Goal: Transaction & Acquisition: Purchase product/service

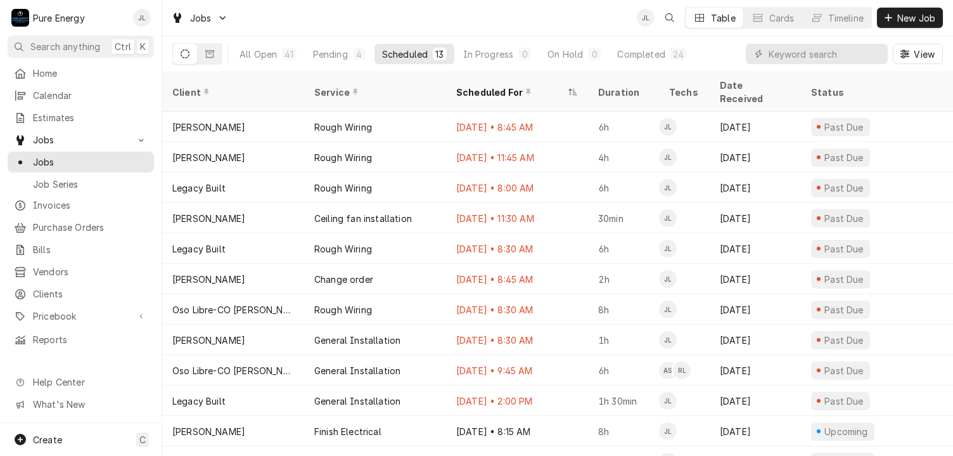
scroll to position [46, 0]
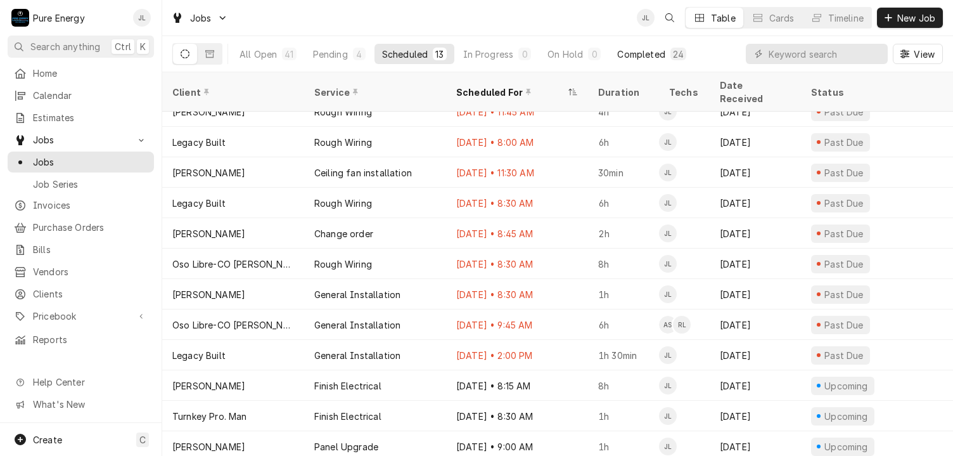
click at [659, 58] on div "Completed" at bounding box center [641, 54] width 48 height 13
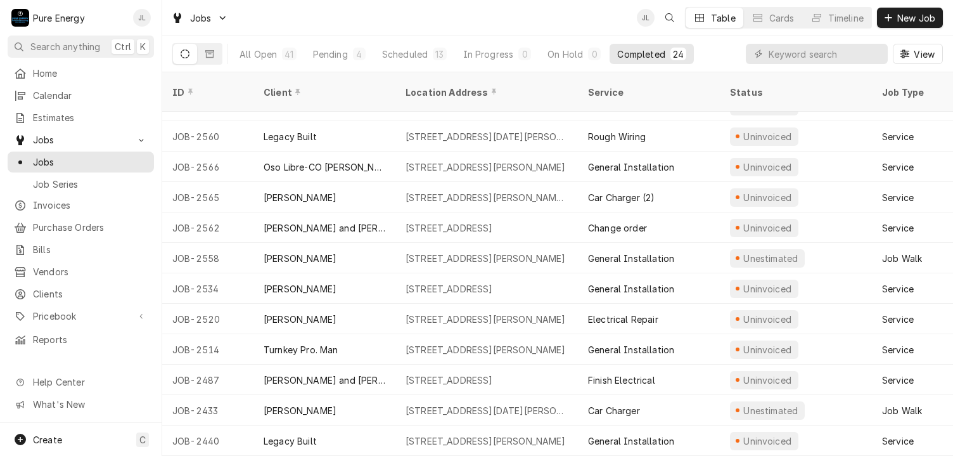
scroll to position [0, 0]
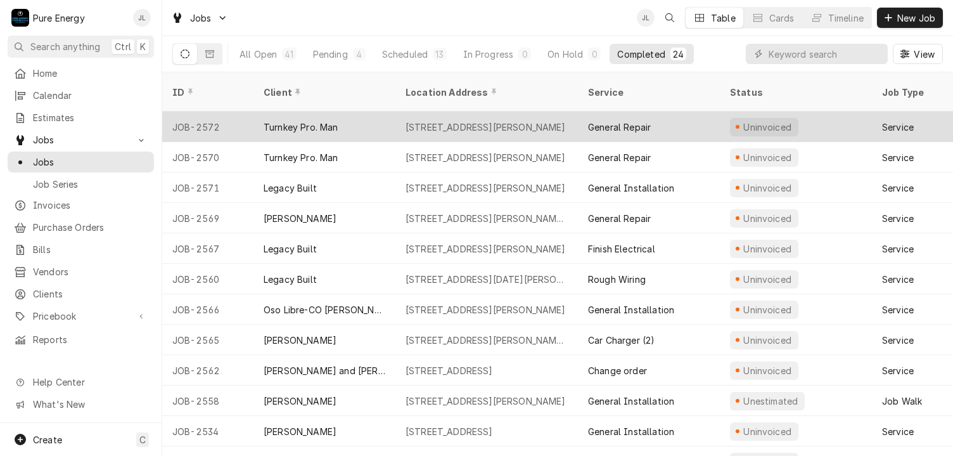
click at [692, 112] on div "General Repair" at bounding box center [649, 127] width 142 height 30
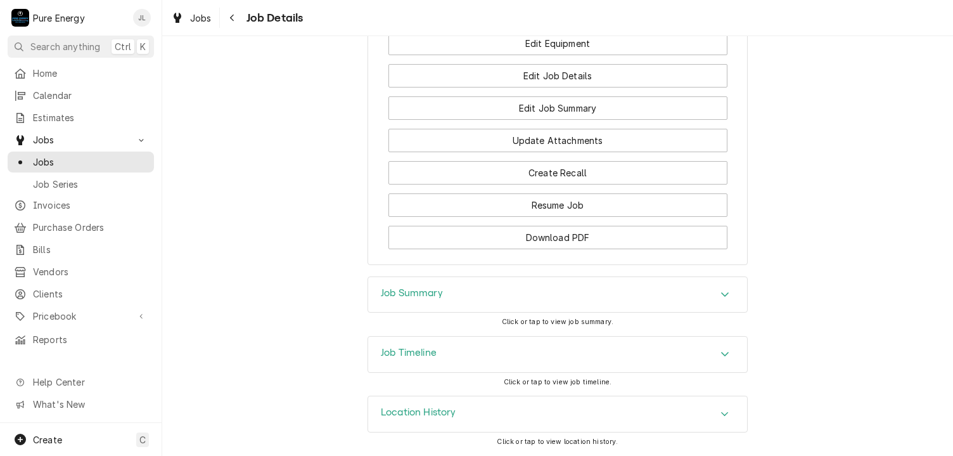
scroll to position [1334, 0]
click at [507, 288] on div "Job Summary" at bounding box center [557, 294] width 379 height 35
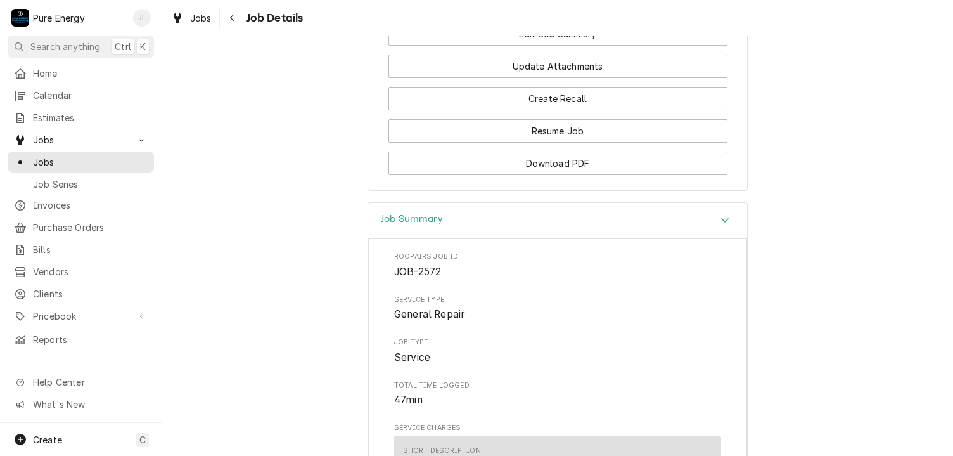
scroll to position [1208, 0]
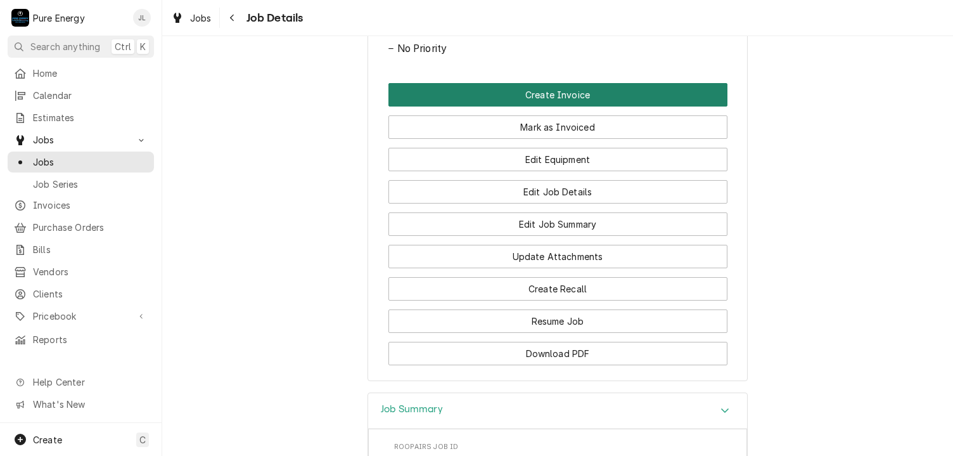
click at [576, 102] on button "Create Invoice" at bounding box center [558, 94] width 339 height 23
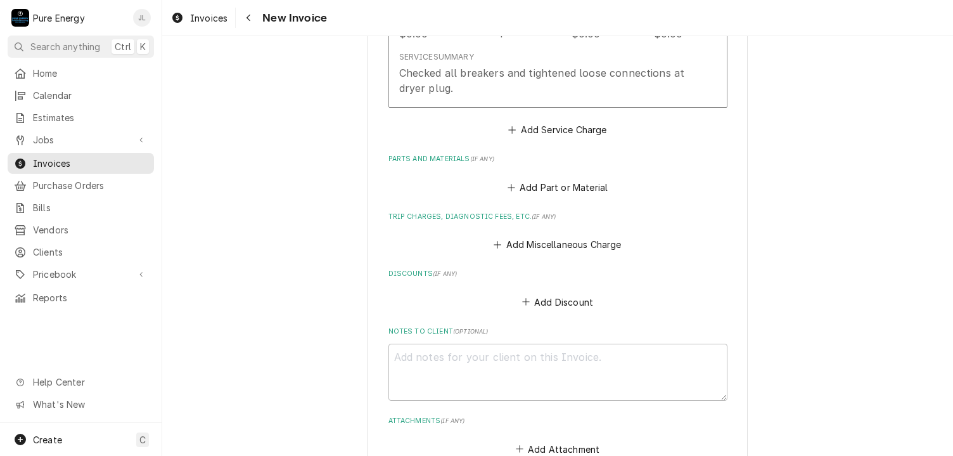
scroll to position [1078, 0]
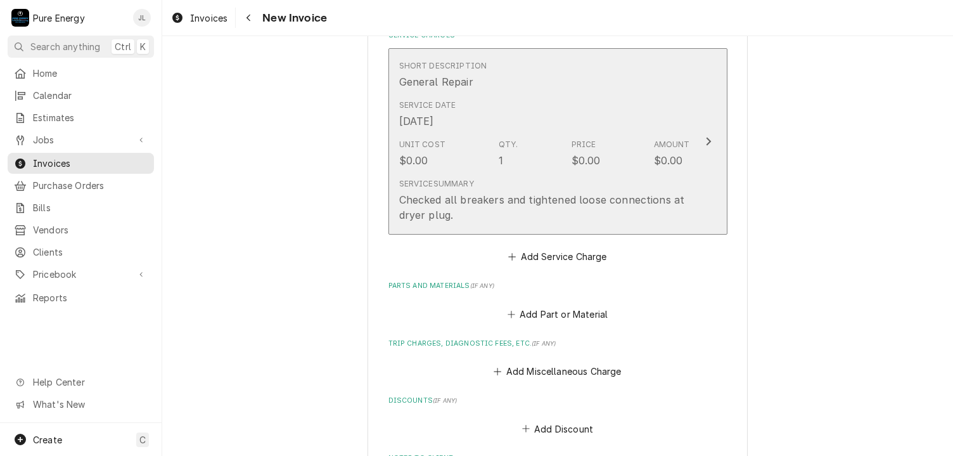
click at [536, 88] on div "Short Description General Repair" at bounding box center [544, 74] width 291 height 39
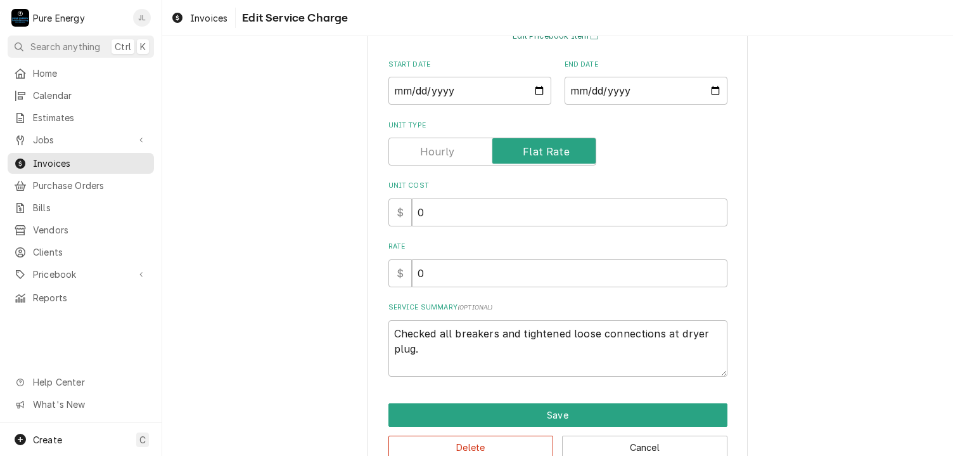
scroll to position [156, 0]
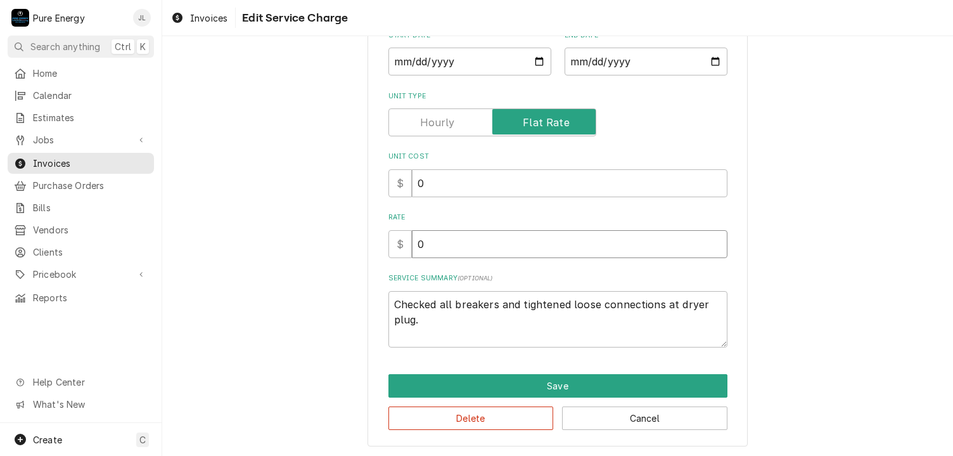
click at [429, 249] on input "0" at bounding box center [570, 244] width 316 height 28
type textarea "x"
type input "1"
type textarea "x"
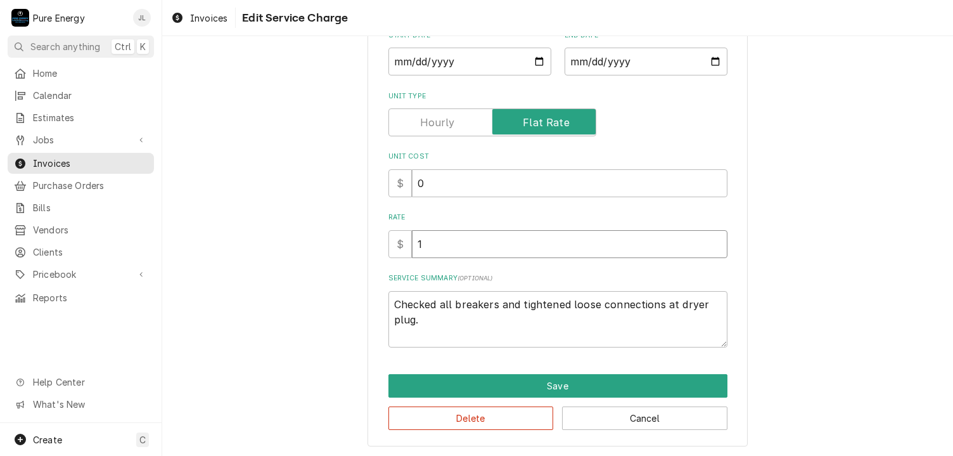
type input "14"
type textarea "x"
type input "140"
type textarea "x"
type input "140.0"
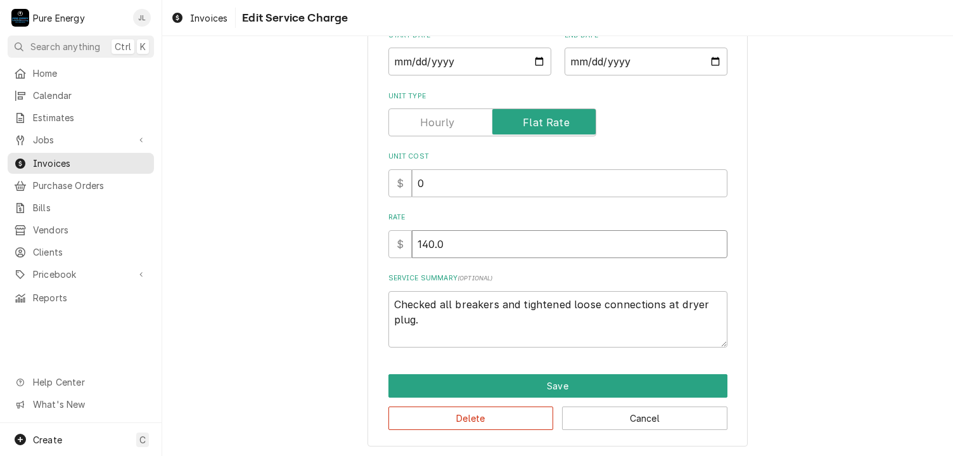
type textarea "x"
type input "140.00"
click at [389, 299] on textarea "Checked all breakers and tightened loose connections at dryer plug." at bounding box center [558, 319] width 339 height 57
type textarea "x"
type textarea "TChecked all breakers and tightened loose connections at dryer plug."
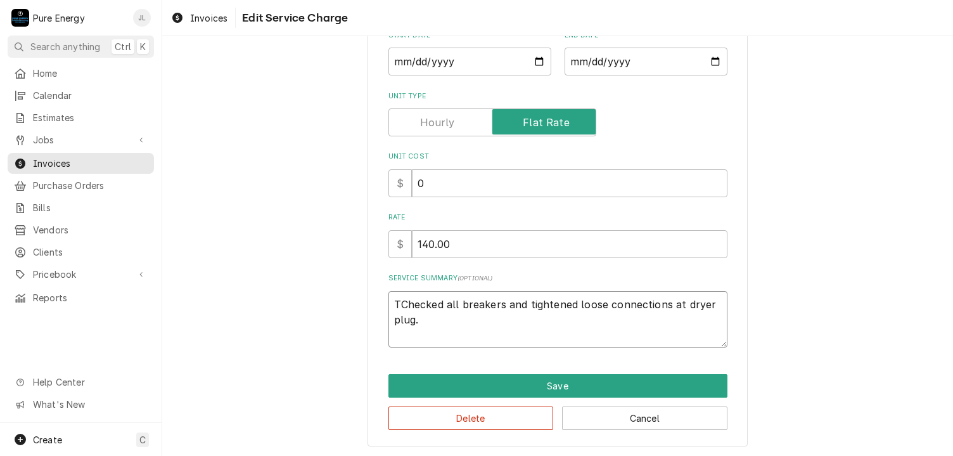
type textarea "x"
type textarea "TenChecked all breakers and tightened loose connections at dryer plug."
type textarea "x"
type textarea "TenaChecked all breakers and tightened loose connections at dryer plug."
type textarea "x"
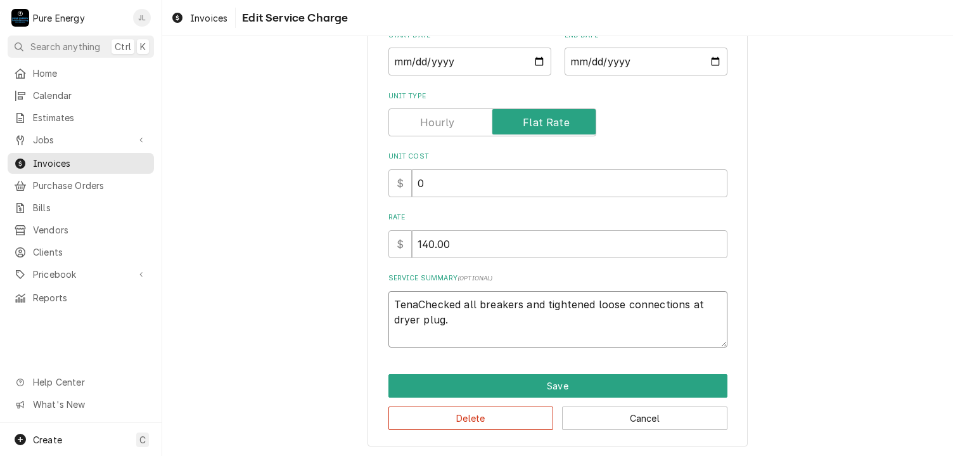
type textarea "TenanChecked all breakers and tightened loose connections at dryer plug."
type textarea "x"
type textarea "TenantChecked all breakers and tightened loose connections at dryer plug."
type textarea "x"
type textarea "Tenant Checked all breakers and tightened loose connections at dryer plug."
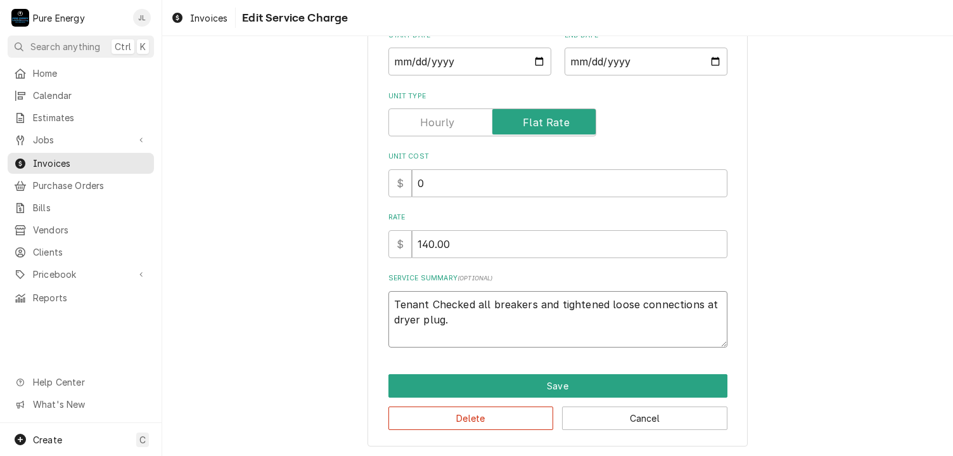
type textarea "x"
type textarea "Tenant rChecked all breakers and tightened loose connections at dryer plug."
type textarea "x"
type textarea "Tenant reChecked all breakers and tightened loose connections at dryer plug."
type textarea "x"
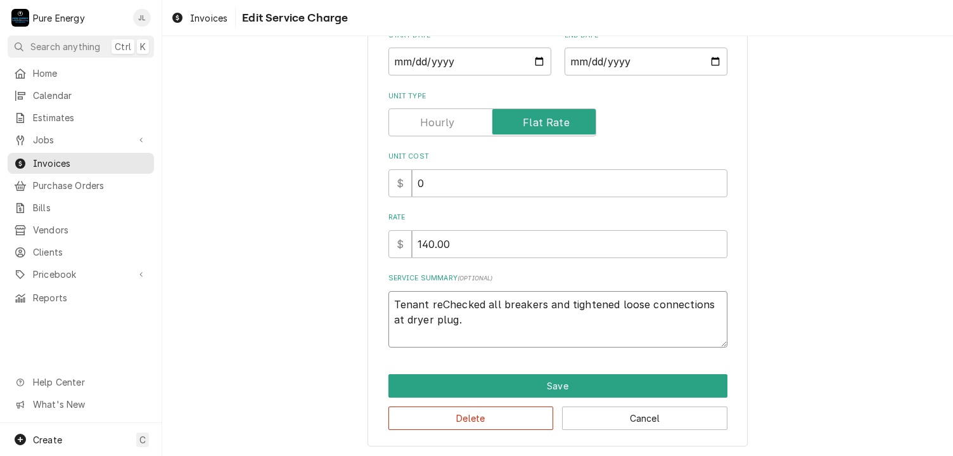
type textarea "Tenant repChecked all breakers and tightened loose connections at dryer plug."
type textarea "x"
type textarea "Tenant repoChecked all breakers and tightened loose connections at dryer plug."
type textarea "x"
type textarea "Tenant reporChecked all breakers and tightened loose connections at dryer plug."
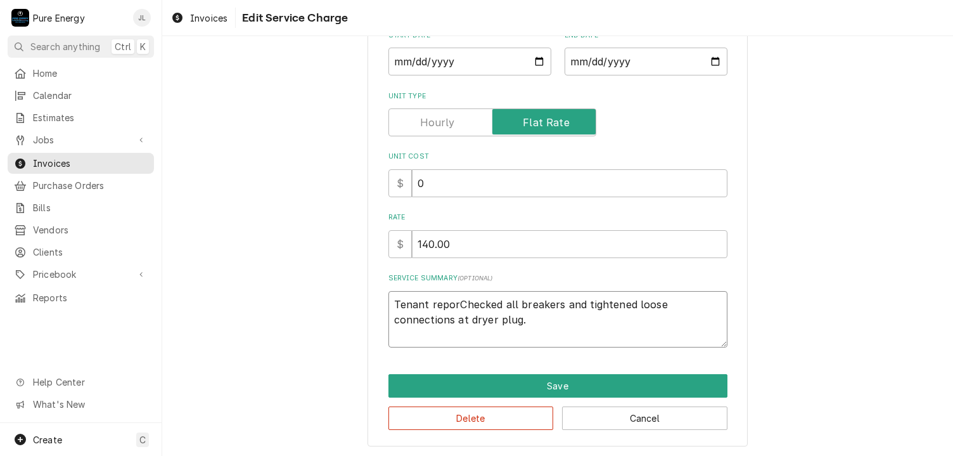
type textarea "x"
type textarea "Tenant reportChecked all breakers and tightened loose connections at dryer plug."
type textarea "x"
type textarea "Tenant reporteChecked all breakers and tightened loose connections at dryer plu…"
type textarea "x"
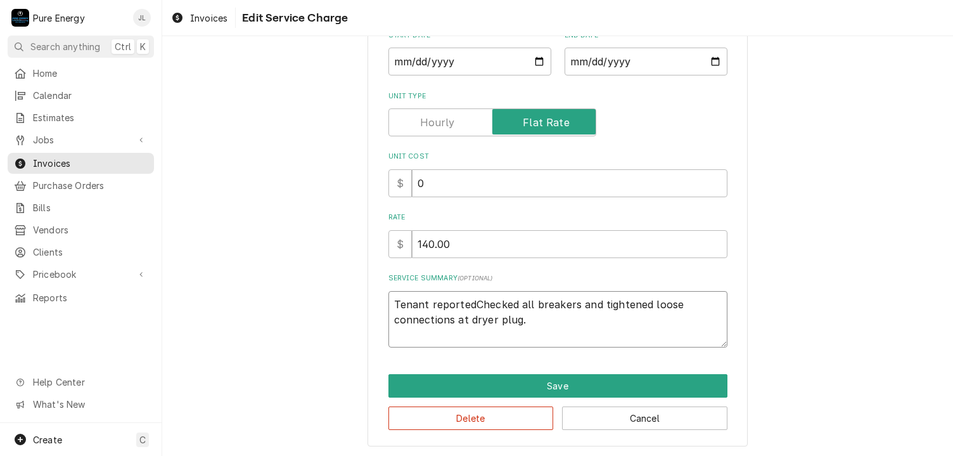
type textarea "Tenant reported Checked all breakers and tightened loose connections at dryer p…"
type textarea "x"
type textarea "Tenant reported nChecked all breakers and tightened loose connections at dryer …"
type textarea "x"
type textarea "Tenant reported neChecked all breakers and tightened loose connections at dryer…"
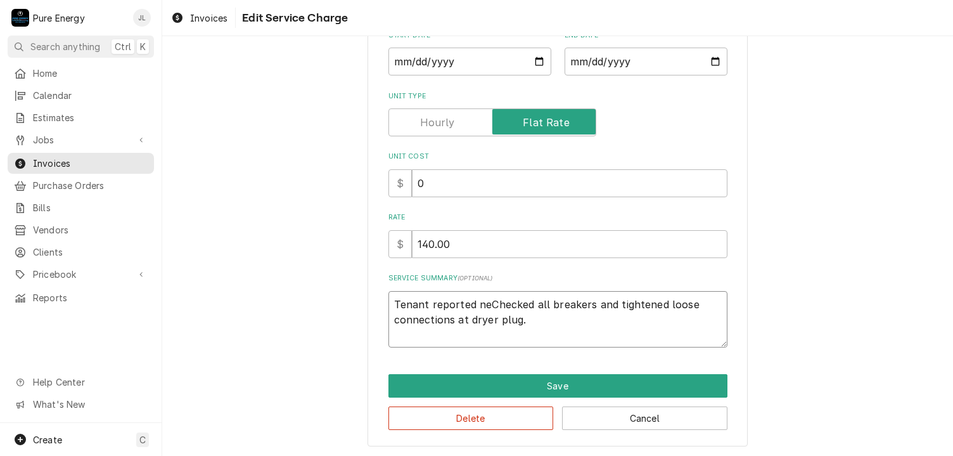
type textarea "x"
type textarea "Tenant reported new Checked all breakers and tightened loose connections at dry…"
type textarea "x"
type textarea "Tenant reported newChecked all breakers and tightened loose connections at drye…"
type textarea "x"
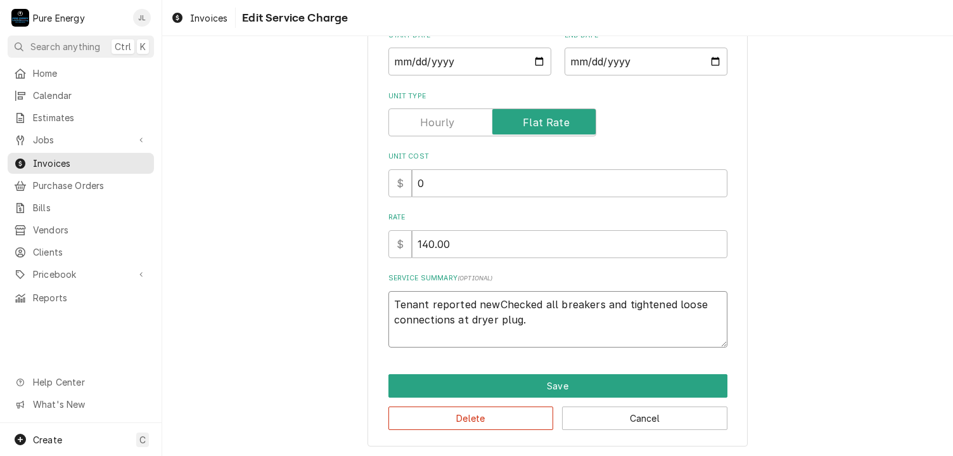
type textarea "Tenant reported neweChecked all breakers and tightened loose connections at dry…"
type textarea "x"
type textarea "Tenant reported newerChecked all breakers and tightened loose connections at dr…"
type textarea "x"
type textarea "Tenant reported newer Checked all breakers and tightened loose connections at d…"
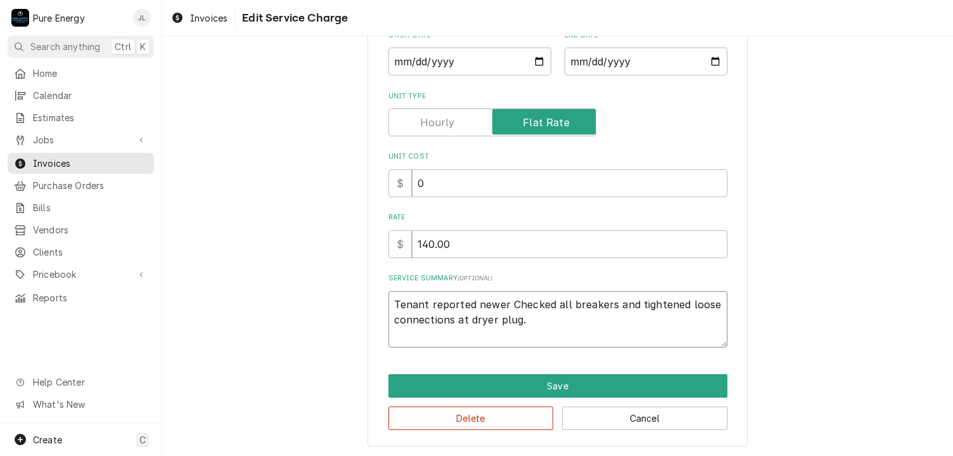
type textarea "x"
type textarea "Tenant reported newer dChecked all breakers and tightened loose connections at …"
type textarea "x"
type textarea "Tenant reported newer dryChecked all breakers and tightened loose connections a…"
type textarea "x"
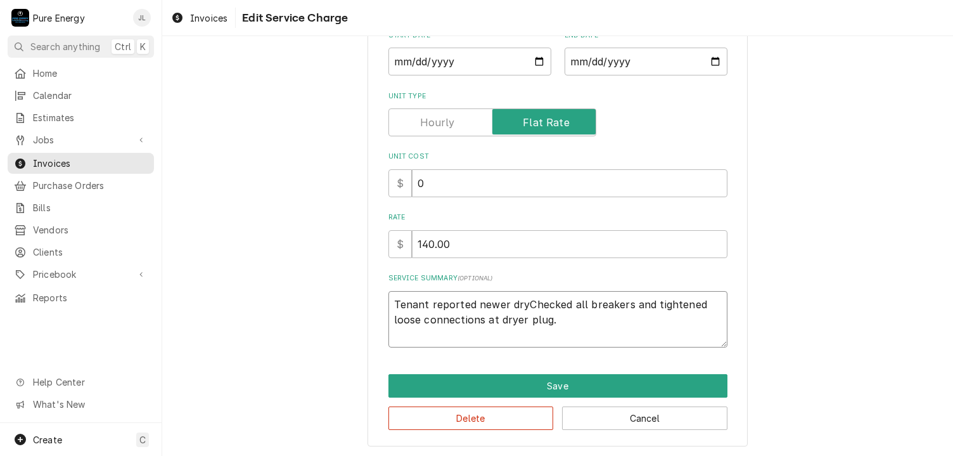
type textarea "Tenant reported newer dryeChecked all breakers and tightened loose connections …"
type textarea "x"
type textarea "Tenant reported newer dryerChecked all breakers and tightened loose connections…"
type textarea "x"
type textarea "Tenant reported newer dryer Checked all breakers and tightened loose connection…"
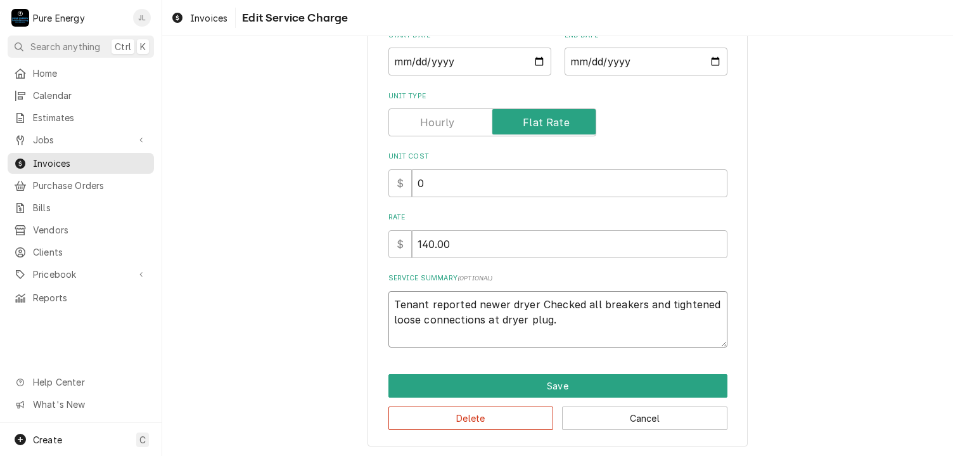
type textarea "x"
type textarea "Tenant reported newer dryer tChecked all breakers and tightened loose connectio…"
type textarea "x"
type textarea "Tenant reported newer dryer triChecked all breakers and tightened loose connect…"
type textarea "x"
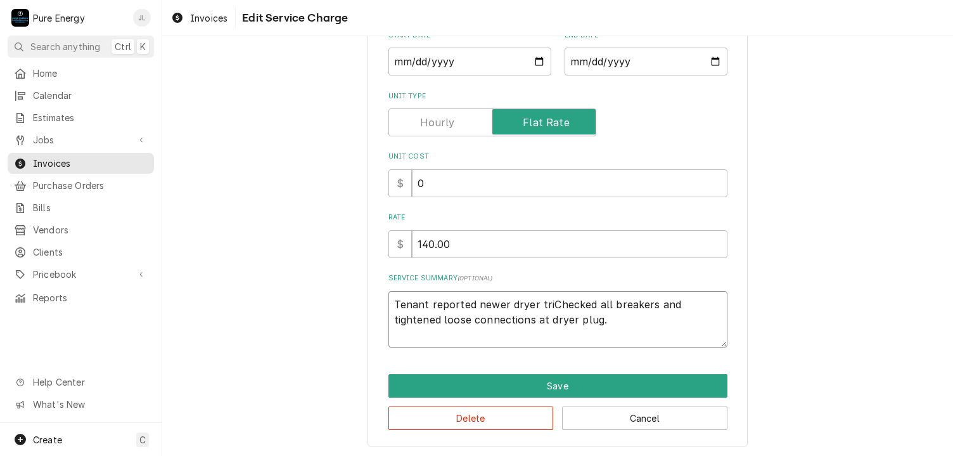
type textarea "Tenant reported newer dryer tripChecked all breakers and tightened loose connec…"
type textarea "x"
type textarea "Tenant reported newer dryer trippChecked all breakers and tightened loose conne…"
type textarea "x"
type textarea "Tenant reported newer dryer trippiChecked all breakers and tightened loose conn…"
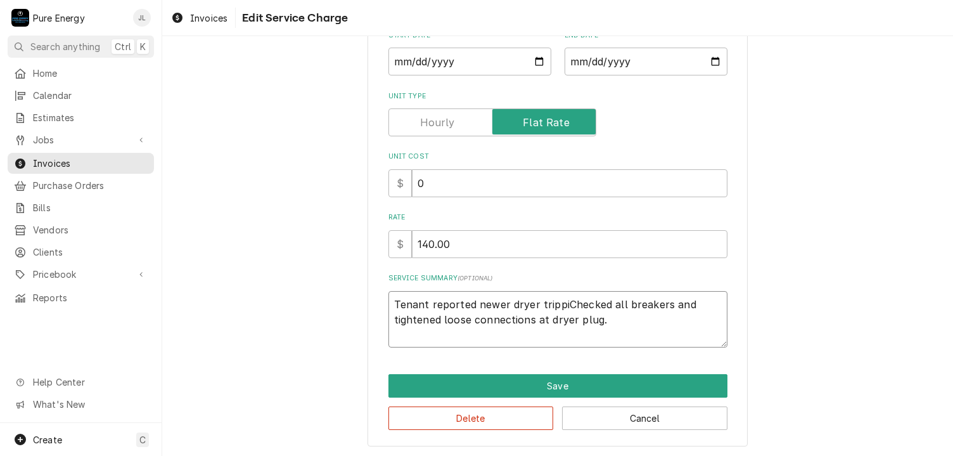
type textarea "x"
type textarea "Tenant reported newer dryer trippinChecked all breakers and tightened loose con…"
type textarea "x"
type textarea "Tenant reported newer dryer trippingChecked all breakers and tightened loose co…"
type textarea "x"
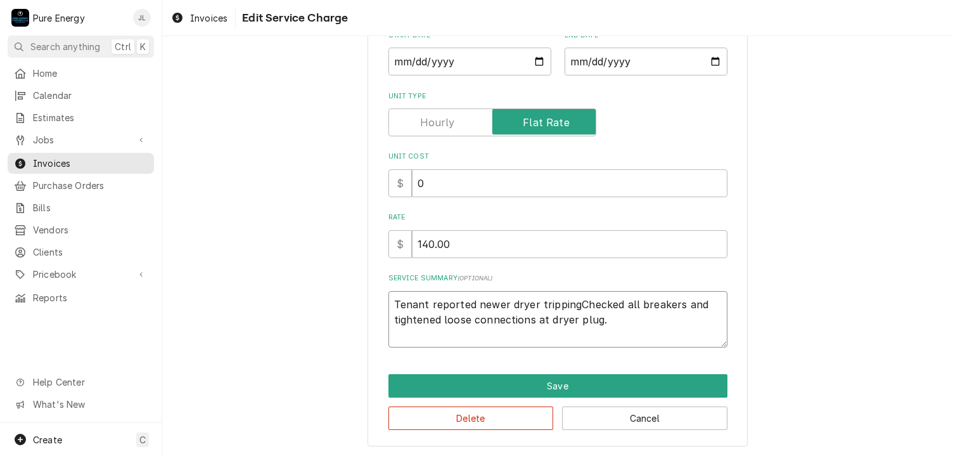
type textarea "Tenant reported newer dryer tripping.Checked all breakers and tightened loose c…"
type textarea "x"
type textarea "Tenant reported newer dryer tripping. Checked all breakers and tightened loose …"
type textarea "x"
type textarea "Tenant reported newer dryer tripping. Checked all breakers and tightened loose …"
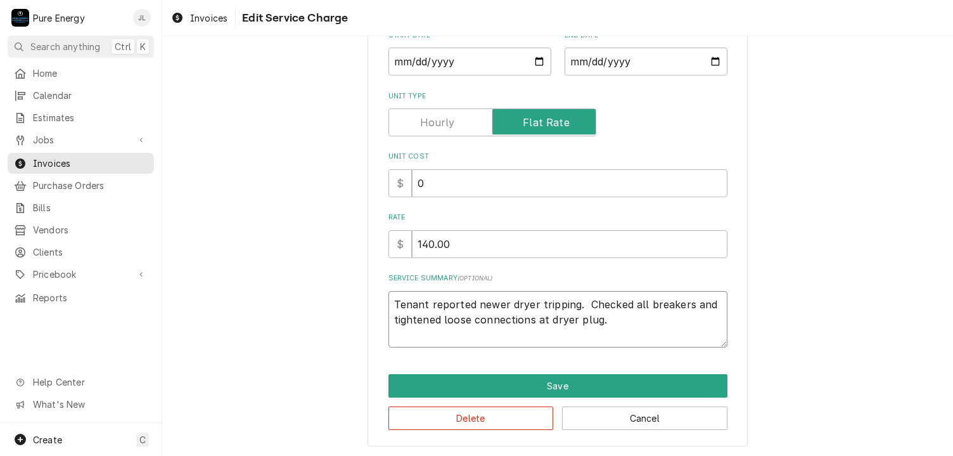
type textarea "x"
type textarea "Tenant reported newer dryer tripping. WChecked all breakers and tightened loose…"
type textarea "x"
type textarea "Tenant reported newer dryer tripping. WeChecked all breakers and tightened loos…"
type textarea "x"
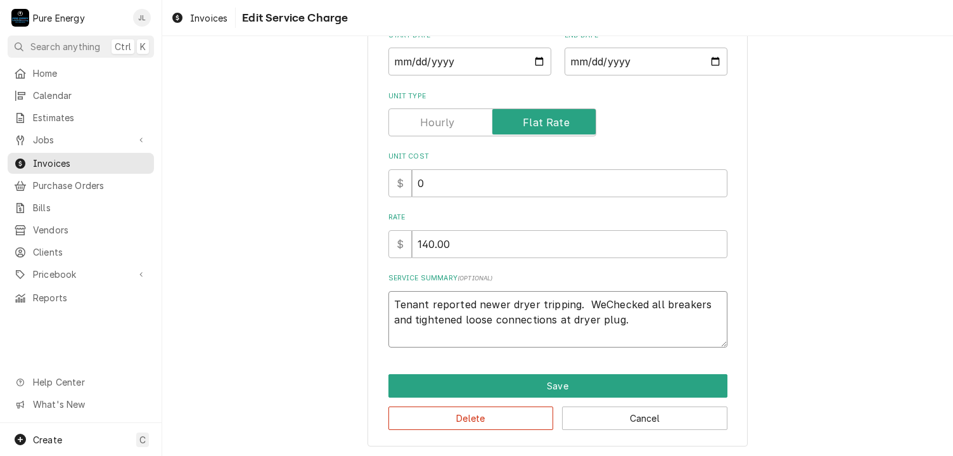
type textarea "Tenant reported newer dryer tripping. We Checked all breakers and tightened loo…"
click at [610, 301] on textarea "Tenant reported newer dryer tripping. We Checked all breakers and tightened loo…" at bounding box center [558, 319] width 339 height 57
type textarea "x"
type textarea "Tenant reported newer dryer tripping. We hecked all breakers and tightened loos…"
type textarea "x"
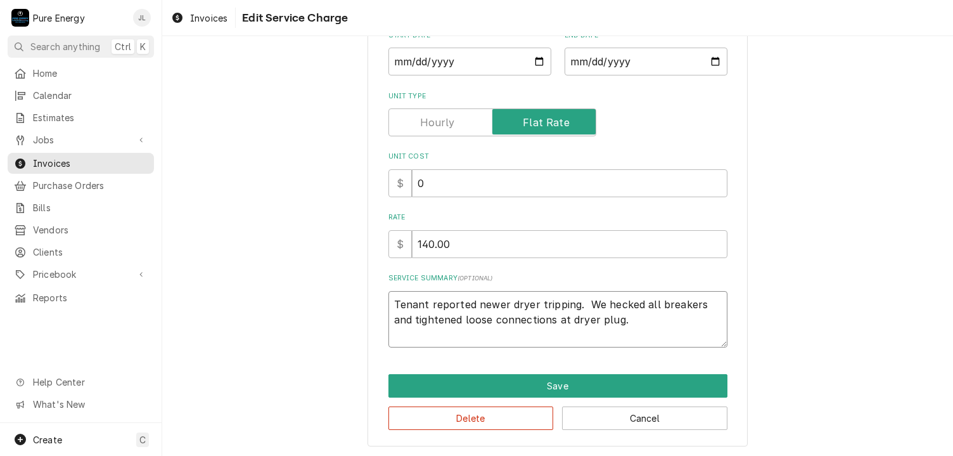
type textarea "Tenant reported newer dryer tripping. We checked all breakers and tightened loo…"
click at [627, 323] on textarea "Tenant reported newer dryer tripping. We checked all breakers and tightened loo…" at bounding box center [558, 319] width 339 height 57
type textarea "x"
type textarea "Tenant reported newer dryer tripping. We checked all breakers and tightened loo…"
type textarea "x"
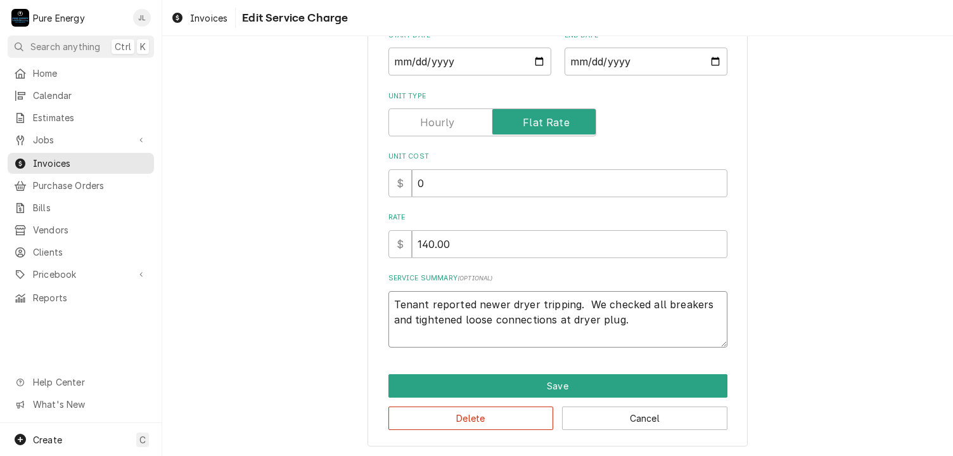
type textarea "Tenant reported newer dryer tripping. We checked all breakers and tightened loo…"
type textarea "x"
type textarea "Tenant reported newer dryer tripping. We checked all breakers and tightened loo…"
type textarea "x"
type textarea "Tenant reported newer dryer tripping. We checked all breakers and tightened loo…"
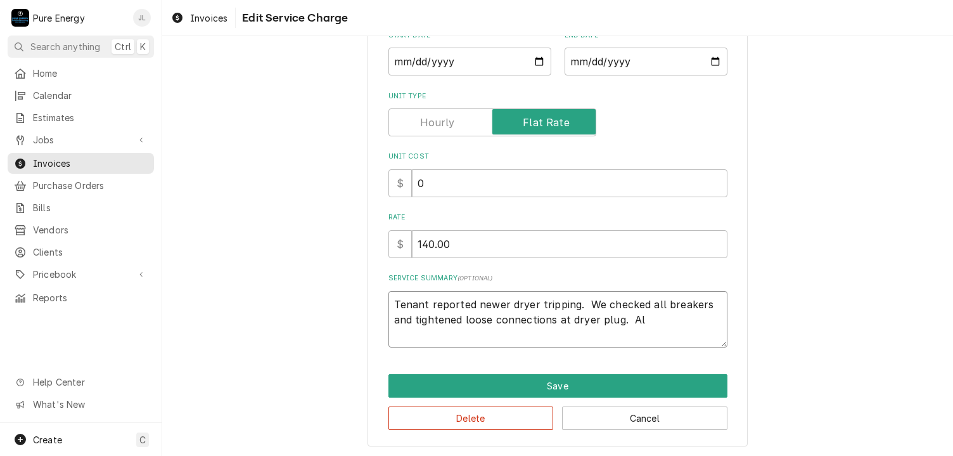
type textarea "x"
type textarea "Tenant reported newer dryer tripping. We checked all breakers and tightened loo…"
type textarea "x"
type textarea "Tenant reported newer dryer tripping. We checked all breakers and tightened loo…"
type textarea "x"
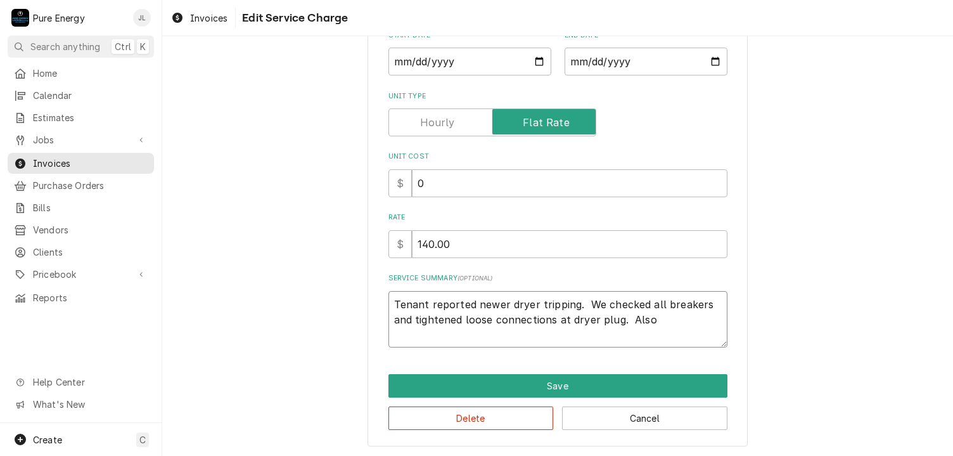
type textarea "Tenant reported newer dryer tripping. We checked all breakers and tightened loo…"
type textarea "x"
type textarea "Tenant reported newer dryer tripping. We checked all breakers and tightened loo…"
type textarea "x"
type textarea "Tenant reported newer dryer tripping. We checked all breakers and tightened loo…"
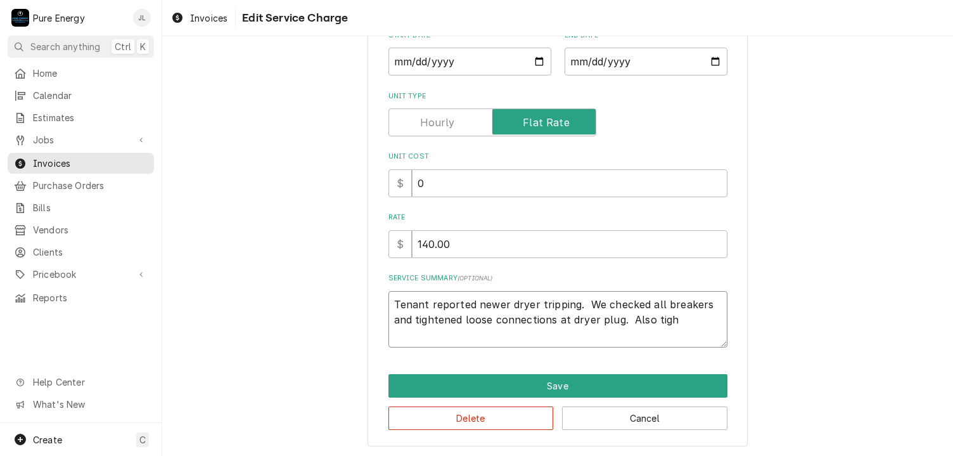
type textarea "x"
type textarea "Tenant reported newer dryer tripping. We checked all breakers and tightened loo…"
type textarea "x"
type textarea "Tenant reported newer dryer tripping. We checked all breakers and tightened loo…"
type textarea "x"
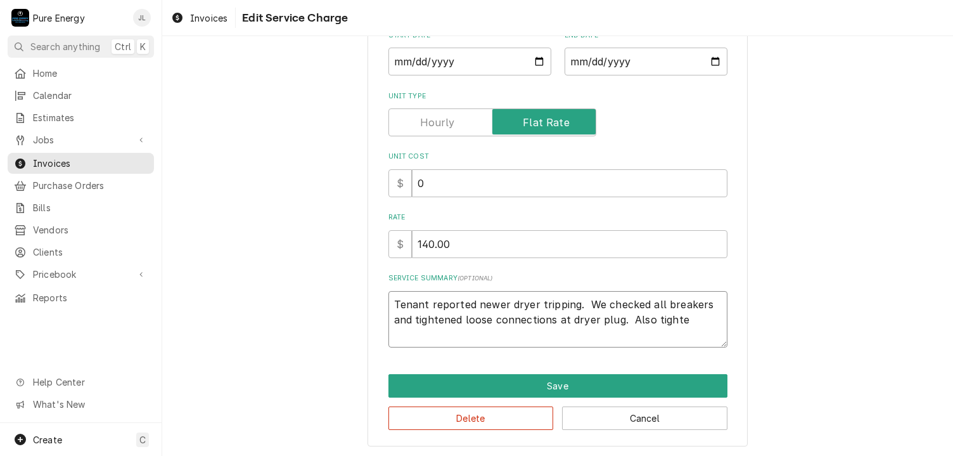
type textarea "Tenant reported newer dryer tripping. We checked all breakers and tightened loo…"
type textarea "x"
type textarea "Tenant reported newer dryer tripping. We checked all breakers and tightened loo…"
type textarea "x"
type textarea "Tenant reported newer dryer tripping. We checked all breakers and tightened loo…"
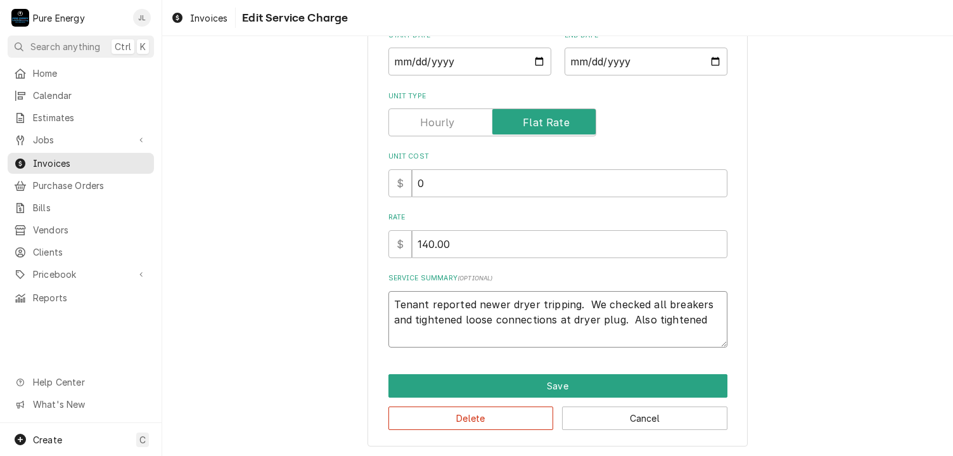
type textarea "x"
type textarea "Tenant reported newer dryer tripping. We checked all breakers and tightened loo…"
type textarea "x"
type textarea "Tenant reported newer dryer tripping. We checked all breakers and tightened loo…"
type textarea "x"
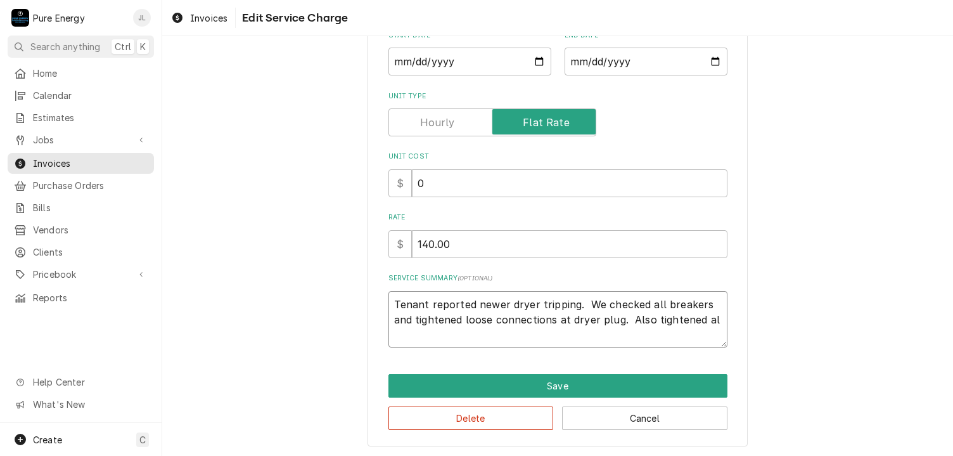
type textarea "Tenant reported newer dryer tripping. We checked all breakers and tightened loo…"
type textarea "x"
type textarea "Tenant reported newer dryer tripping. We checked all breakers and tightened loo…"
type textarea "x"
type textarea "Tenant reported newer dryer tripping. We checked all breakers and tightened loo…"
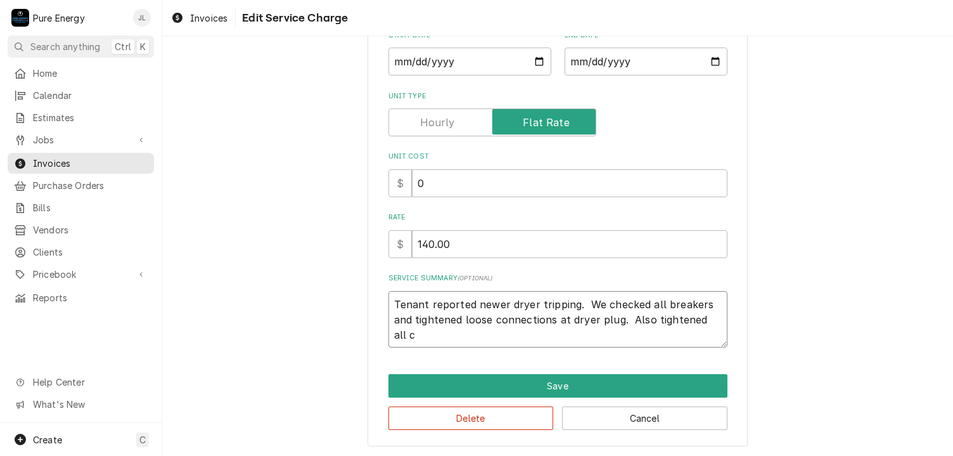
type textarea "x"
type textarea "Tenant reported newer dryer tripping. We checked all breakers and tightened loo…"
type textarea "x"
type textarea "Tenant reported newer dryer tripping. We checked all breakers and tightened loo…"
type textarea "x"
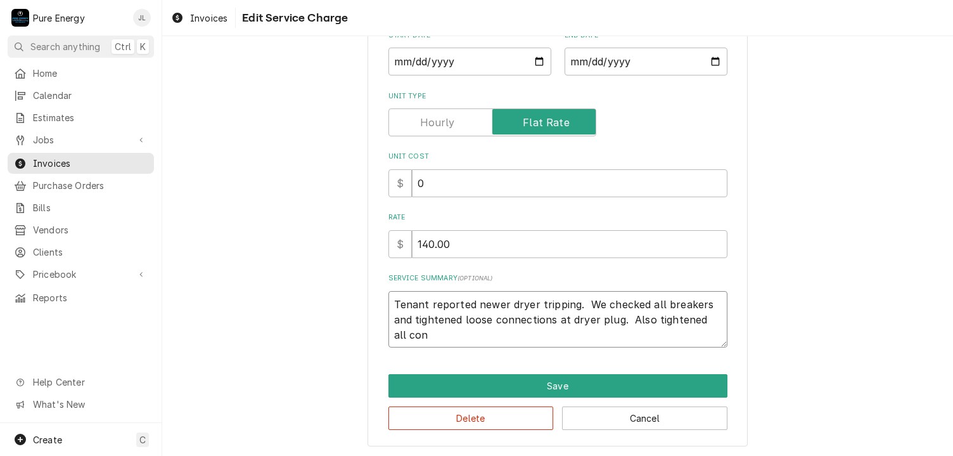
type textarea "Tenant reported newer dryer tripping. We checked all breakers and tightened loo…"
type textarea "x"
type textarea "Tenant reported newer dryer tripping. We checked all breakers and tightened loo…"
type textarea "x"
type textarea "Tenant reported newer dryer tripping. We checked all breakers and tightened loo…"
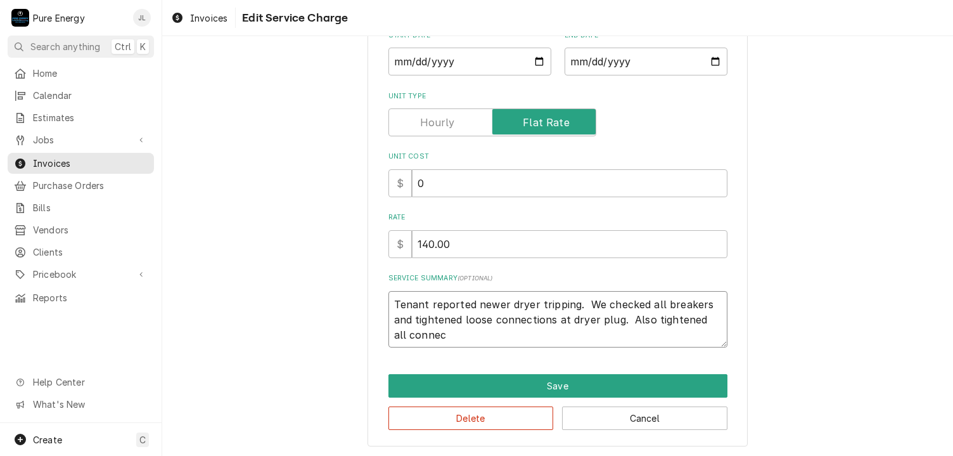
type textarea "x"
type textarea "Tenant reported newer dryer tripping. We checked all breakers and tightened loo…"
type textarea "x"
type textarea "Tenant reported newer dryer tripping. We checked all breakers and tightened loo…"
type textarea "x"
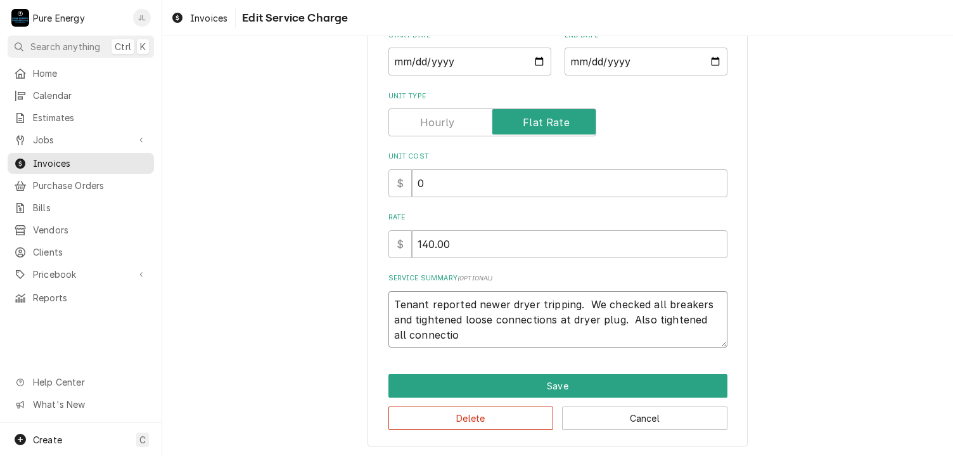
type textarea "Tenant reported newer dryer tripping. We checked all breakers and tightened loo…"
type textarea "x"
type textarea "Tenant reported newer dryer tripping. We checked all breakers and tightened loo…"
type textarea "x"
type textarea "Tenant reported newer dryer tripping. We checked all breakers and tightened loo…"
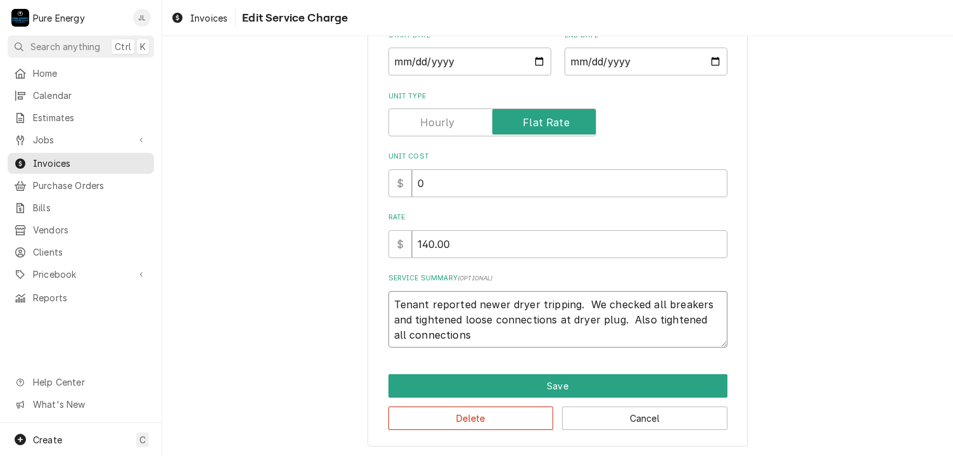
type textarea "x"
type textarea "Tenant reported newer dryer tripping. We checked all breakers and tightened loo…"
type textarea "x"
type textarea "Tenant reported newer dryer tripping. We checked all breakers and tightened loo…"
type textarea "x"
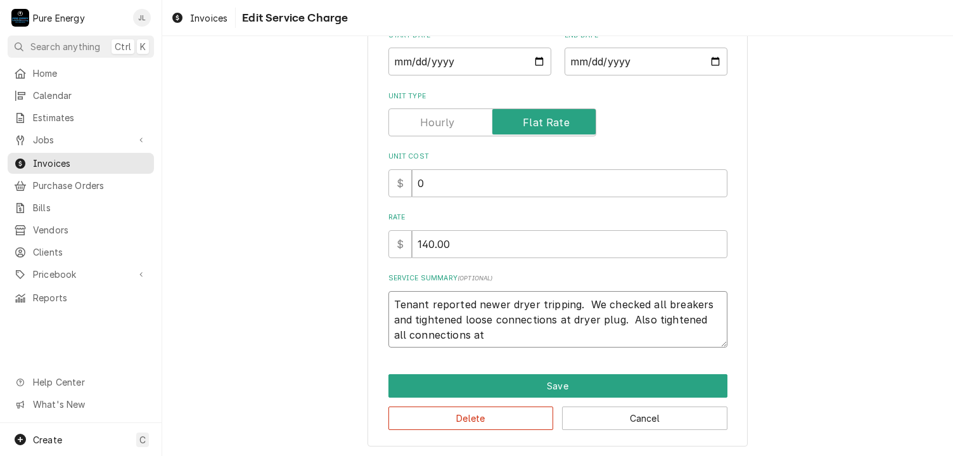
type textarea "Tenant reported newer dryer tripping. We checked all breakers and tightened loo…"
type textarea "x"
type textarea "Tenant reported newer dryer tripping. We checked all breakers and tightened loo…"
type textarea "x"
type textarea "Tenant reported newer dryer tripping. We checked all breakers and tightened loo…"
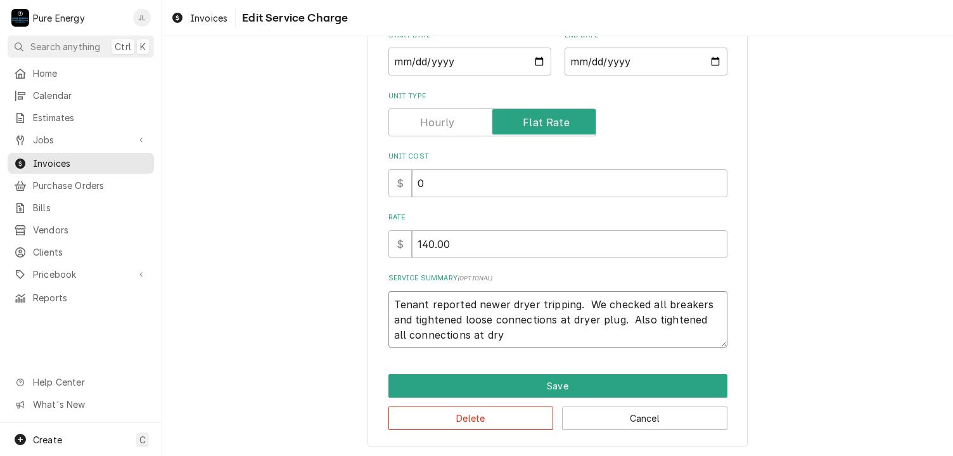
type textarea "x"
type textarea "Tenant reported newer dryer tripping. We checked all breakers and tightened loo…"
type textarea "x"
type textarea "Tenant reported newer dryer tripping. We checked all breakers and tightened loo…"
type textarea "x"
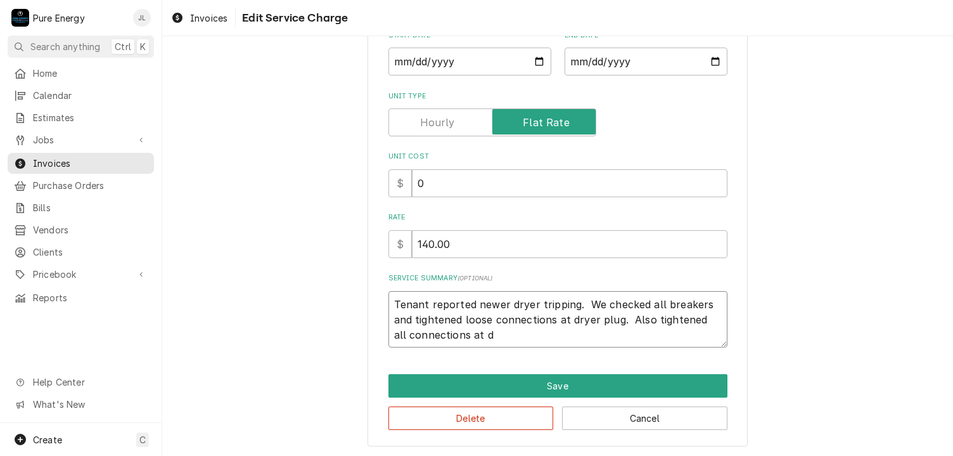
type textarea "Tenant reported newer dryer tripping. We checked all breakers and tightened loo…"
type textarea "x"
type textarea "Tenant reported newer dryer tripping. We checked all breakers and tightened loo…"
type textarea "x"
type textarea "Tenant reported newer dryer tripping. We checked all breakers and tightened loo…"
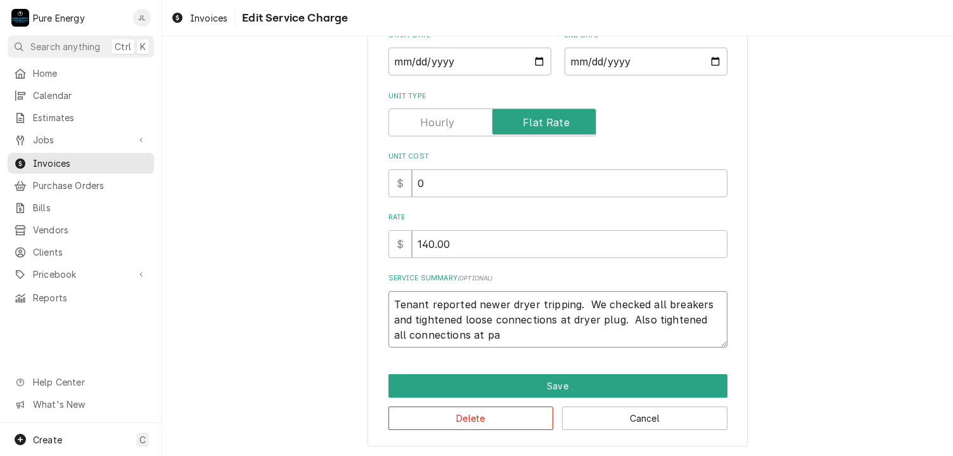
type textarea "x"
type textarea "Tenant reported newer dryer tripping. We checked all breakers and tightened loo…"
type textarea "x"
type textarea "Tenant reported newer dryer tripping. We checked all breakers and tightened loo…"
type textarea "x"
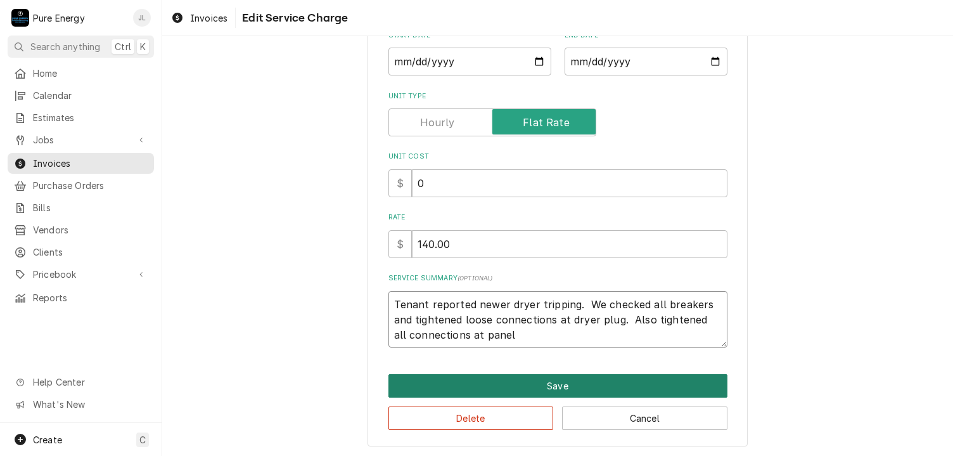
type textarea "Tenant reported newer dryer tripping. We checked all breakers and tightened loo…"
click at [588, 385] on button "Save" at bounding box center [558, 385] width 339 height 23
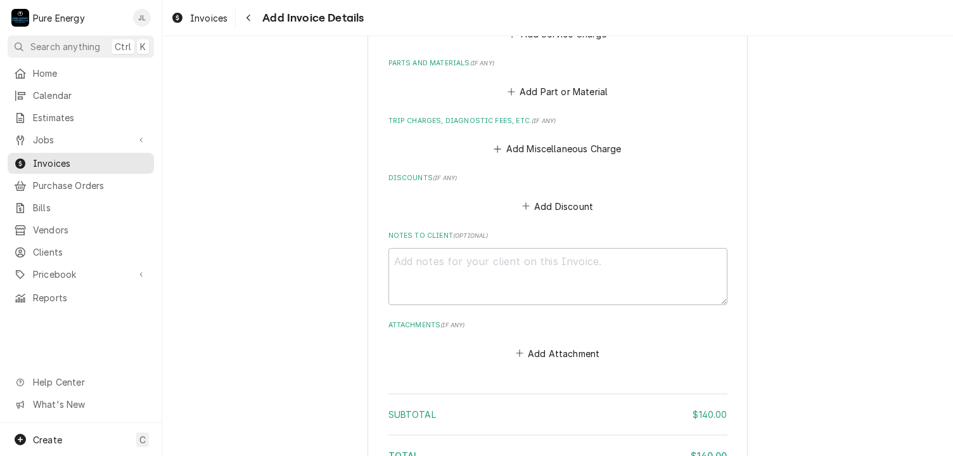
scroll to position [1459, 0]
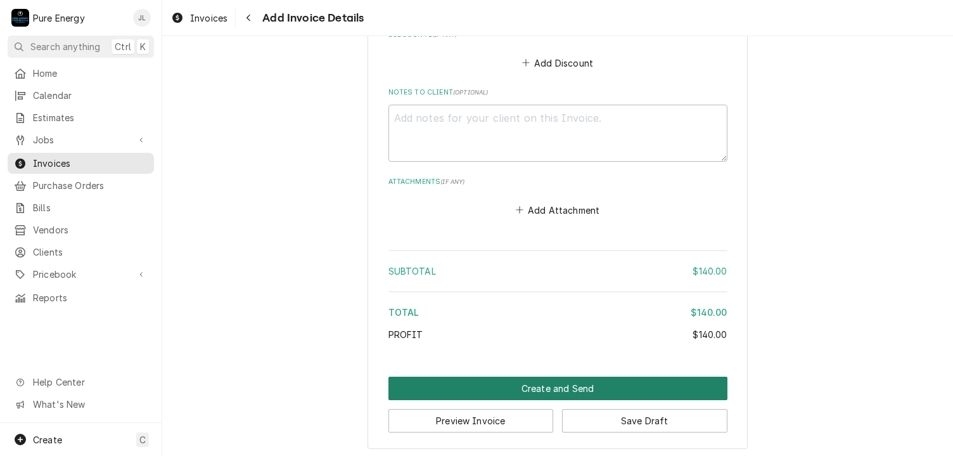
click at [594, 386] on button "Create and Send" at bounding box center [558, 388] width 339 height 23
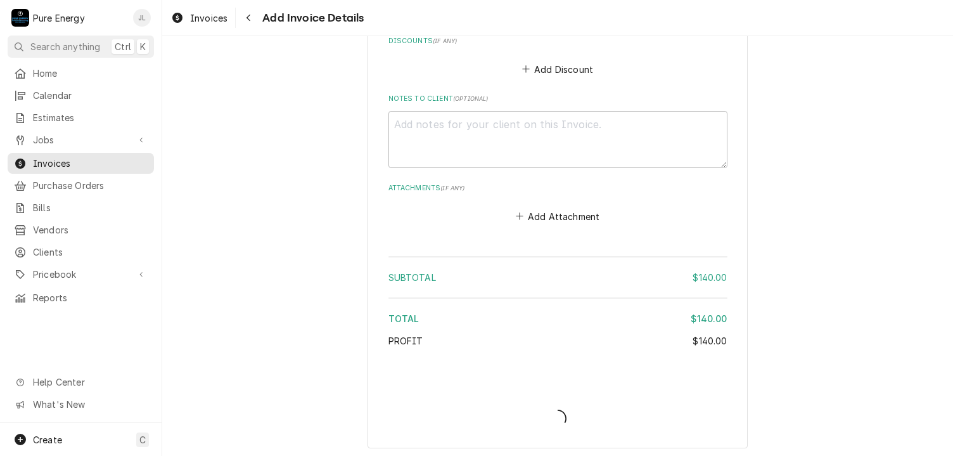
type textarea "x"
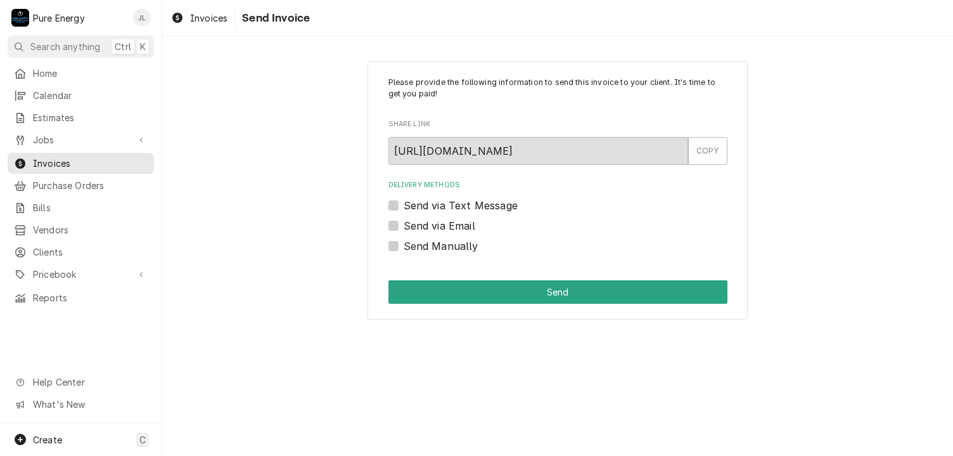
click at [404, 246] on label "Send Manually" at bounding box center [441, 245] width 75 height 15
click at [404, 246] on input "Send Manually" at bounding box center [573, 252] width 339 height 28
checkbox input "true"
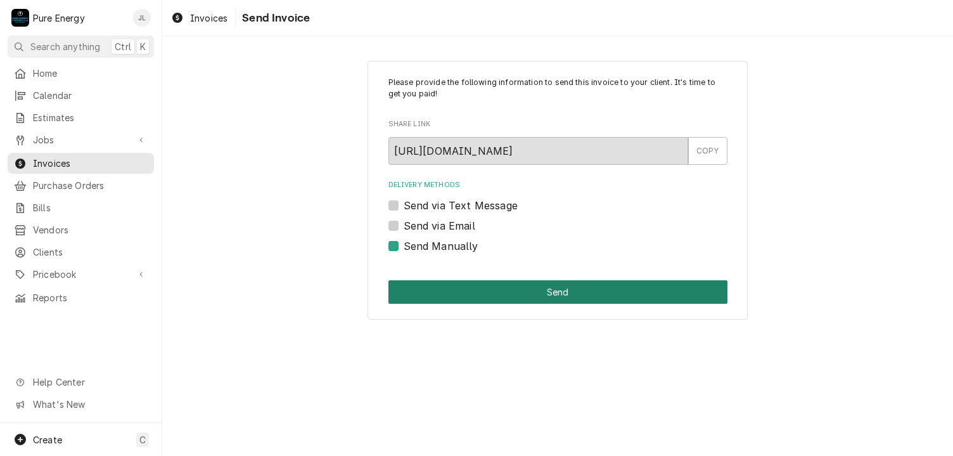
click at [472, 295] on button "Send" at bounding box center [558, 291] width 339 height 23
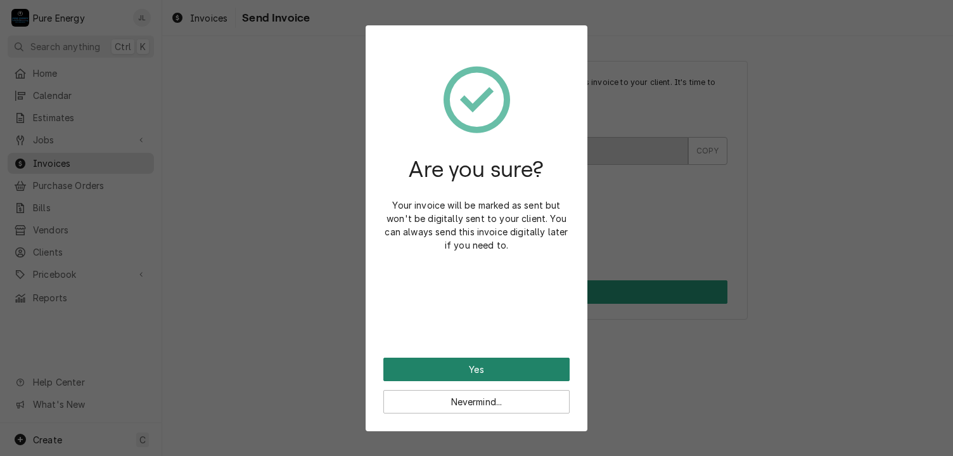
click at [481, 376] on button "Yes" at bounding box center [477, 369] width 186 height 23
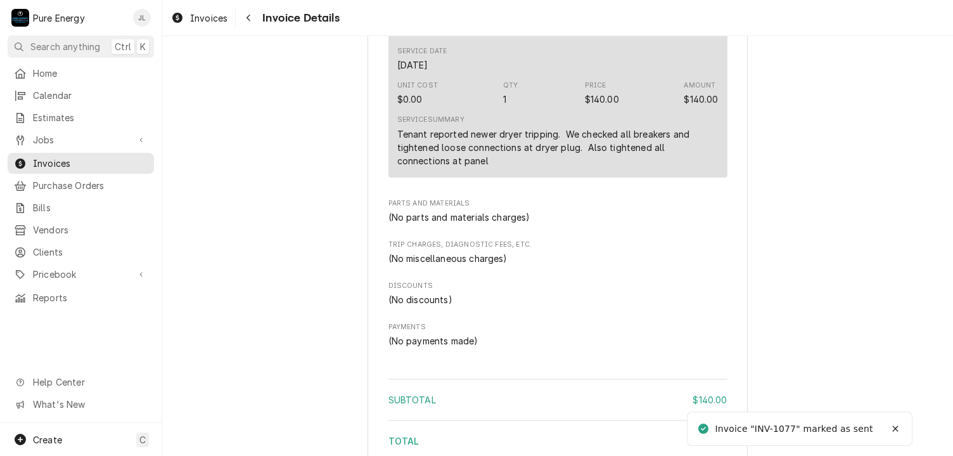
scroll to position [1121, 0]
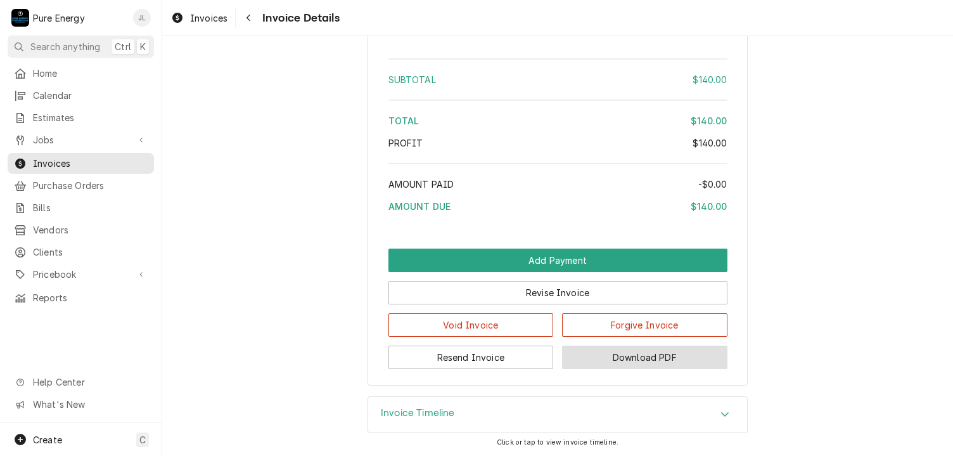
click at [617, 354] on button "Download PDF" at bounding box center [644, 356] width 165 height 23
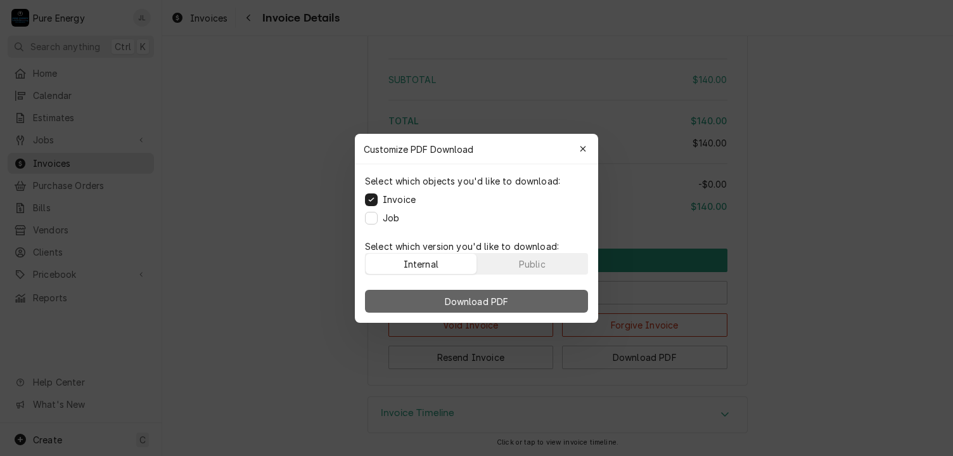
click at [517, 294] on button "Download PDF" at bounding box center [476, 301] width 223 height 23
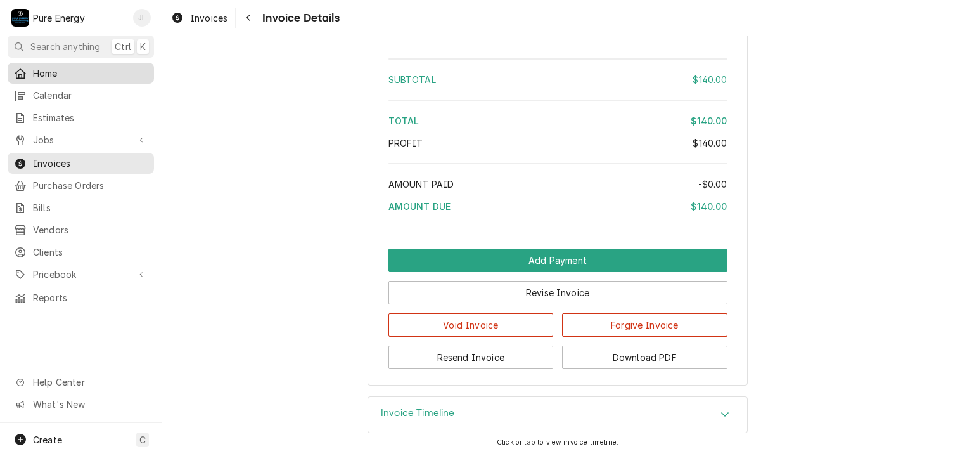
click at [120, 65] on div "Home" at bounding box center [80, 73] width 141 height 16
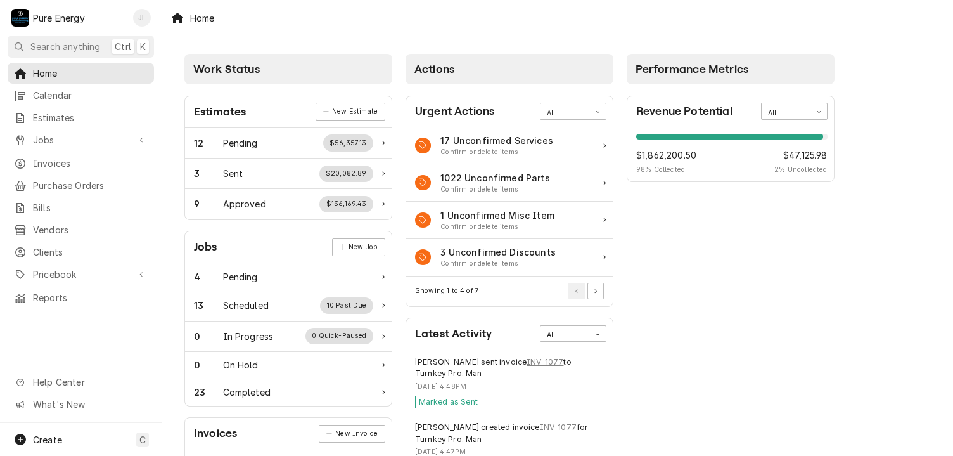
scroll to position [127, 0]
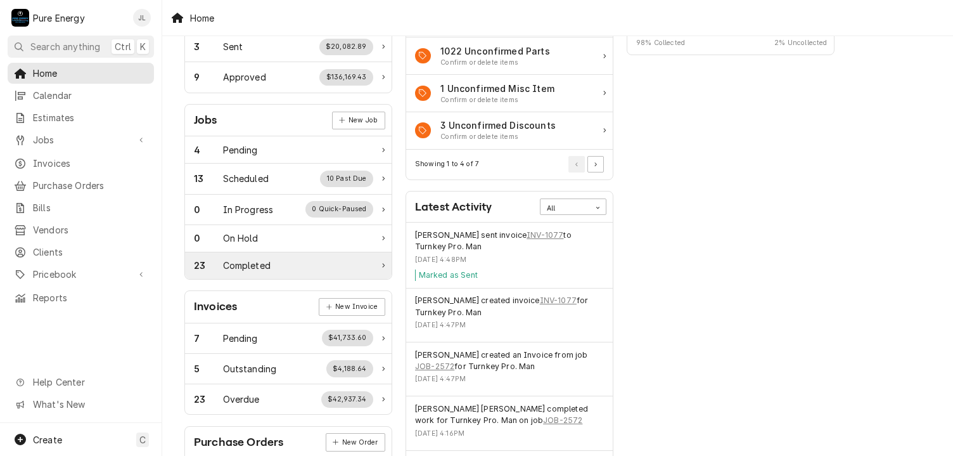
click at [255, 261] on div "Completed" at bounding box center [247, 265] width 48 height 13
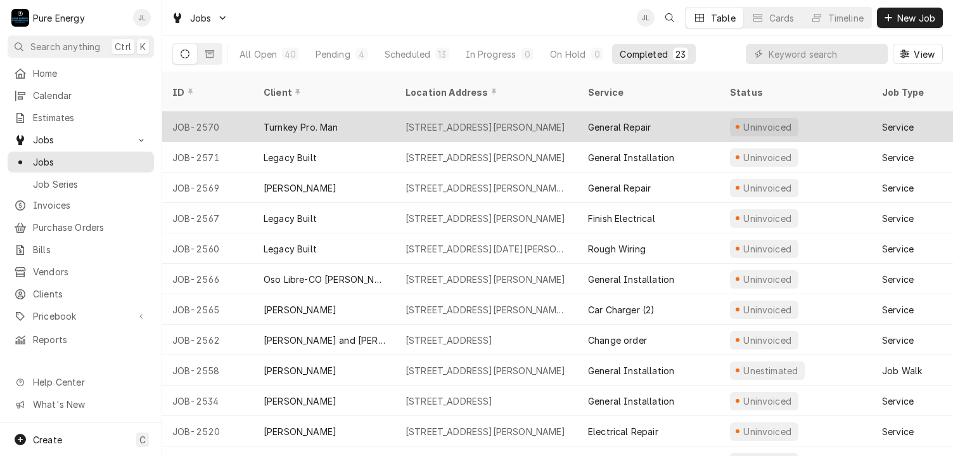
click at [692, 112] on div "General Repair" at bounding box center [649, 127] width 142 height 30
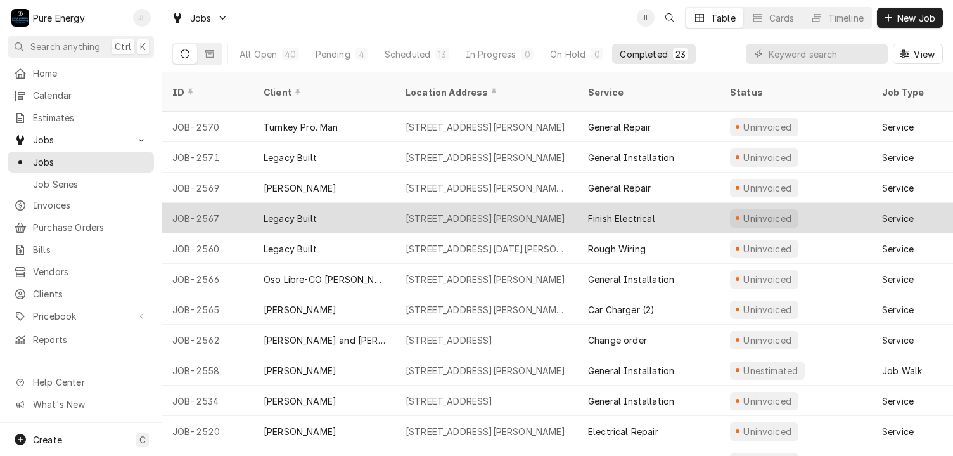
click at [617, 208] on div "Finish Electrical" at bounding box center [649, 218] width 142 height 30
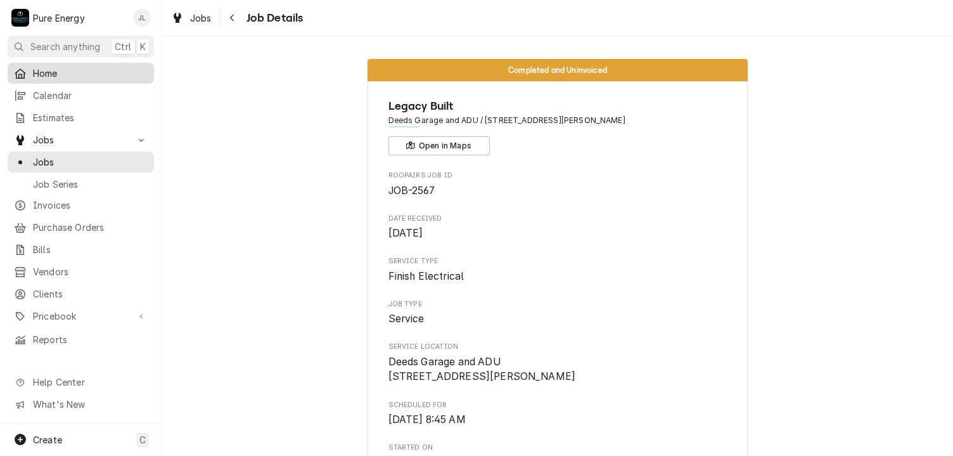
click at [96, 71] on span "Home" at bounding box center [90, 73] width 115 height 13
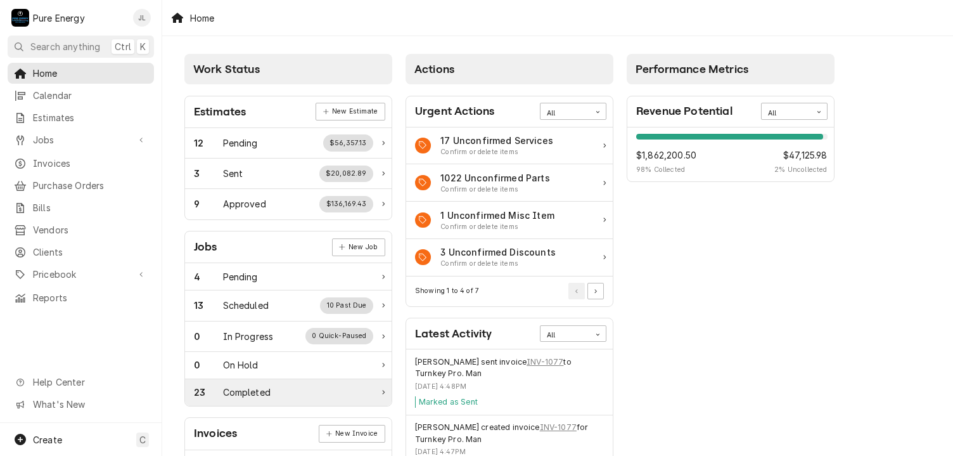
click at [278, 385] on div "23 Completed" at bounding box center [283, 391] width 179 height 13
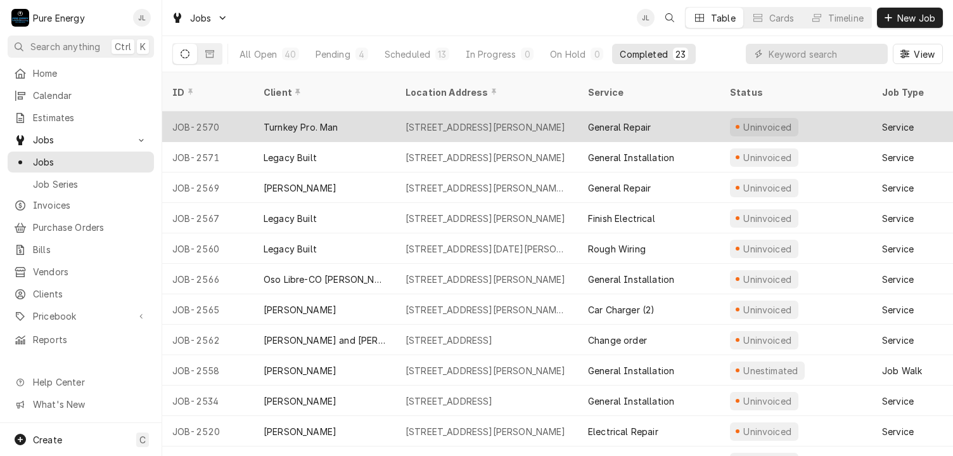
click at [692, 112] on div "General Repair" at bounding box center [649, 127] width 142 height 30
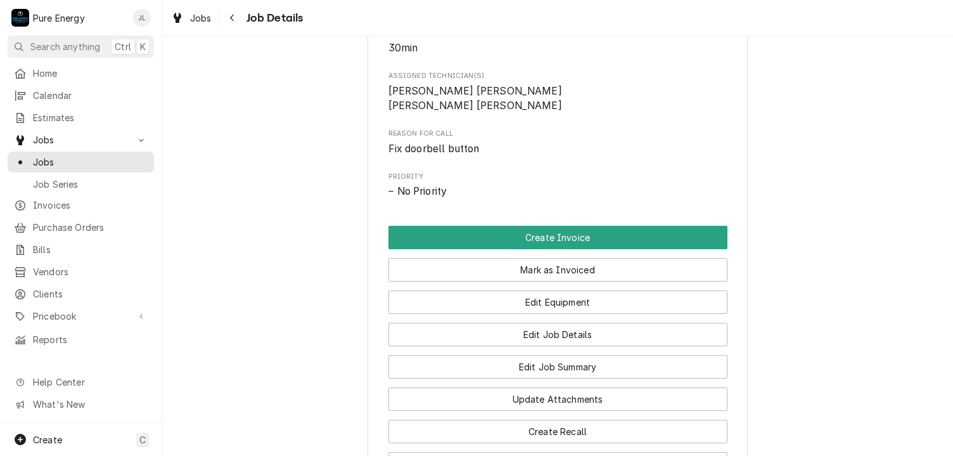
scroll to position [840, 0]
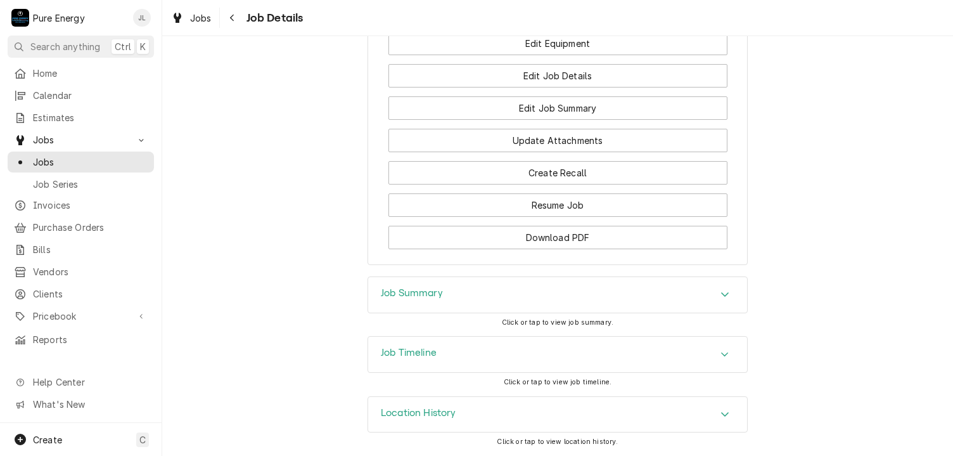
click at [426, 289] on h3 "Job Summary" at bounding box center [412, 293] width 62 height 12
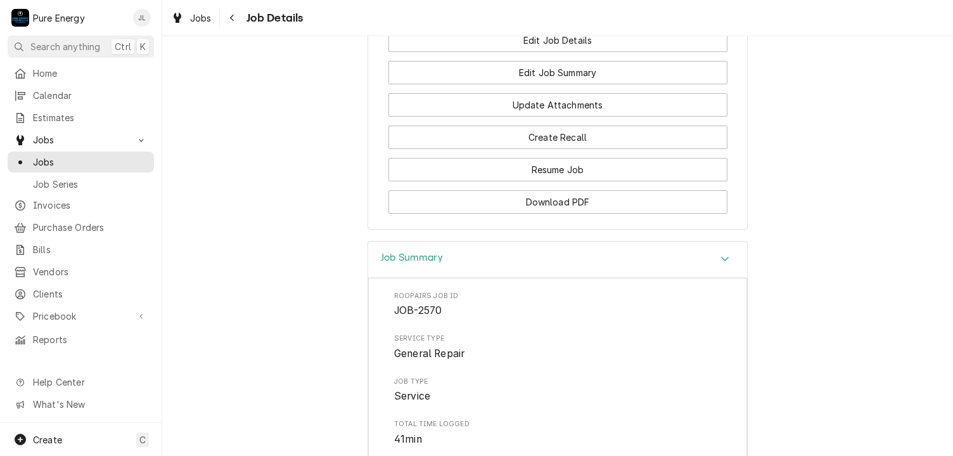
scroll to position [611, 0]
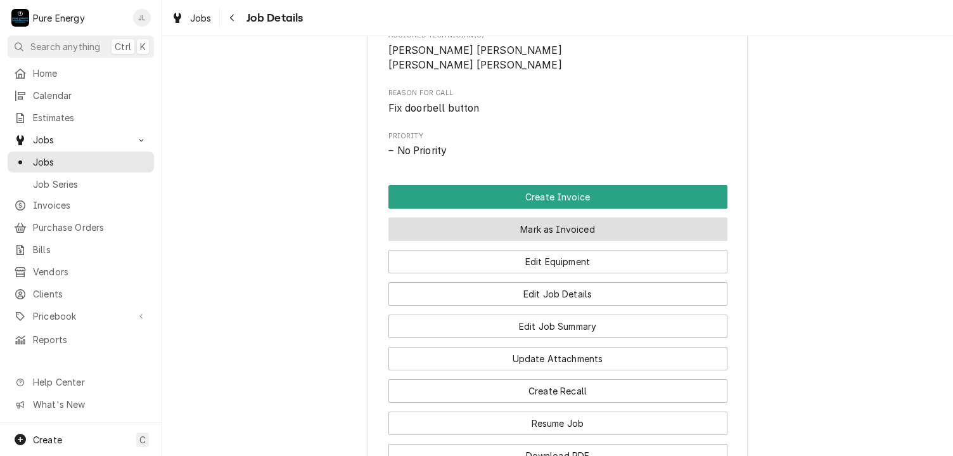
click at [557, 238] on button "Mark as Invoiced" at bounding box center [558, 228] width 339 height 23
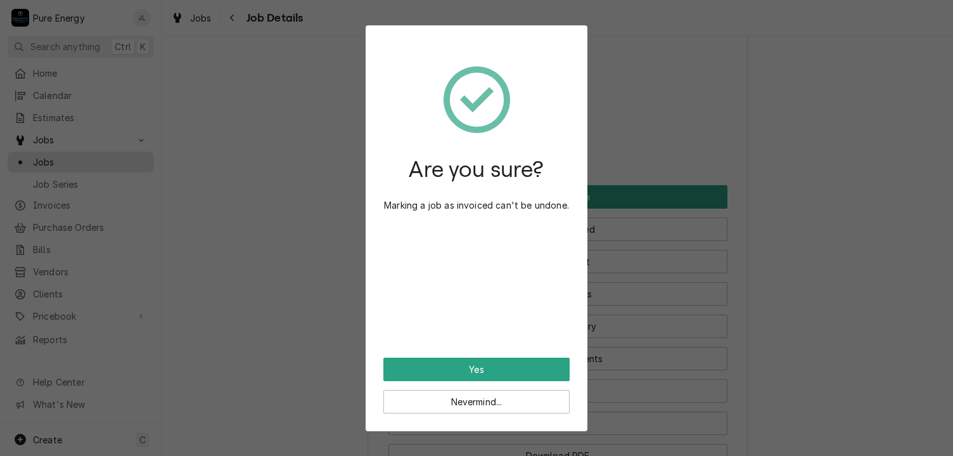
click at [867, 189] on div "Are you sure? Marking a job as invoiced can't be undone. Yes Nevermind..." at bounding box center [476, 228] width 953 height 456
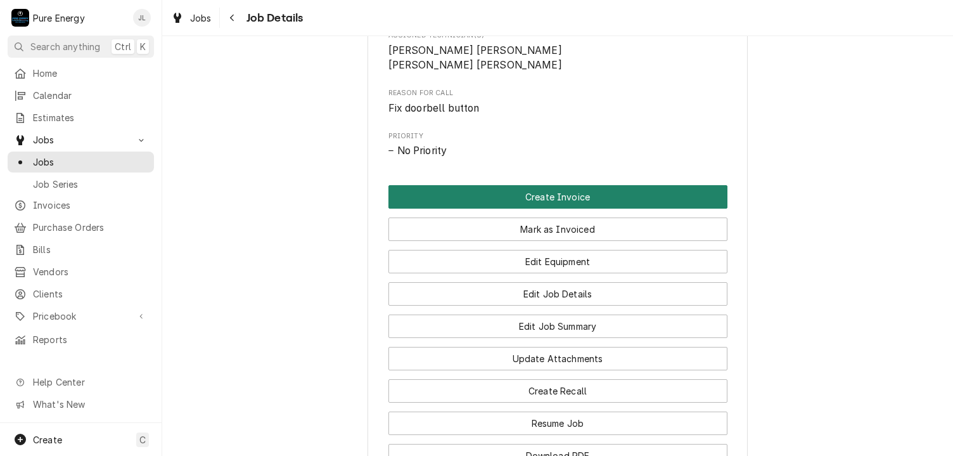
click at [662, 209] on button "Create Invoice" at bounding box center [558, 196] width 339 height 23
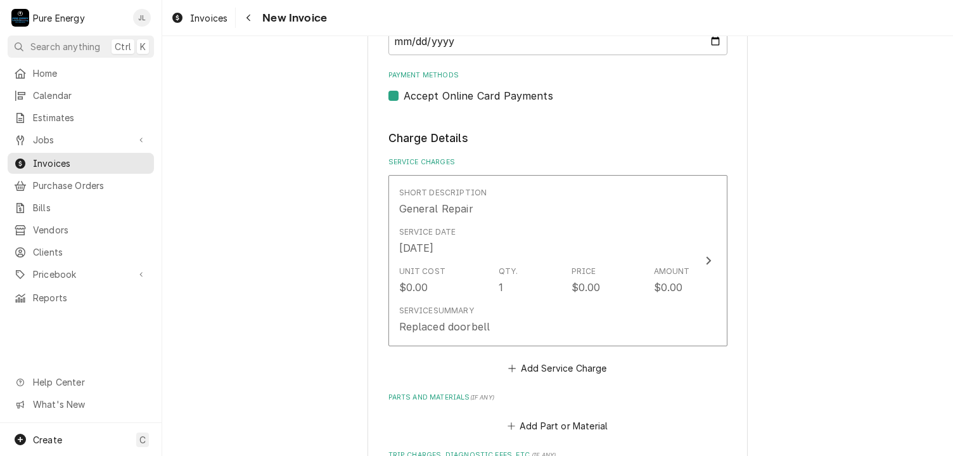
scroll to position [1014, 0]
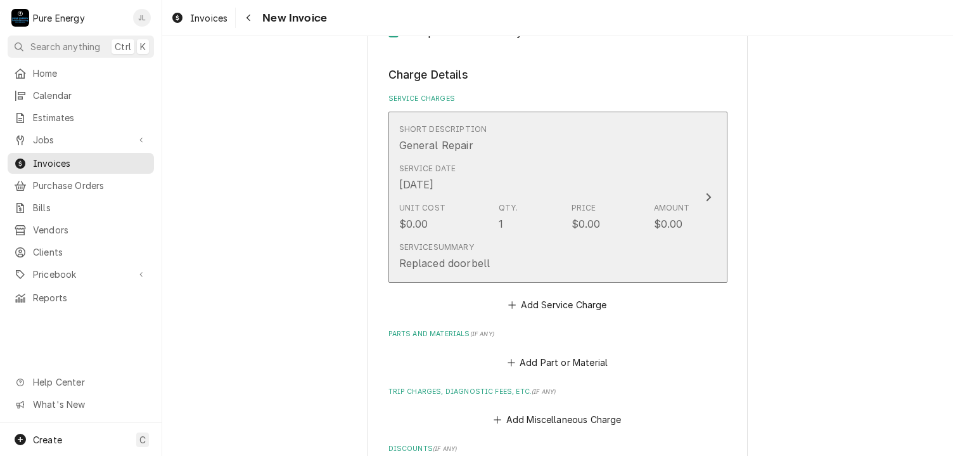
click at [551, 252] on div "Service Summary Replaced doorbell" at bounding box center [544, 255] width 291 height 39
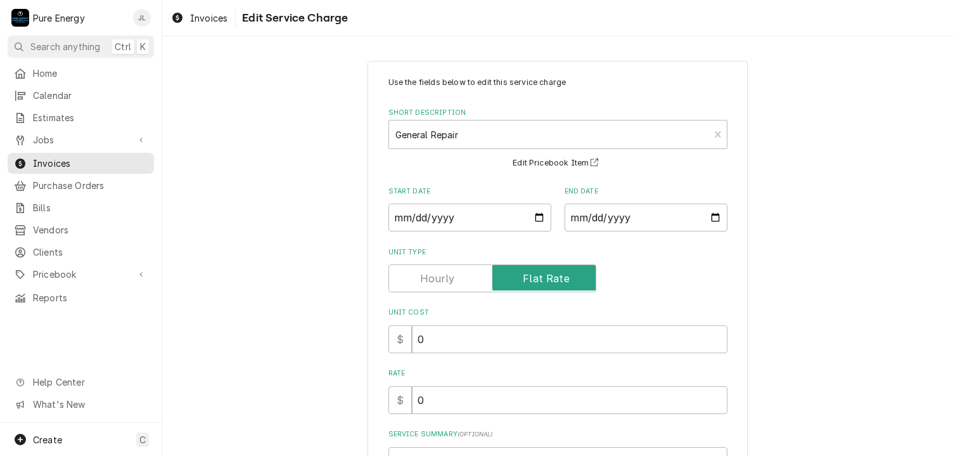
scroll to position [156, 0]
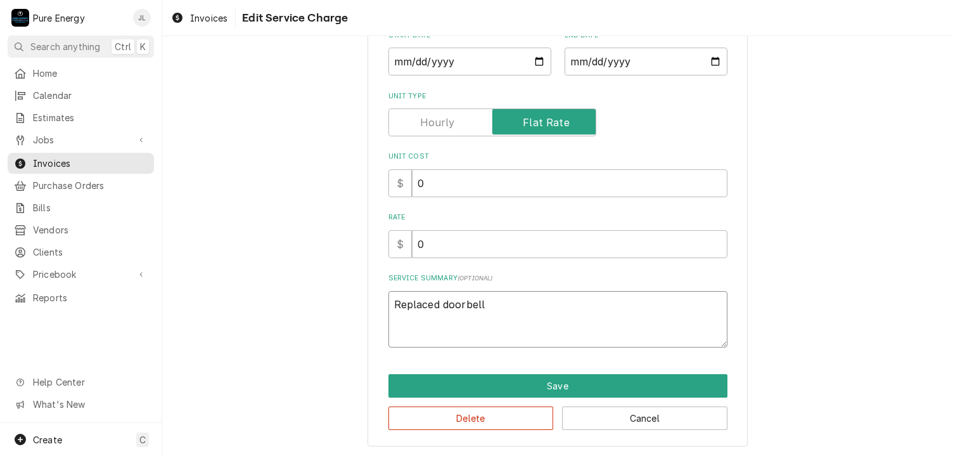
click at [389, 306] on textarea "Replaced doorbell" at bounding box center [558, 319] width 339 height 57
type textarea "x"
type textarea "TReplaced doorbell"
type textarea "x"
type textarea "TenReplaced doorbell"
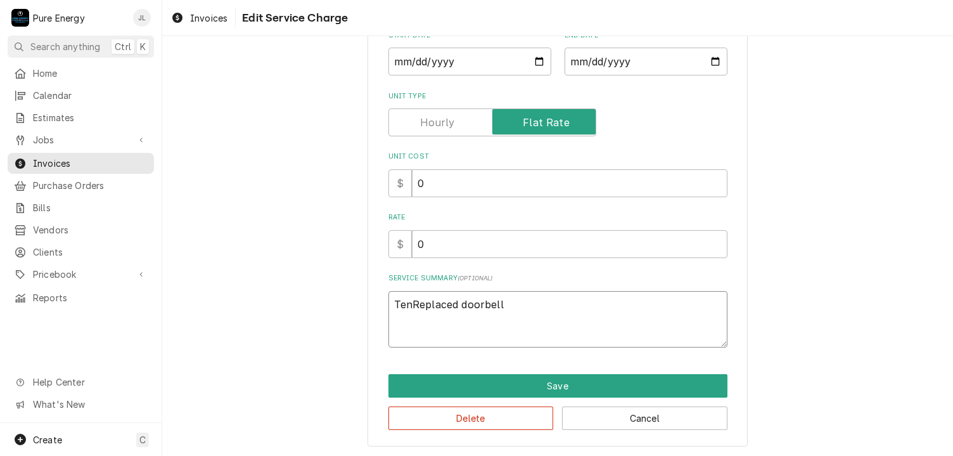
type textarea "x"
type textarea "TenaReplaced doorbell"
type textarea "x"
type textarea "TenanReplaced doorbell"
type textarea "x"
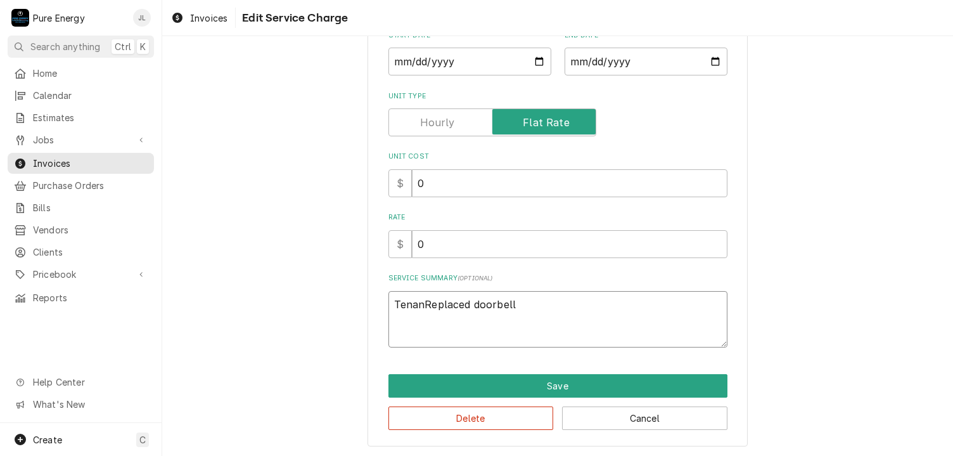
type textarea "TenantReplaced doorbell"
type textarea "x"
type textarea "Tenant Replaced doorbell"
type textarea "x"
type textarea "Tenant rReplaced doorbell"
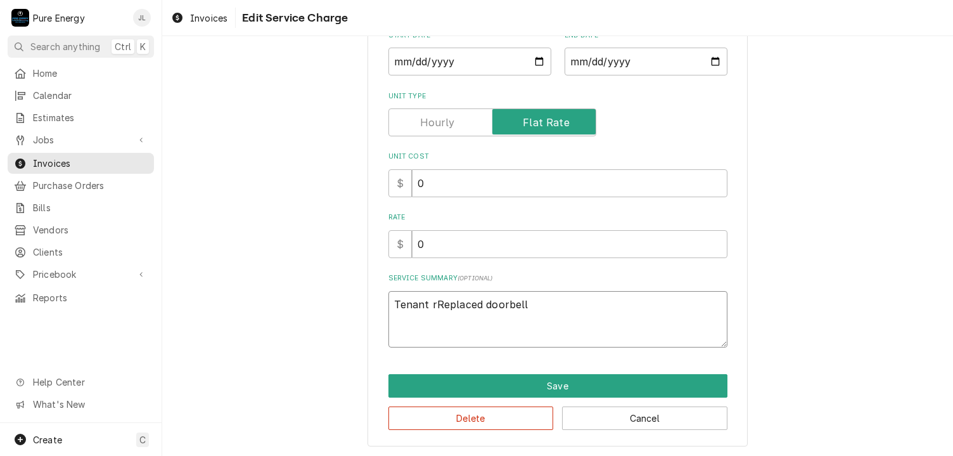
type textarea "x"
type textarea "Tenant reReplaced doorbell"
type textarea "x"
type textarea "Tenant repReplaced doorbell"
type textarea "x"
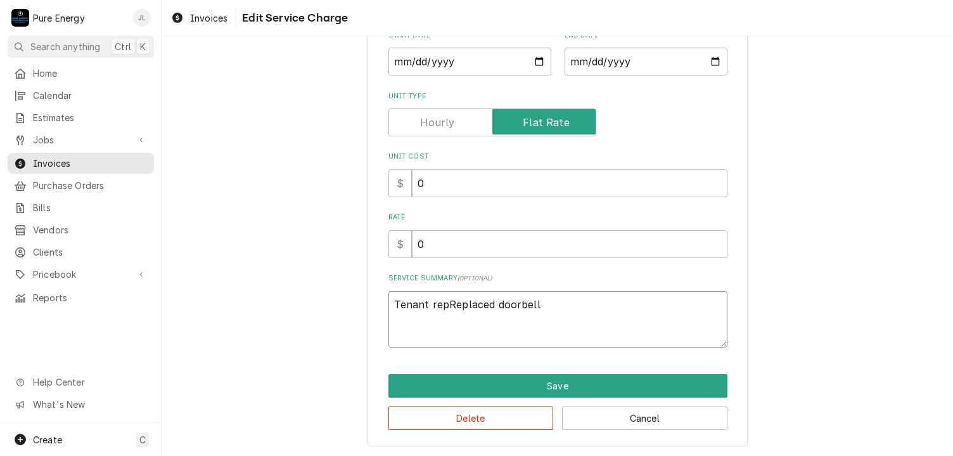
type textarea "Tenant repoReplaced doorbell"
type textarea "x"
type textarea "Tenant reporReplaced doorbell"
type textarea "x"
type textarea "Tenant reporeReplaced doorbell"
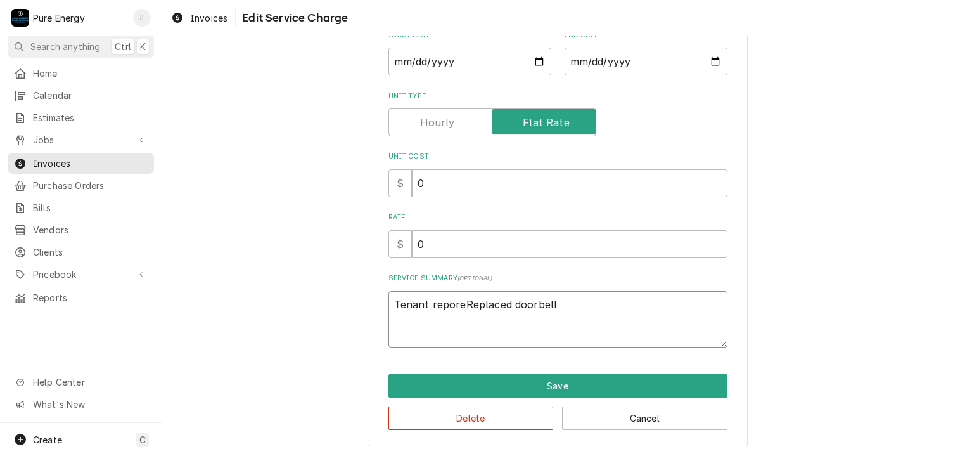
type textarea "x"
type textarea "Tenant reporReplaced doorbell"
type textarea "x"
type textarea "Tenant reportReplaced doorbell"
type textarea "x"
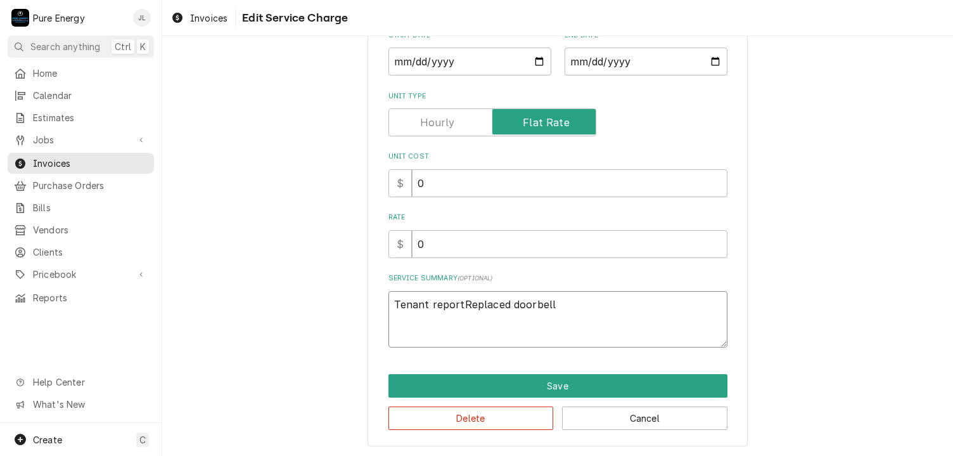
type textarea "Tenant reporteReplaced doorbell"
type textarea "x"
type textarea "Tenant reporterReplaced doorbell"
type textarea "x"
type textarea "Tenant reportedReplaced doorbell"
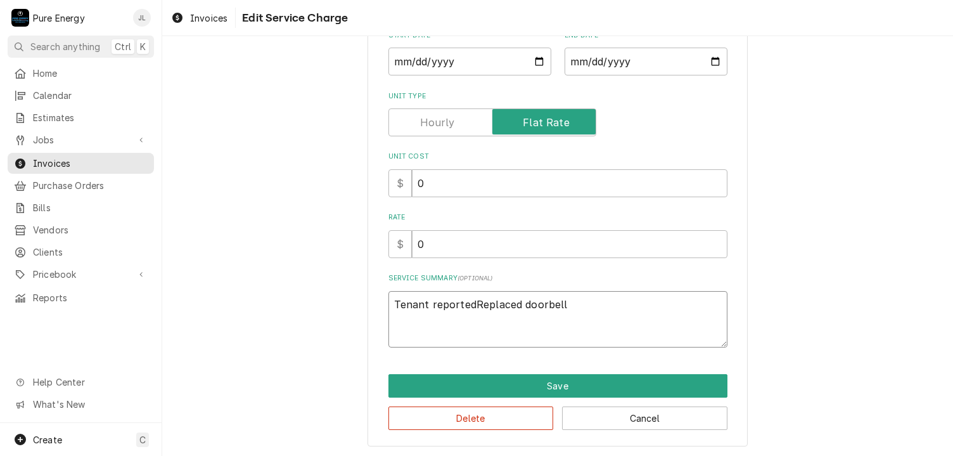
type textarea "x"
type textarea "Tenant reportedeReplaced doorbell"
type textarea "x"
type textarea "Tenant reportede Replaced doorbell"
type textarea "x"
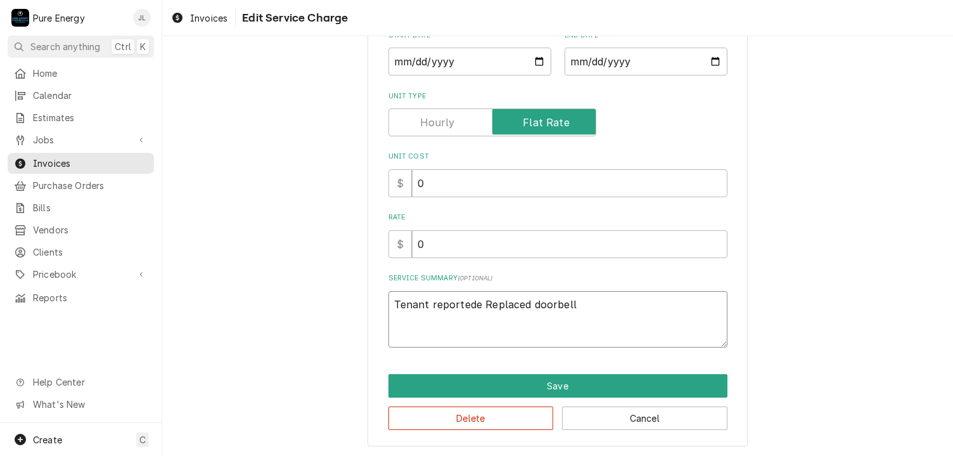
type textarea "Tenant reportedeReplaced doorbell"
type textarea "x"
type textarea "Tenant reportedReplaced doorbell"
type textarea "x"
type textarea "Tenant reported Replaced doorbell"
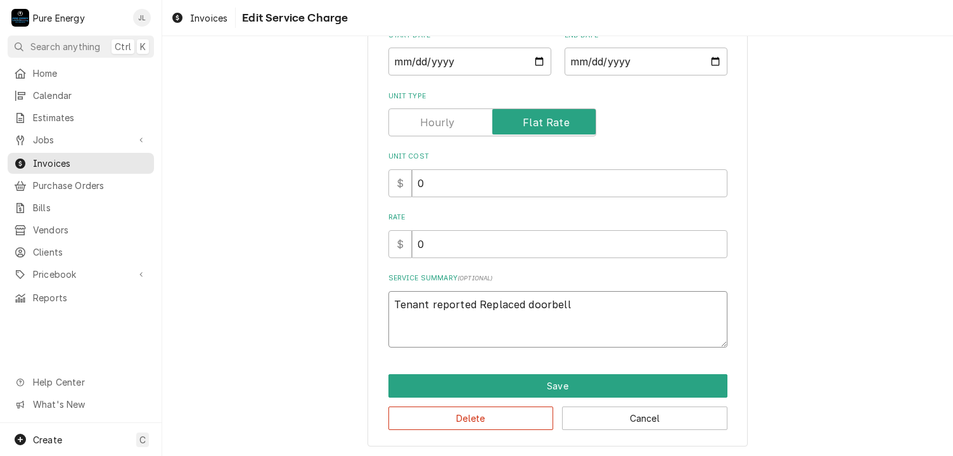
type textarea "x"
type textarea "Tenant reported dReplaced doorbell"
type textarea "x"
type textarea "Tenant reported doReplaced doorbell"
type textarea "x"
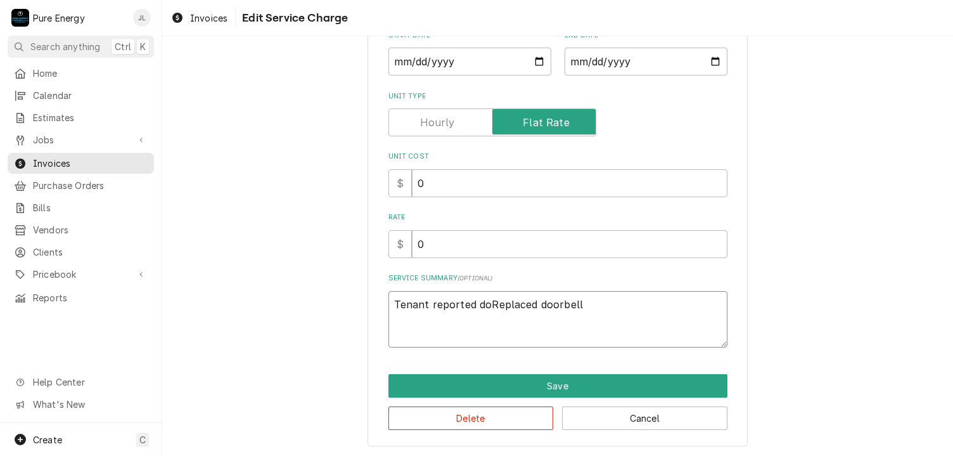
type textarea "Tenant reported dooReplaced doorbell"
type textarea "x"
type textarea "Tenant reported doorReplaced doorbell"
type textarea "x"
type textarea "Tenant reported doorbReplaced doorbell"
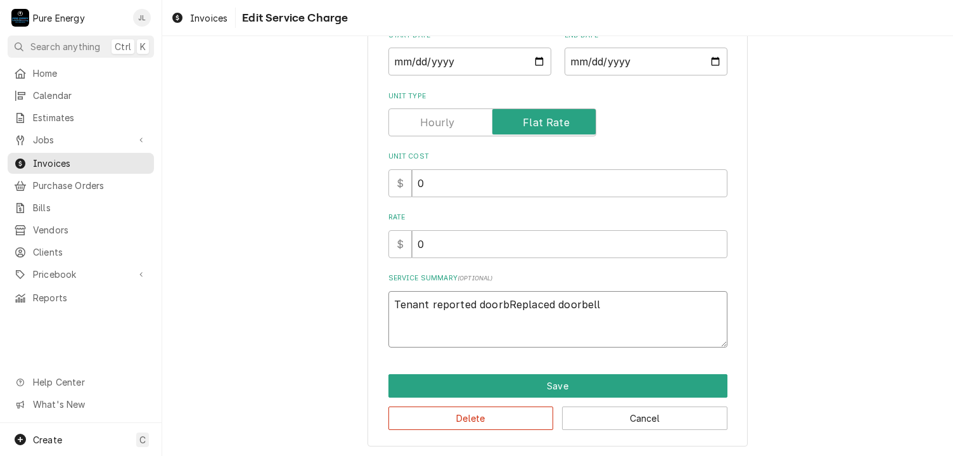
type textarea "x"
type textarea "Tenant reported doorbeReplaced doorbell"
type textarea "x"
type textarea "Tenant reported doorbelReplaced doorbell"
type textarea "x"
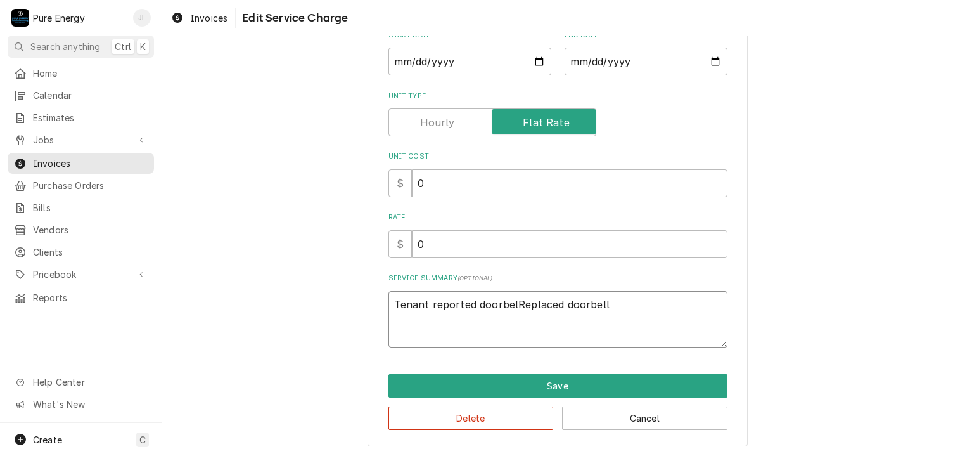
type textarea "Tenant reported doorbellReplaced doorbell"
type textarea "x"
type textarea "Tenant reported doorbell Replaced doorbell"
type textarea "x"
type textarea "Tenant reported doorbell kReplaced doorbell"
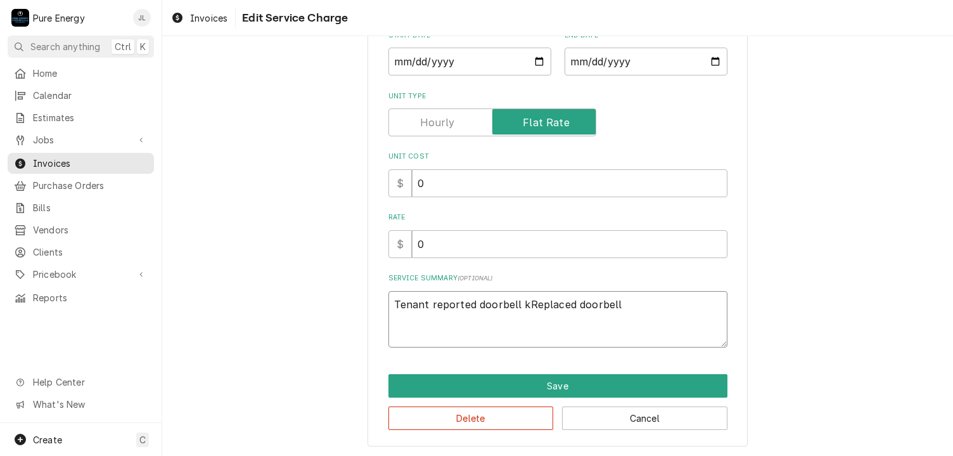
type textarea "x"
type textarea "Tenant reported doorbell Replaced doorbell"
type textarea "x"
type textarea "Tenant reported doorbell bReplaced doorbell"
type textarea "x"
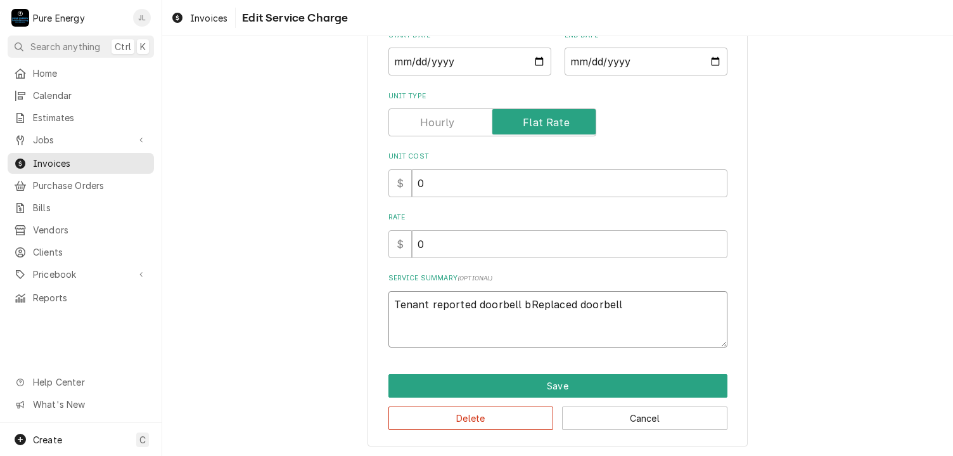
type textarea "Tenant reported doorbell buReplaced doorbell"
type textarea "x"
type textarea "Tenant reported doorbell butReplaced doorbell"
type textarea "x"
type textarea "Tenant reported doorbell buttReplaced doorbell"
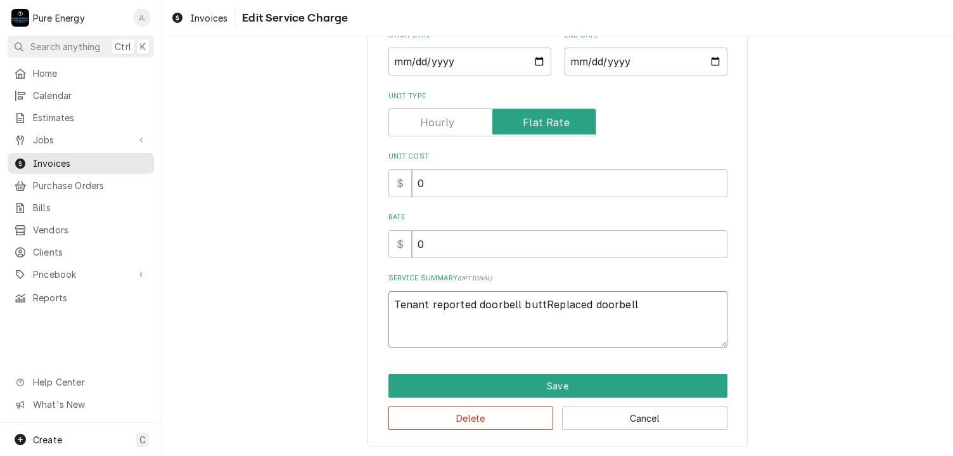
type textarea "x"
type textarea "Tenant reported doorbell buttoReplaced doorbell"
type textarea "x"
type textarea "Tenant reported doorbell buttonReplaced doorbell"
type textarea "x"
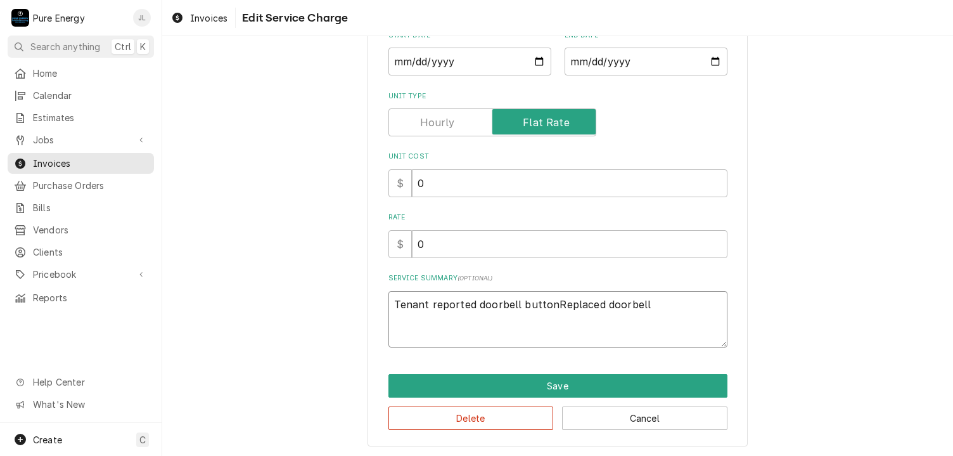
type textarea "Tenant reported doorbell button Replaced doorbell"
type textarea "x"
type textarea "Tenant reported doorbell button bReplaced doorbell"
type textarea "x"
type textarea "Tenant reported doorbell button broReplaced doorbell"
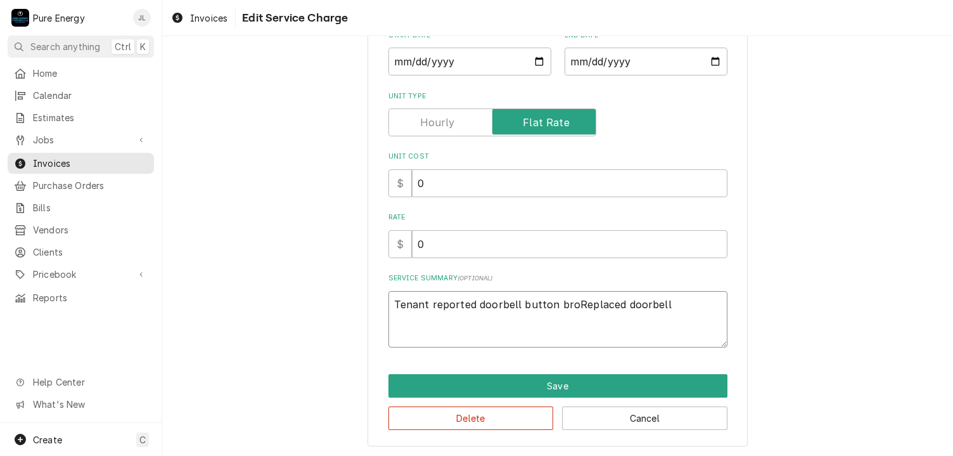
type textarea "x"
type textarea "Tenant reported doorbell button bronReplaced doorbell"
type textarea "x"
type textarea "Tenant reported doorbell button broReplaced doorbell"
type textarea "x"
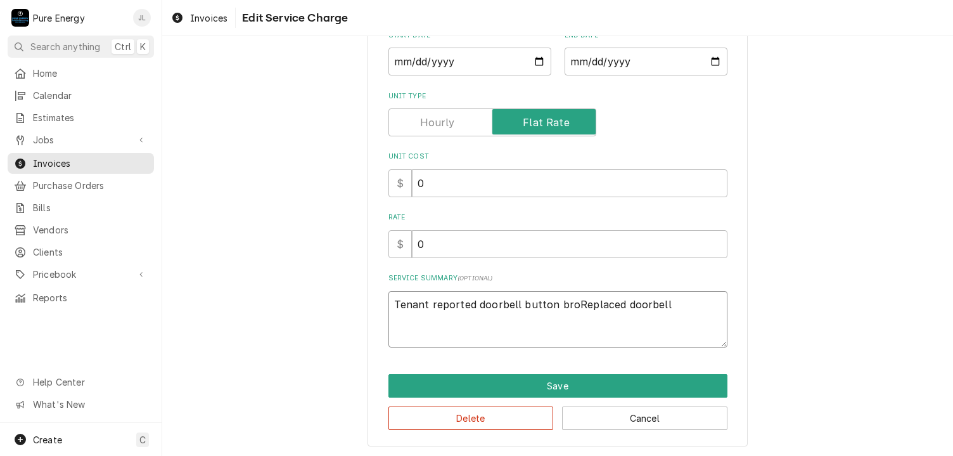
type textarea "Tenant reported doorbell button brokReplaced doorbell"
type textarea "x"
type textarea "Tenant reported doorbell button brokeReplaced doorbell"
type textarea "x"
type textarea "Tenant reported doorbell button broke.Replaced doorbell"
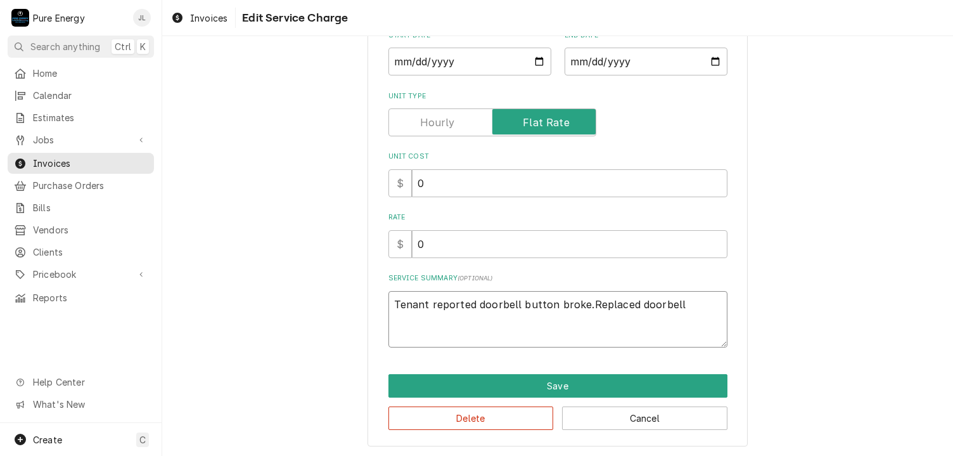
type textarea "x"
type textarea "Tenant reported doorbell button broke. Replaced doorbell"
type textarea "x"
type textarea "Tenant reported doorbell button broke. Replaced doorbell"
type textarea "x"
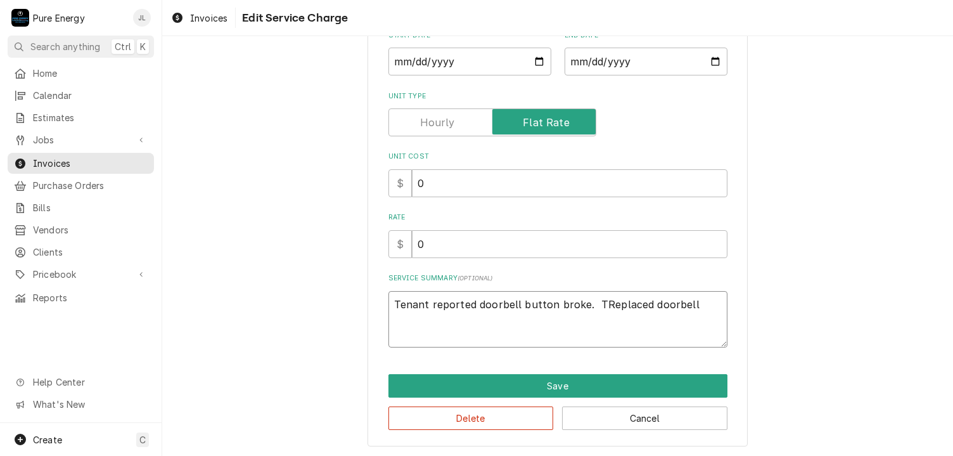
type textarea "Tenant reported doorbell button broke. ThReplaced doorbell"
type textarea "x"
type textarea "Tenant reported doorbell button broke. TheReplaced doorbell"
type textarea "x"
type textarea "Tenant reported doorbell button broke. The Replaced doorbell"
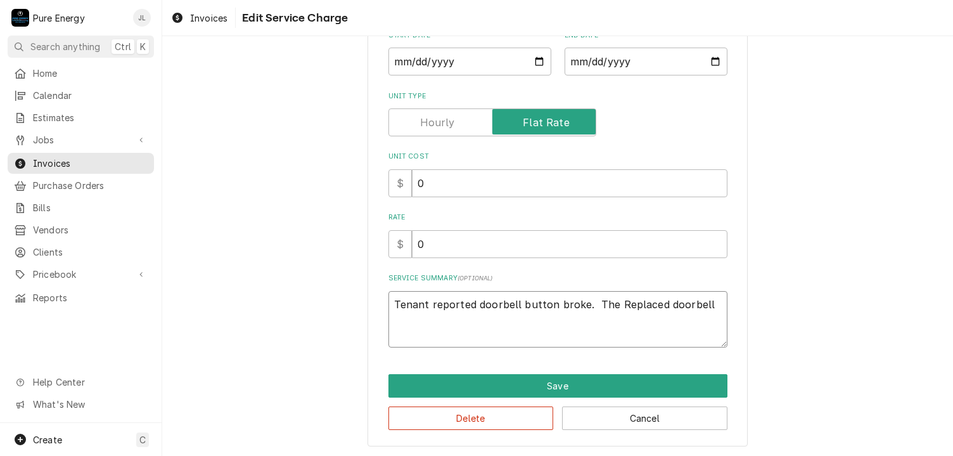
type textarea "x"
type textarea "Tenant reported doorbell button broke. The tReplaced doorbell"
type textarea "x"
type textarea "Tenant reported doorbell button broke. The tyReplaced doorbell"
type textarea "x"
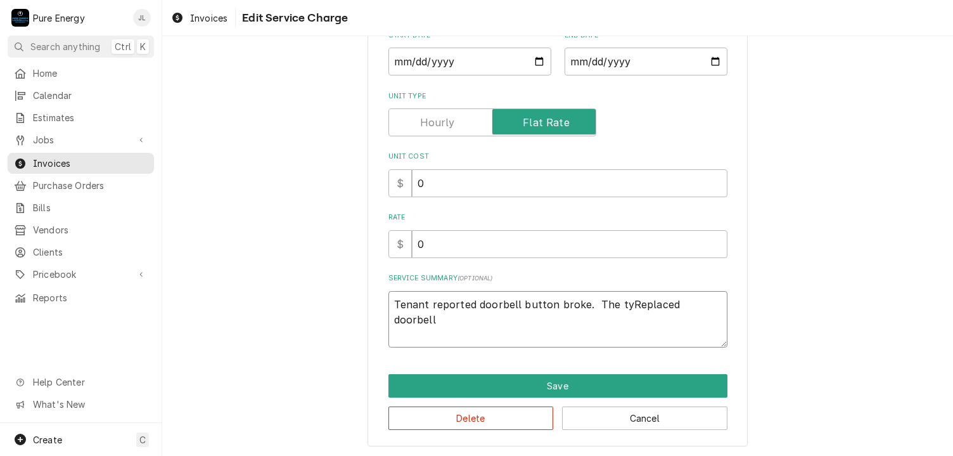
type textarea "Tenant reported doorbell button broke. The typReplaced doorbell"
type textarea "x"
type textarea "Tenant reported doorbell button broke. The typeReplaced doorbell"
type textarea "x"
type textarea "Tenant reported doorbell button broke. The type Replaced doorbell"
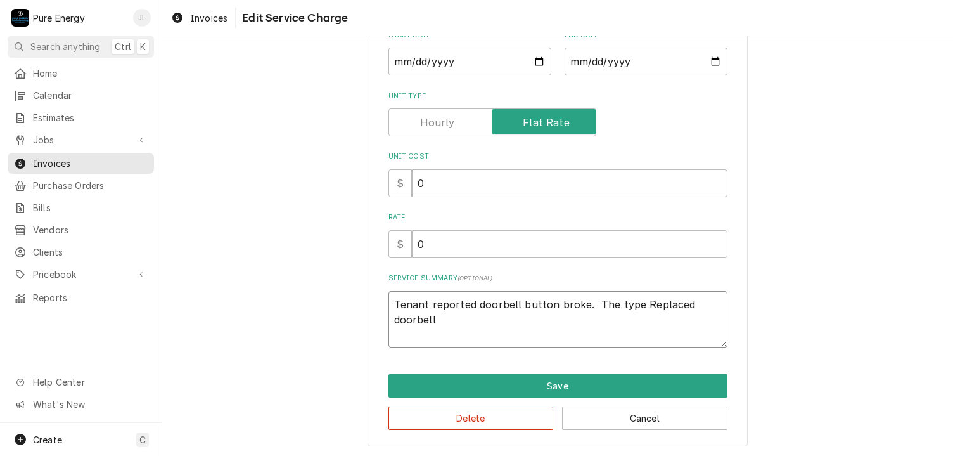
type textarea "x"
type textarea "Tenant reported doorbell button broke. The type iReplaced doorbell"
type textarea "x"
type textarea "Tenant reported doorbell button broke. The type it Replaced doorbell"
type textarea "x"
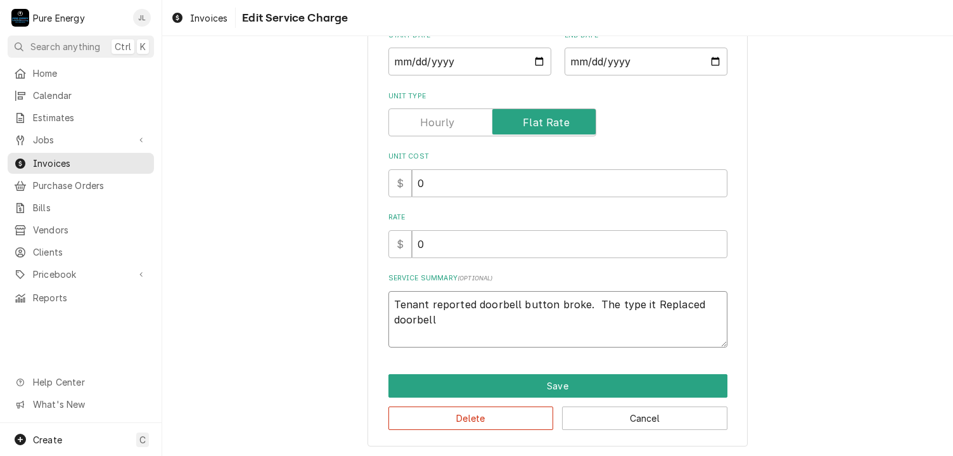
type textarea "Tenant reported doorbell button broke. The type it iReplaced doorbell"
type textarea "x"
type textarea "Tenant reported doorbell button broke. The type it isReplaced doorbell"
type textarea "x"
type textarea "Tenant reported doorbell button broke. The type it is Replaced doorbell"
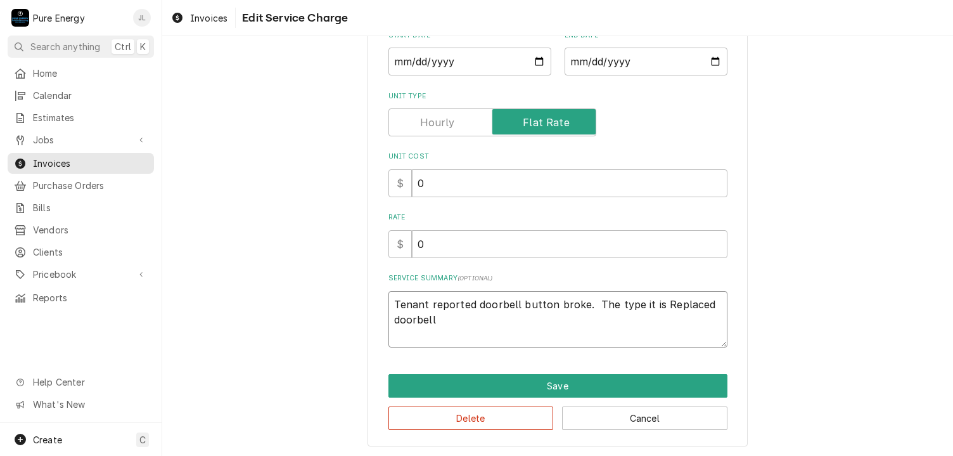
type textarea "x"
type textarea "Tenant reported doorbell button broke. The type it isReplaced doorbell"
type textarea "x"
type textarea "Tenant reported doorbell button broke. The type it is, Replaced doorbell"
type textarea "x"
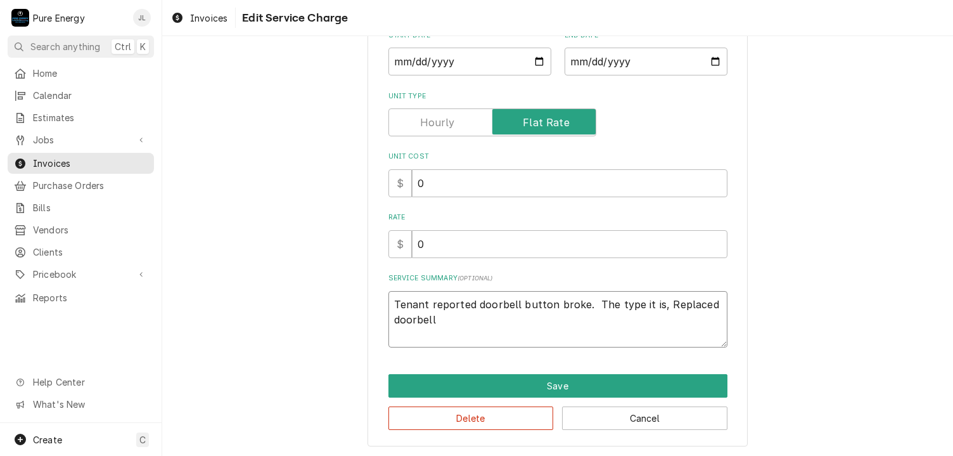
type textarea "Tenant reported doorbell button broke. The type it is, iReplaced doorbell"
type textarea "x"
type textarea "Tenant reported doorbell button broke. The type it is, is Replaced doorbell"
type textarea "x"
type textarea "Tenant reported doorbell button broke. The type it is, is noReplaced doorbell"
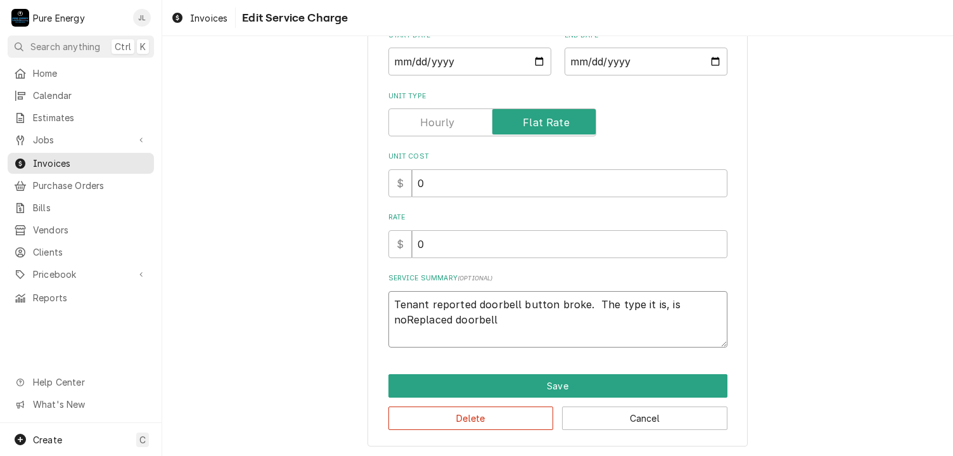
type textarea "x"
type textarea "Tenant reported doorbell button broke. The type it is, is no Replaced doorbell"
type textarea "x"
type textarea "Tenant reported doorbell button broke. The type it is, is no lReplaced doorbell"
type textarea "x"
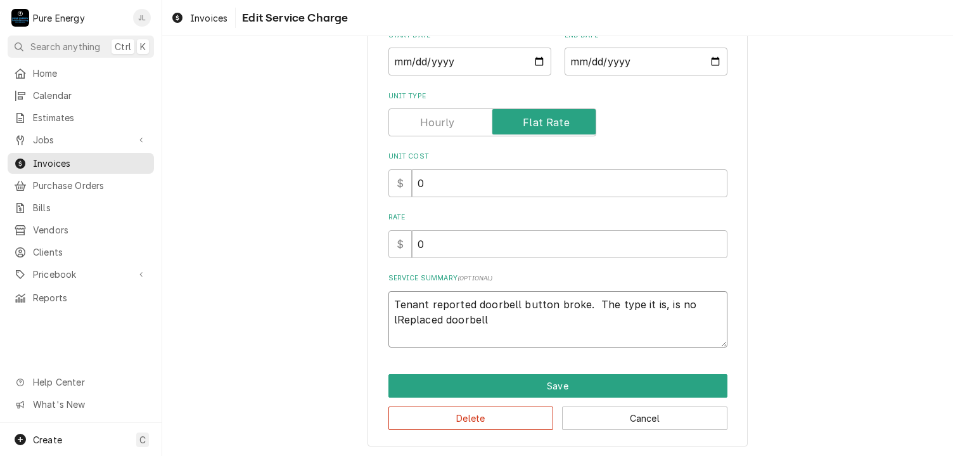
type textarea "Tenant reported doorbell button broke. The type it is, is no loReplaced doorbell"
type textarea "x"
type textarea "Tenant reported doorbell button broke. The type it is, is no lonReplaced doorbe…"
type textarea "x"
type textarea "Tenant reported doorbell button broke. The type it is, is no longReplaced doorb…"
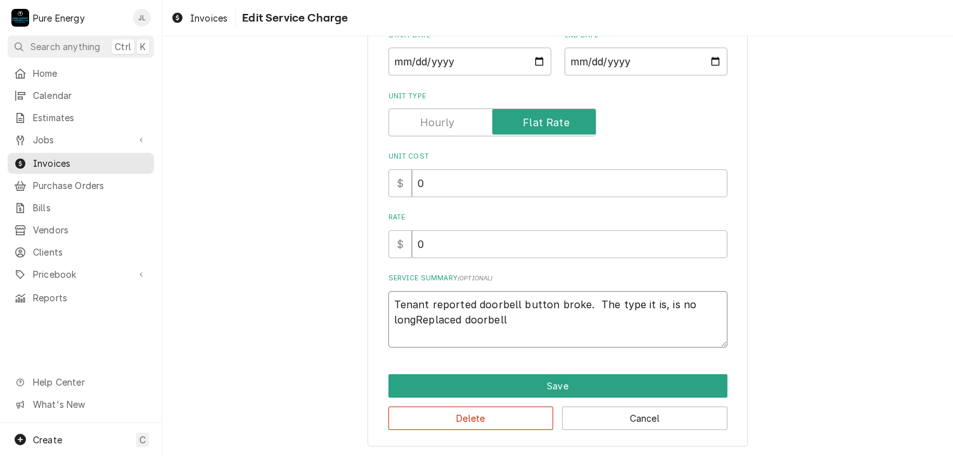
type textarea "x"
type textarea "Tenant reported doorbell button broke. The type it is, is no longeReplaced door…"
type textarea "x"
type textarea "Tenant reported doorbell button broke. The type it is, is no longer Replaced do…"
type textarea "x"
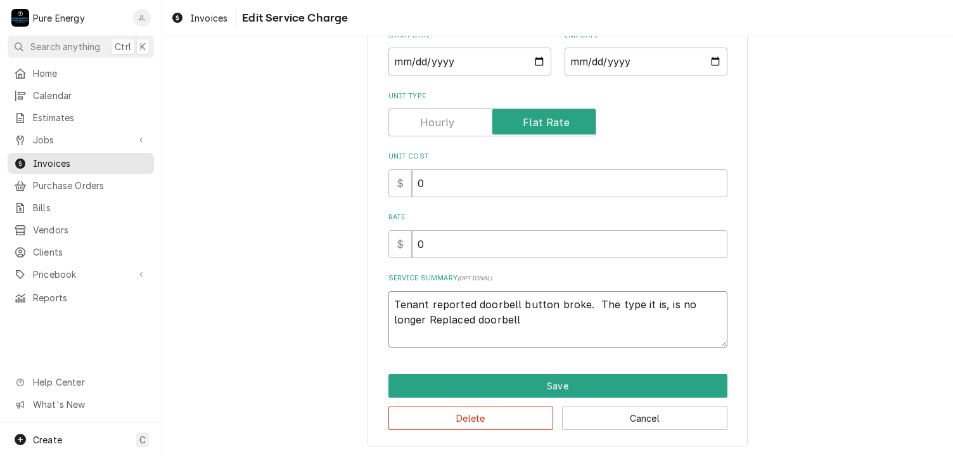
type textarea "Tenant reported doorbell button broke. The type it is, is no longer mReplaced d…"
type textarea "x"
type textarea "Tenant reported doorbell button broke. The type it is, is no longer maReplaced …"
type textarea "x"
type textarea "Tenant reported doorbell button broke. The type it is, is no longer madReplaced…"
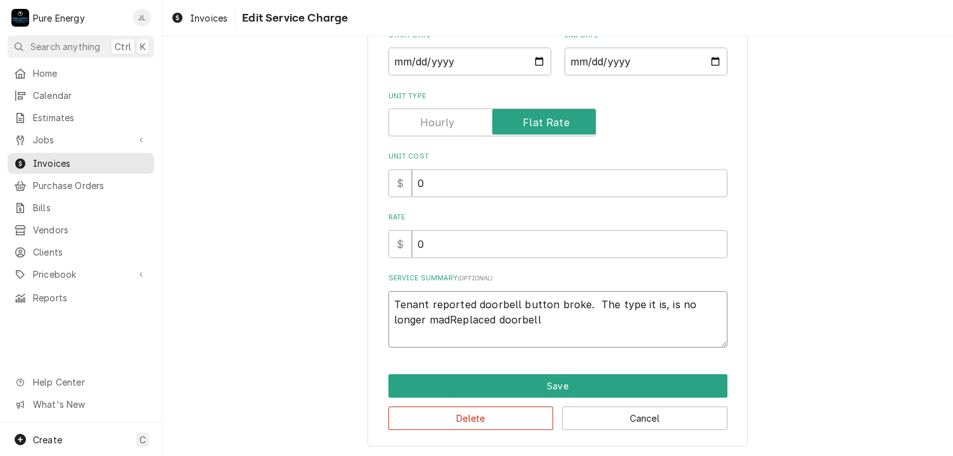
type textarea "x"
type textarea "Tenant reported doorbell button broke. The type it is, is no longer madeReplace…"
type textarea "x"
type textarea "Tenant reported doorbell button broke. The type it is, is no longer made Replac…"
type textarea "x"
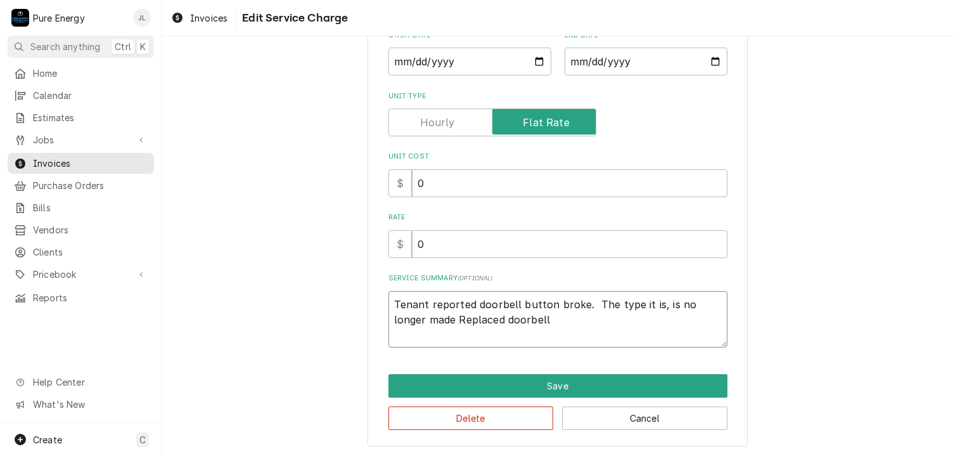
type textarea "Tenant reported doorbell button broke. The type it is, is no longer made aRepla…"
type textarea "x"
type textarea "Tenant reported doorbell button broke. The type it is, is no longer made asRepl…"
type textarea "x"
type textarea "Tenant reported doorbell button broke. The type it is, is no longer made as Rep…"
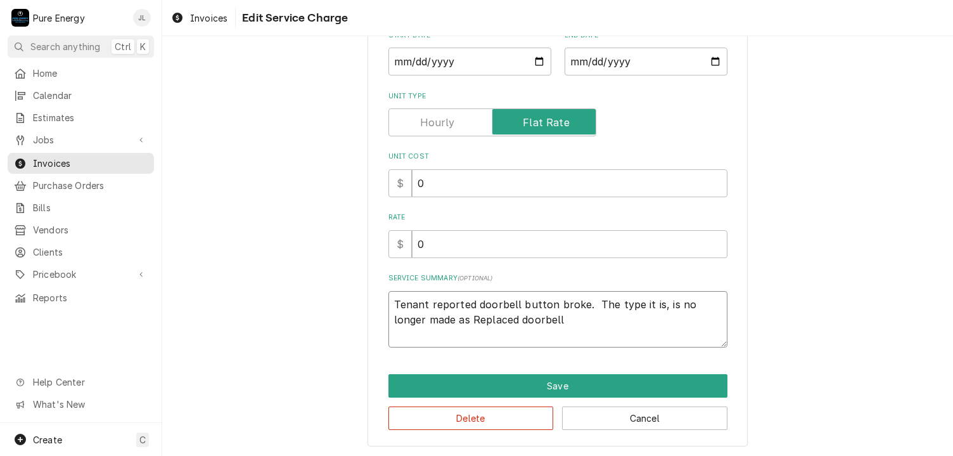
type textarea "x"
type textarea "Tenant reported doorbell button broke. The type it is, is no longer made as aRe…"
type textarea "x"
type textarea "Tenant reported doorbell button broke. The type it is, is no longer made as abR…"
type textarea "x"
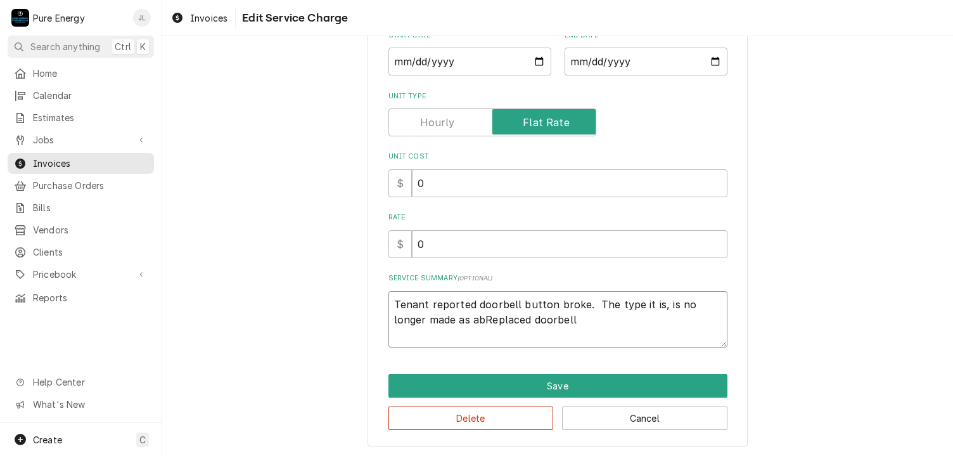
type textarea "Tenant reported doorbell button broke. The type it is, is no longer made as abo…"
type textarea "x"
type textarea "Tenant reported doorbell button broke. The type it is, is no longer made as abo…"
type textarea "x"
type textarea "Tenant reported doorbell button broke. The type it is, is no longer made as abo…"
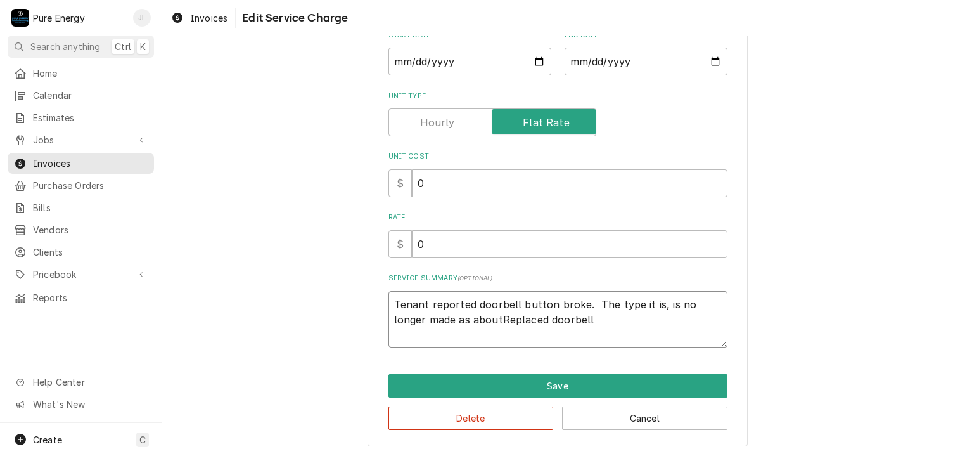
type textarea "x"
type textarea "Tenant reported doorbell button broke. The type it is, is no longer made as abo…"
type textarea "x"
type textarea "Tenant reported doorbell button broke. The type it is, is no longer made as abo…"
type textarea "x"
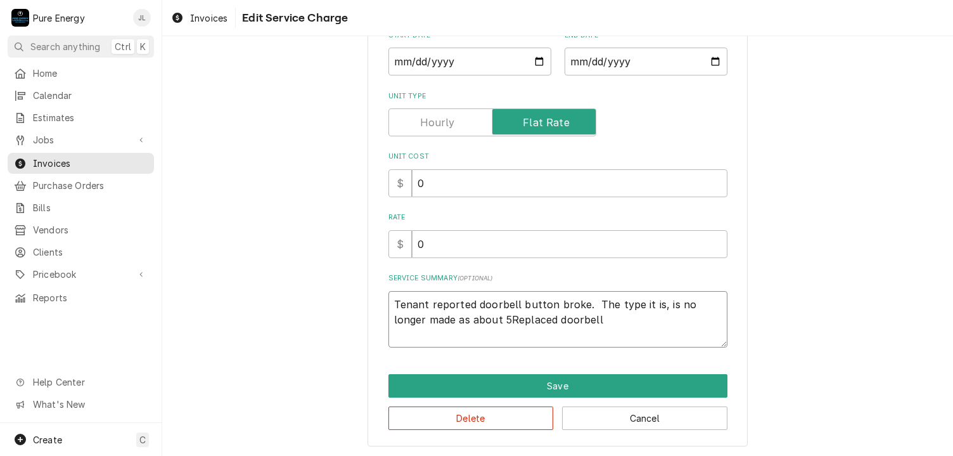
type textarea "Tenant reported doorbell button broke. The type it is, is no longer made as abo…"
type textarea "x"
type textarea "Tenant reported doorbell button broke. The type it is, is no longer made as abo…"
type textarea "x"
type textarea "Tenant reported doorbell button broke. The type it is, is no longer made as abo…"
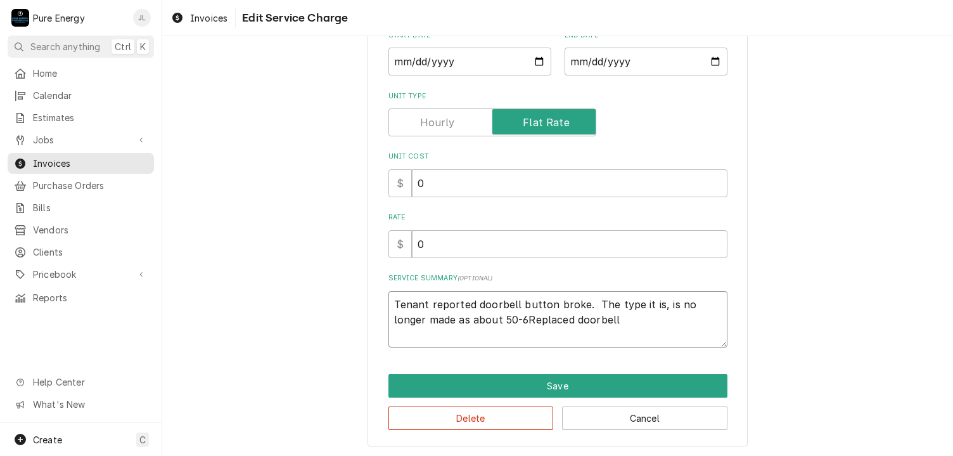
type textarea "x"
type textarea "Tenant reported doorbell button broke. The type it is, is no longer made as abo…"
type textarea "x"
type textarea "Tenant reported doorbell button broke. The type it is, is no longer made as abo…"
type textarea "x"
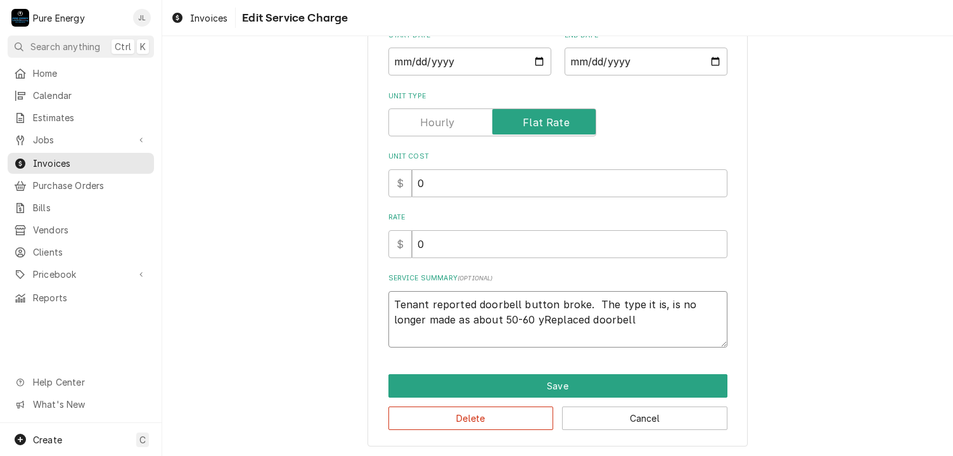
type textarea "Tenant reported doorbell button broke. The type it is, is no longer made as abo…"
type textarea "x"
type textarea "Tenant reported doorbell button broke. The type it is, is no longer made as abo…"
type textarea "x"
type textarea "Tenant reported doorbell button broke. The type it is, is no longer made as abo…"
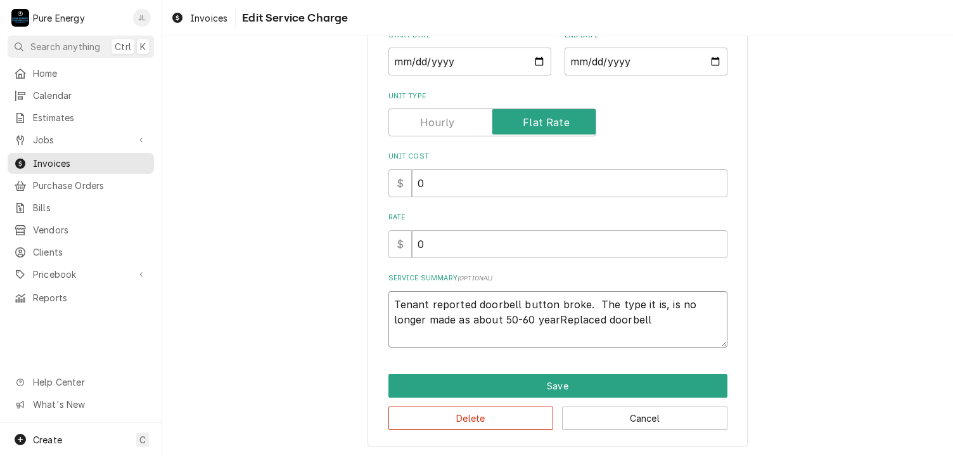
type textarea "x"
type textarea "Tenant reported doorbell button broke. The type it is, is no longer made as abo…"
type textarea "x"
type textarea "Tenant reported doorbell button broke. The type it is, is no longer made as abo…"
type textarea "x"
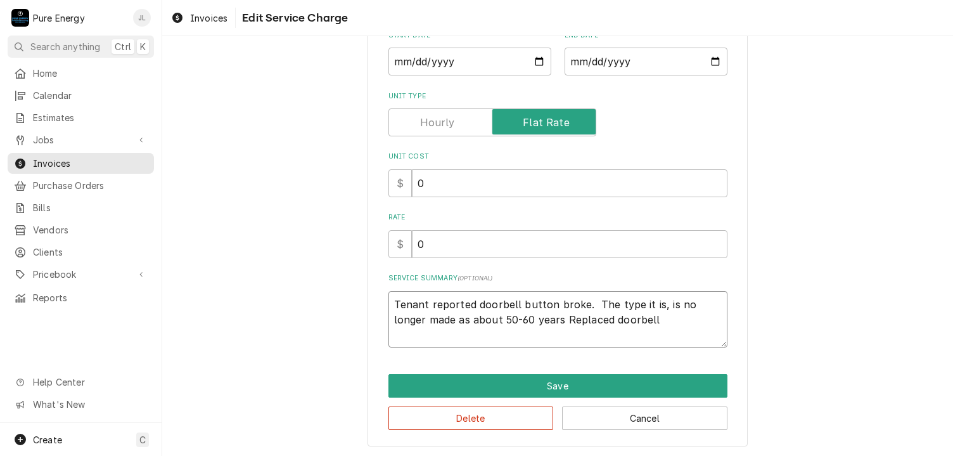
type textarea "Tenant reported doorbell button broke. The type it is, is no longer made as abo…"
click at [548, 338] on textarea "Tenant reported doorbell button broke. The type it is, is no longer made as abo…" at bounding box center [558, 319] width 339 height 57
click at [461, 235] on input "0" at bounding box center [570, 244] width 316 height 28
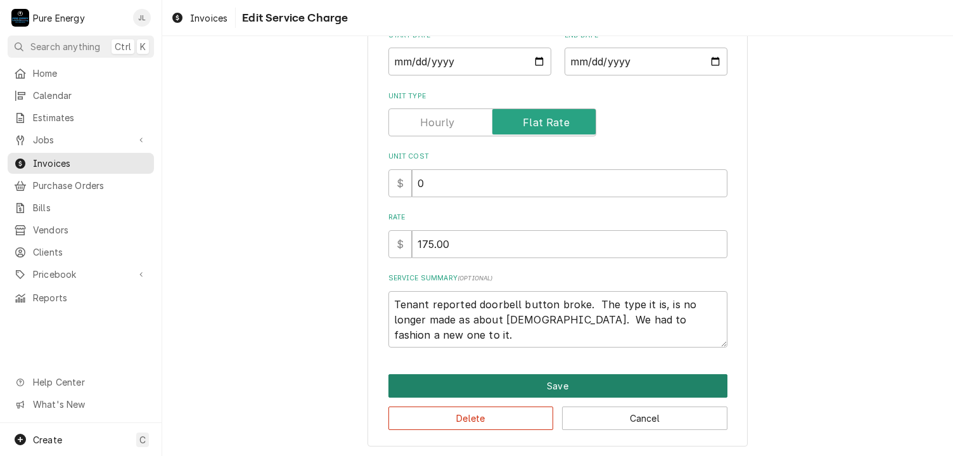
click at [531, 395] on button "Save" at bounding box center [558, 385] width 339 height 23
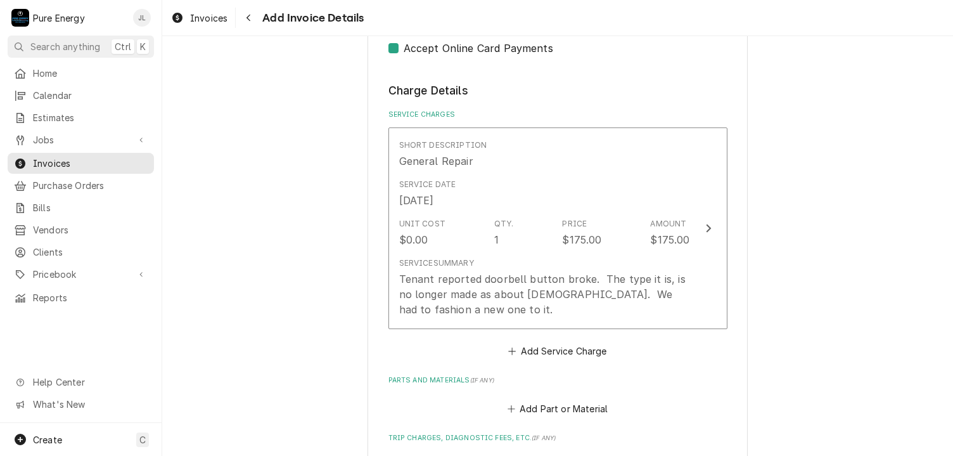
scroll to position [1062, 0]
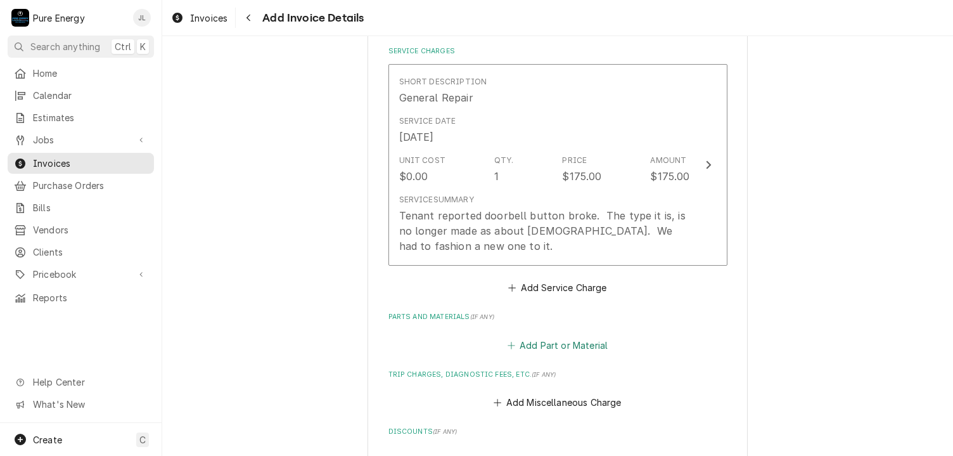
click at [534, 343] on button "Add Part or Material" at bounding box center [557, 345] width 105 height 18
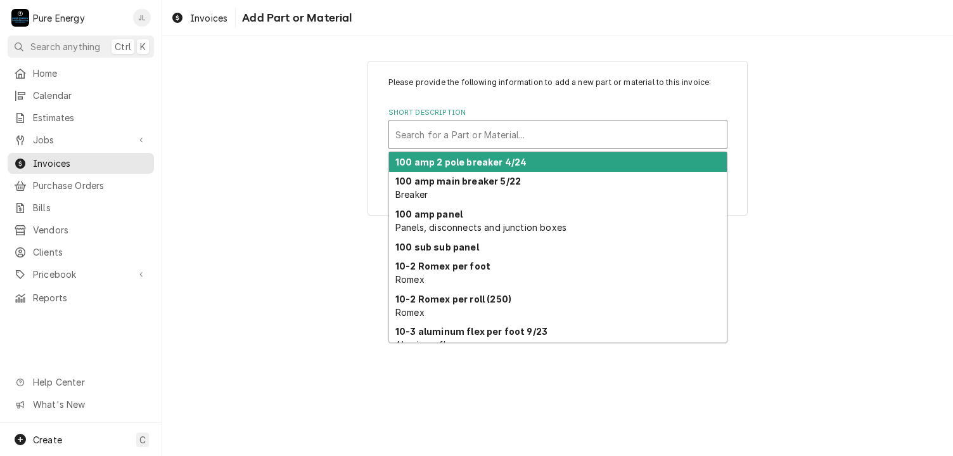
click at [444, 132] on div "Short Description" at bounding box center [558, 134] width 325 height 23
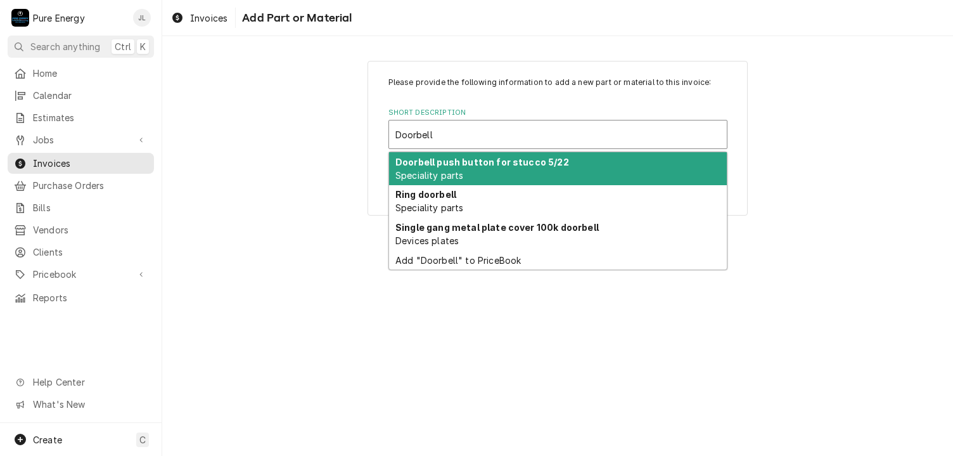
click at [482, 162] on strong "Doorbell push button for stucco 5/22" at bounding box center [483, 162] width 174 height 11
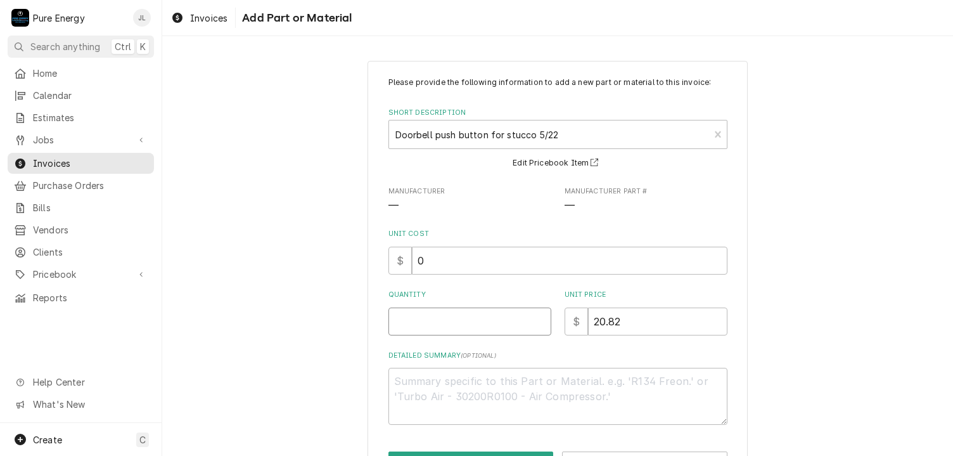
click at [437, 318] on input "Quantity" at bounding box center [470, 321] width 163 height 28
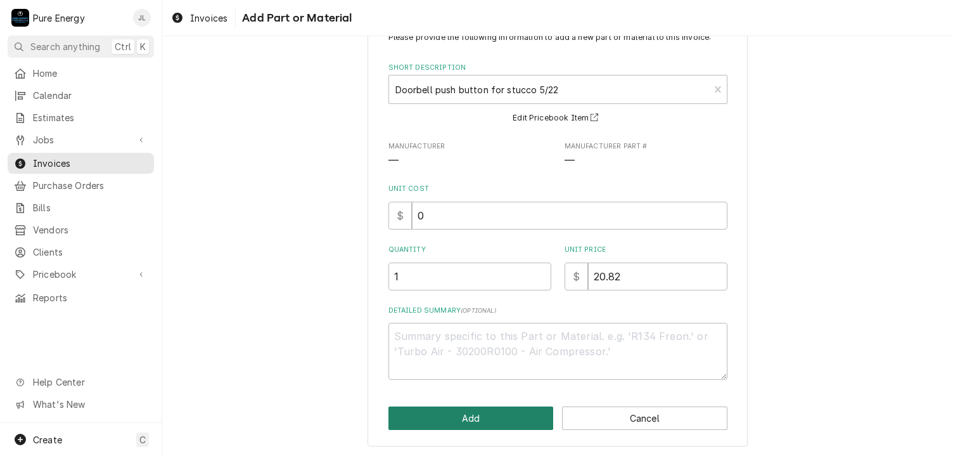
click at [499, 418] on button "Add" at bounding box center [471, 417] width 165 height 23
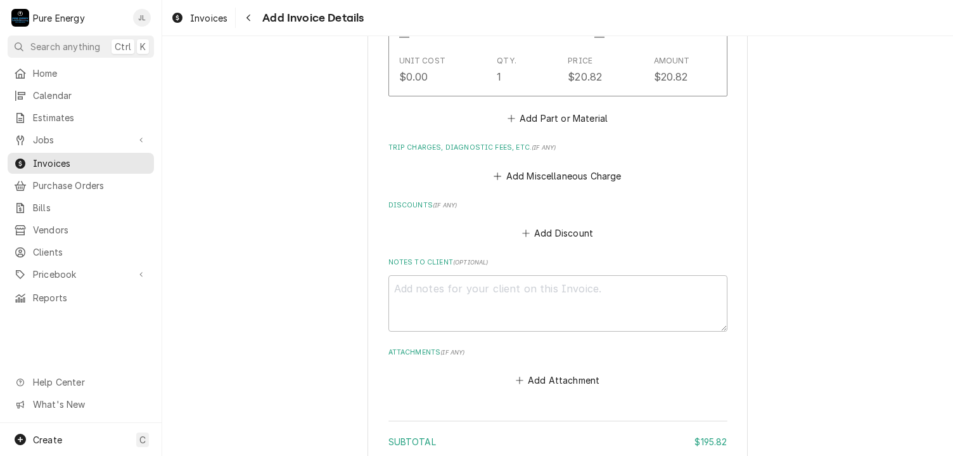
scroll to position [1597, 0]
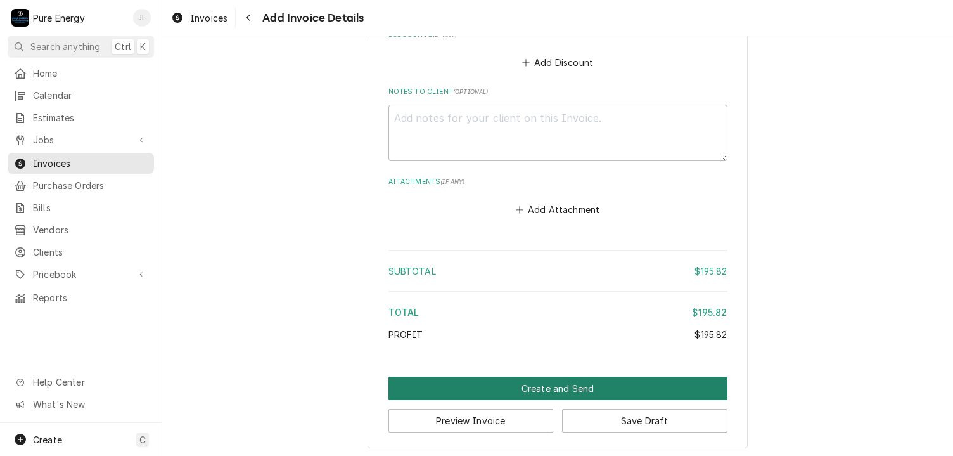
click at [539, 383] on button "Create and Send" at bounding box center [558, 388] width 339 height 23
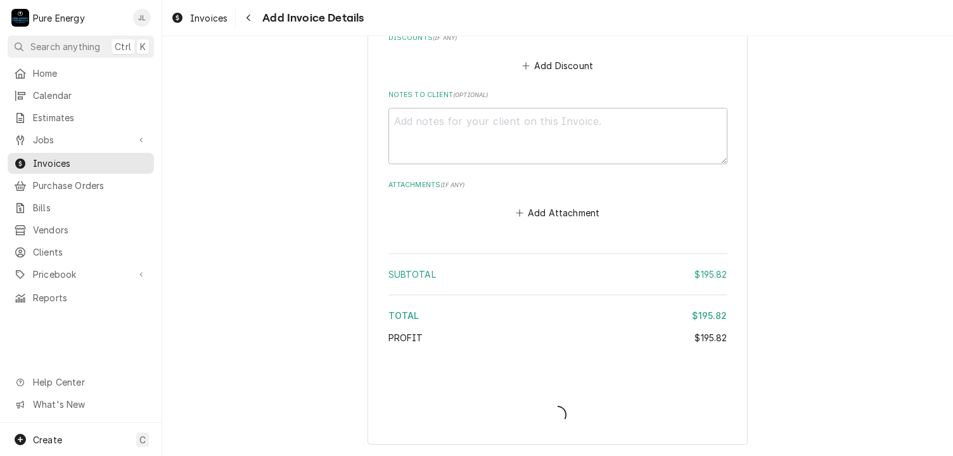
scroll to position [1590, 0]
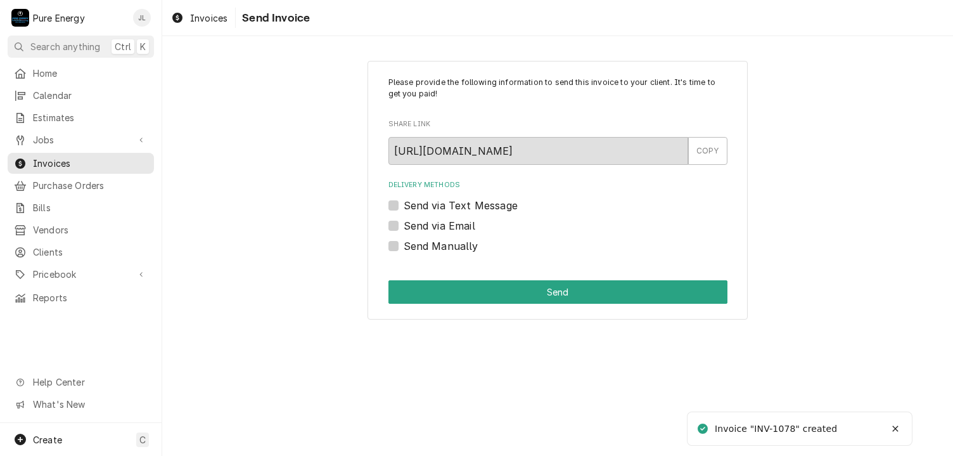
click at [404, 243] on label "Send Manually" at bounding box center [441, 245] width 75 height 15
click at [404, 243] on input "Send Manually" at bounding box center [573, 252] width 339 height 28
checkbox input "true"
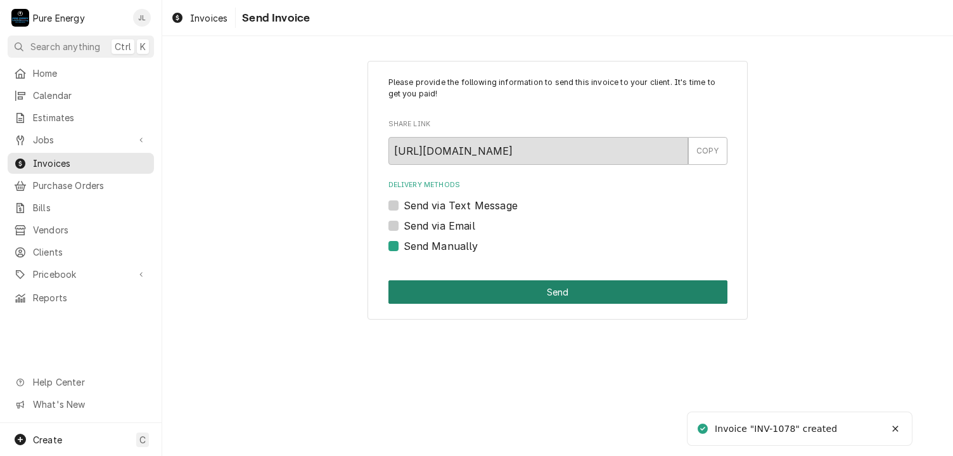
click at [507, 296] on button "Send" at bounding box center [558, 291] width 339 height 23
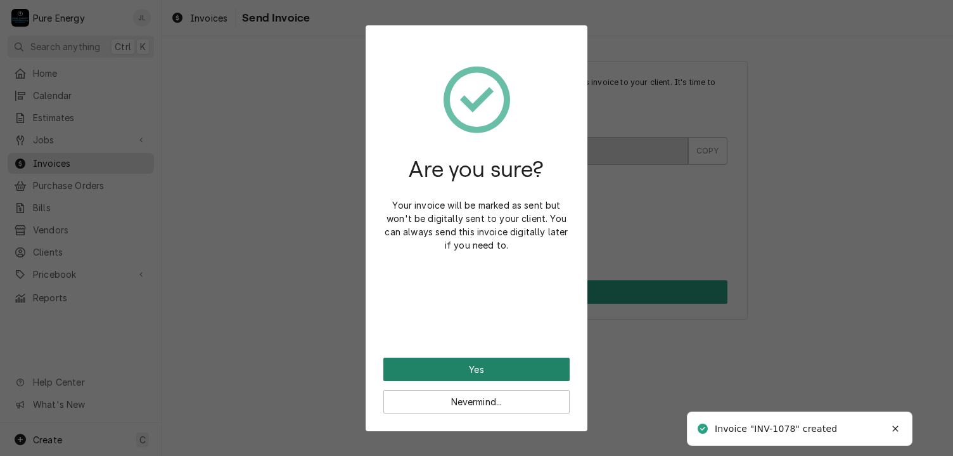
click at [493, 365] on button "Yes" at bounding box center [477, 369] width 186 height 23
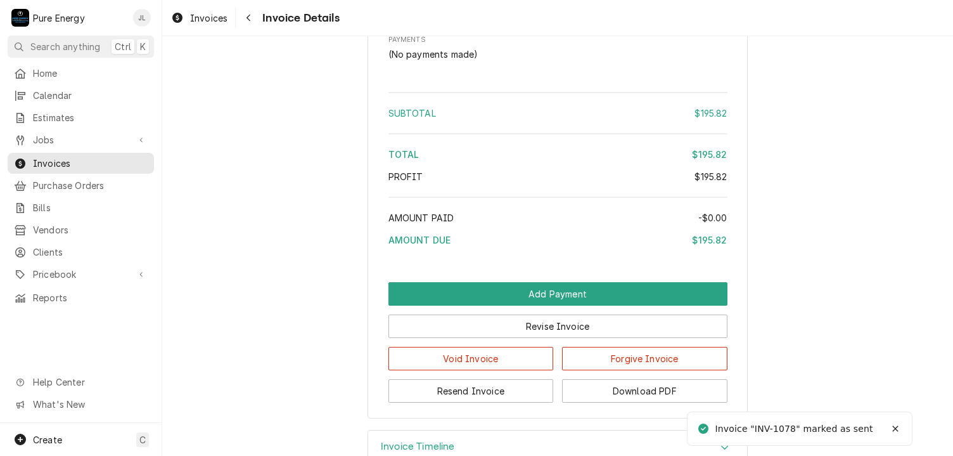
scroll to position [1214, 0]
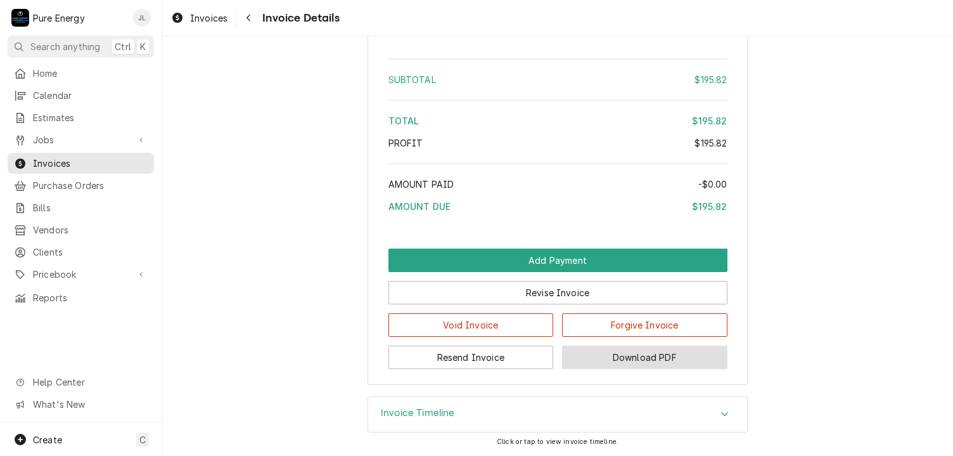
click at [647, 358] on button "Download PDF" at bounding box center [644, 356] width 165 height 23
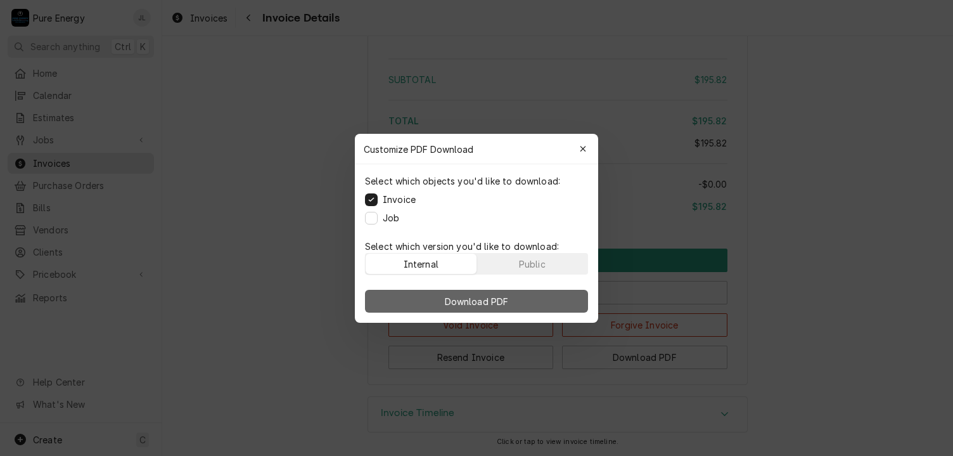
click at [498, 306] on span "Download PDF" at bounding box center [476, 300] width 69 height 13
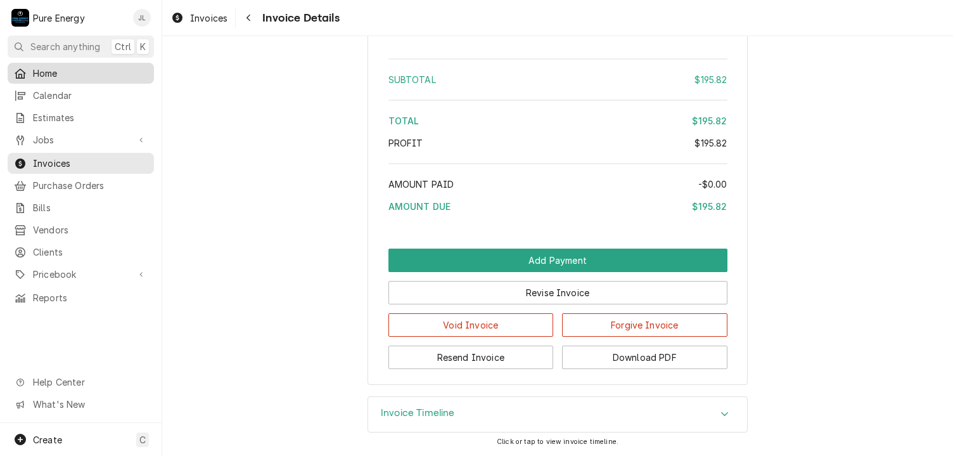
click at [113, 70] on span "Home" at bounding box center [90, 73] width 115 height 13
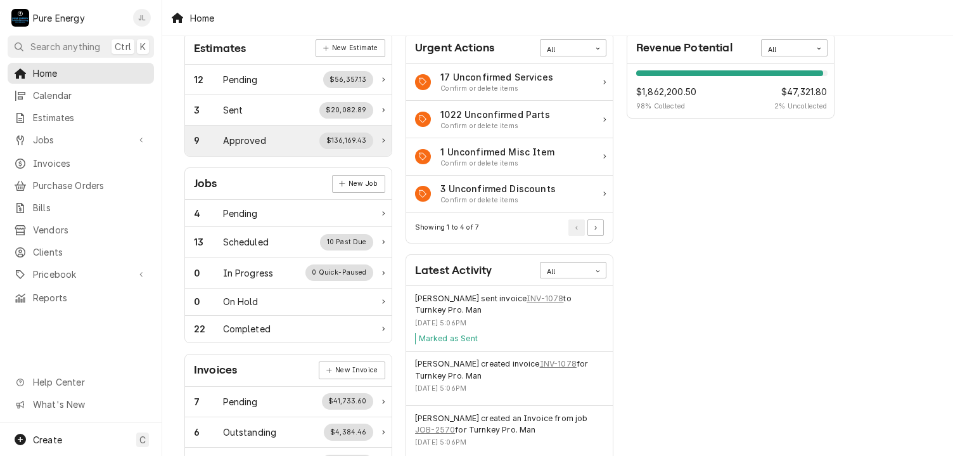
scroll to position [127, 0]
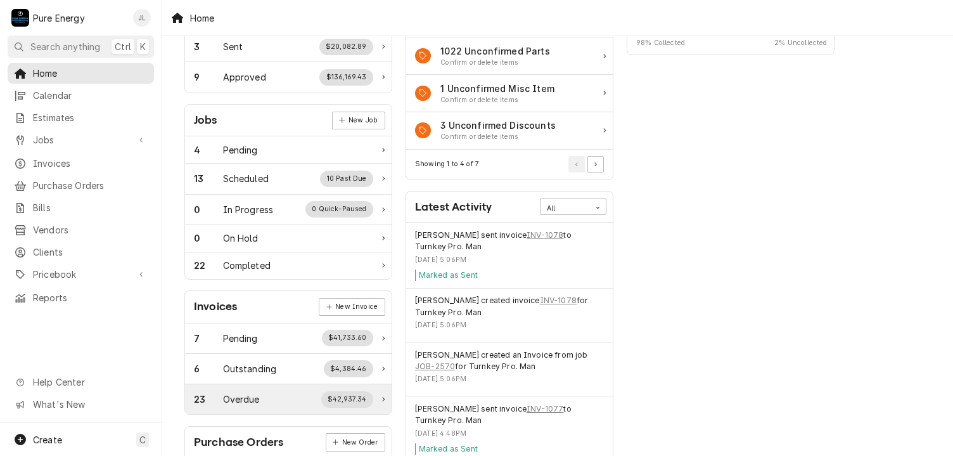
click at [273, 398] on div "23 Overdue $42,937.34" at bounding box center [283, 399] width 179 height 16
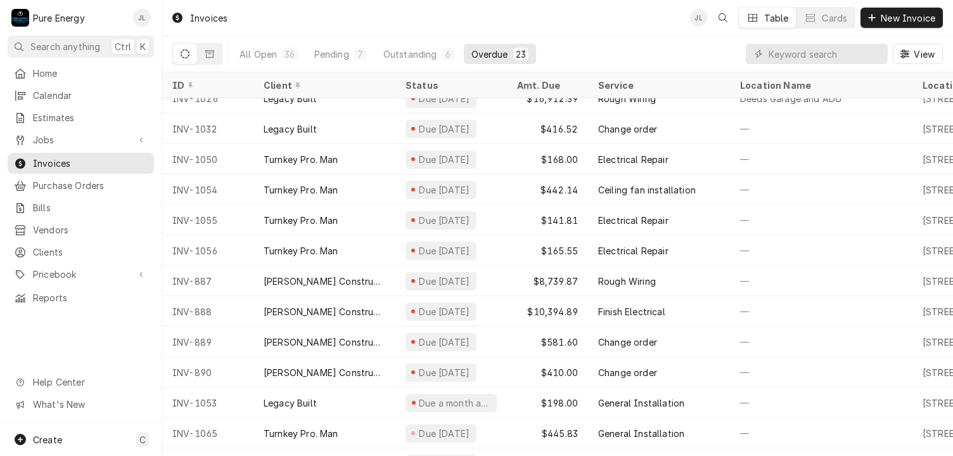
scroll to position [350, 0]
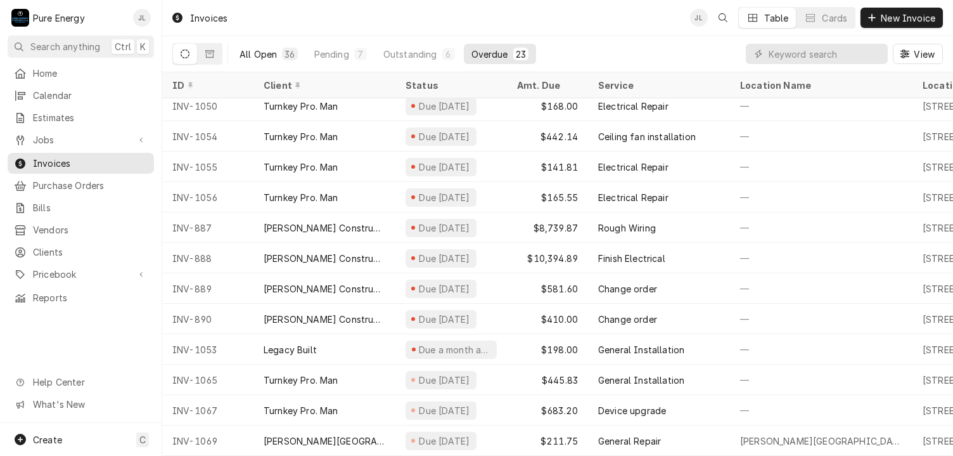
click at [267, 55] on div "All Open" at bounding box center [258, 54] width 37 height 13
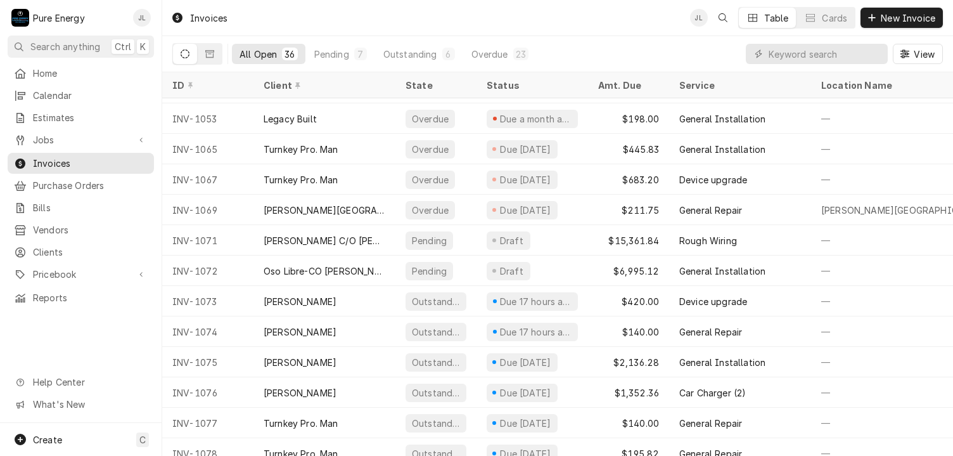
scroll to position [745, 0]
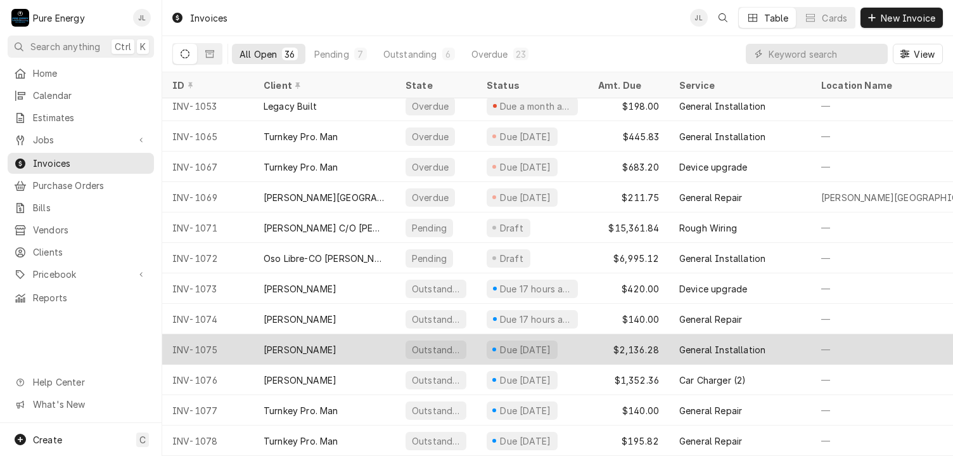
click at [583, 338] on div "Due [DATE]" at bounding box center [533, 349] width 112 height 30
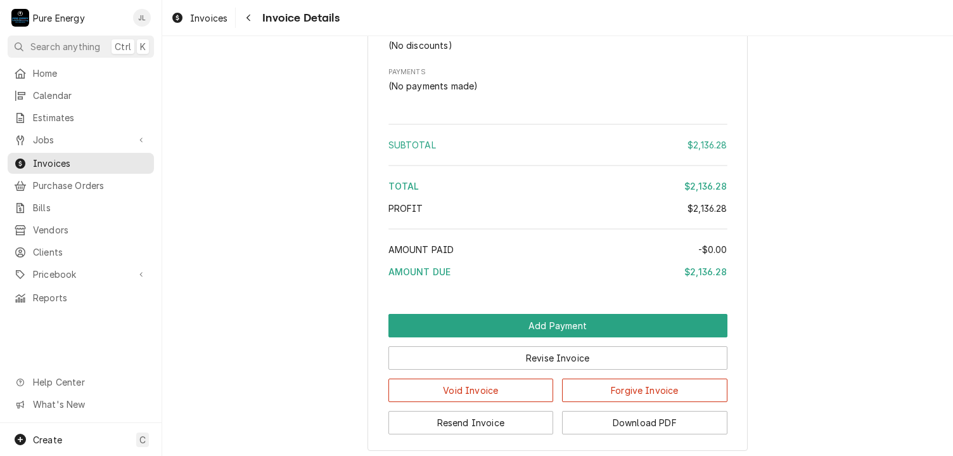
scroll to position [2641, 0]
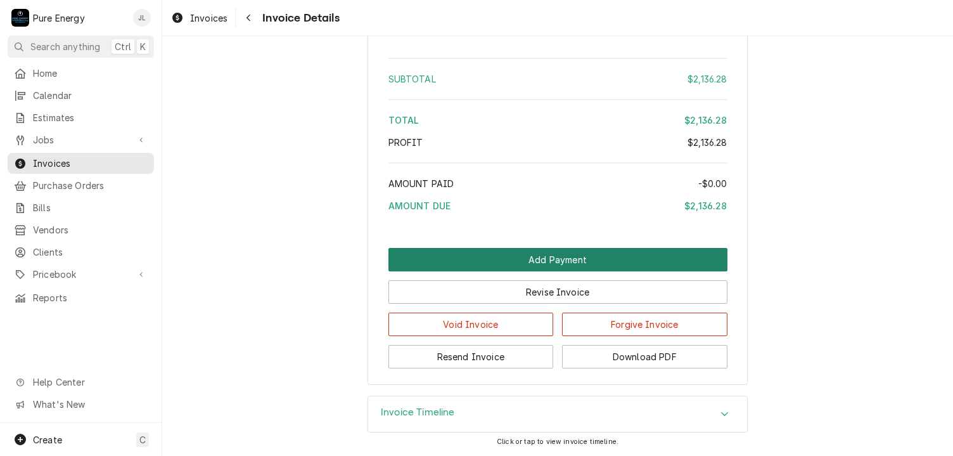
click at [545, 261] on button "Add Payment" at bounding box center [558, 259] width 339 height 23
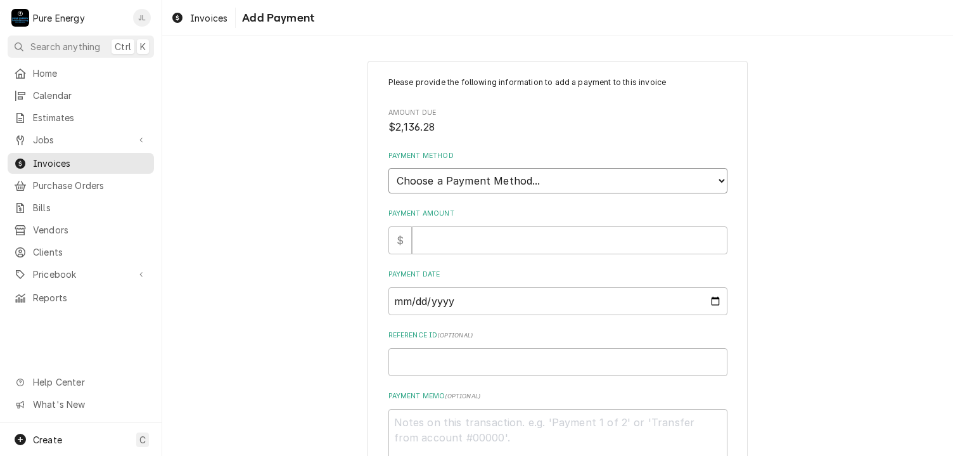
click at [470, 176] on select "Choose a Payment Method... Cash Check Credit/Debit Card ACH/eCheck Other" at bounding box center [558, 180] width 339 height 25
select select "2"
click at [389, 168] on select "Choose a Payment Method... Cash Check Credit/Debit Card ACH/eCheck Other" at bounding box center [558, 180] width 339 height 25
click at [444, 243] on input "Payment Amount" at bounding box center [570, 240] width 316 height 28
type textarea "x"
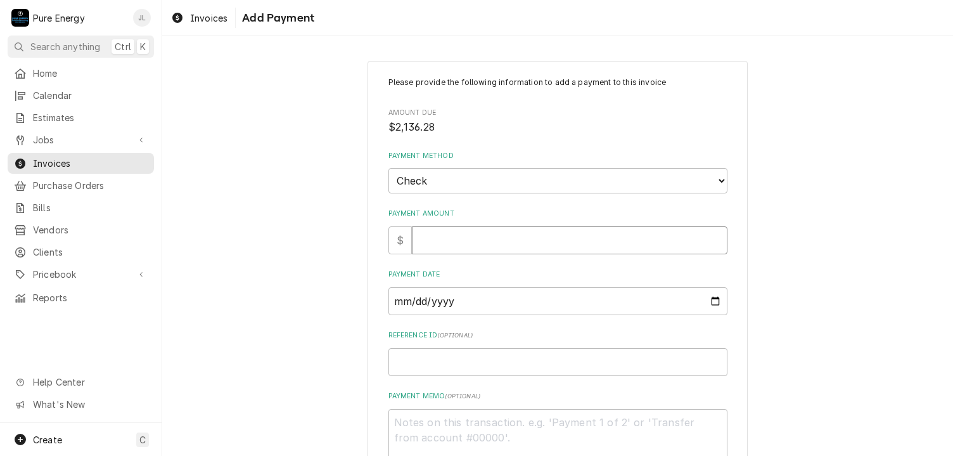
type input "2"
type textarea "x"
type input "21"
type textarea "x"
type input "213"
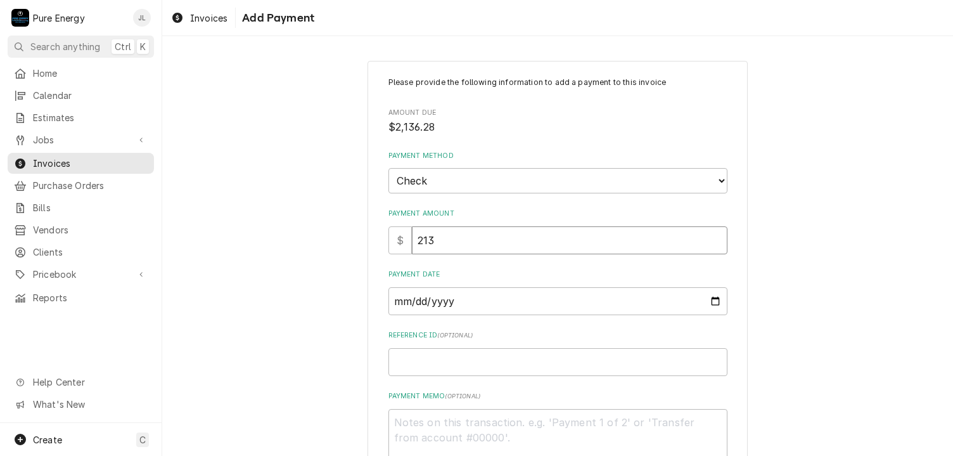
type textarea "x"
type input "2136"
type textarea "x"
type input "2136.2"
type textarea "x"
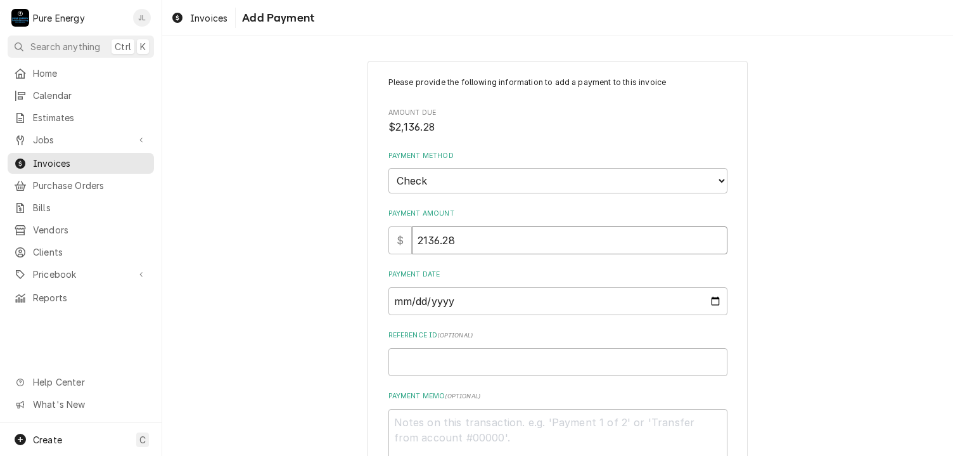
type input "2136.28"
click at [709, 297] on input "Payment Date" at bounding box center [558, 301] width 339 height 28
type input "2025-09-10"
click at [417, 359] on input "Reference ID ( optional )" at bounding box center [558, 362] width 339 height 28
type textarea "x"
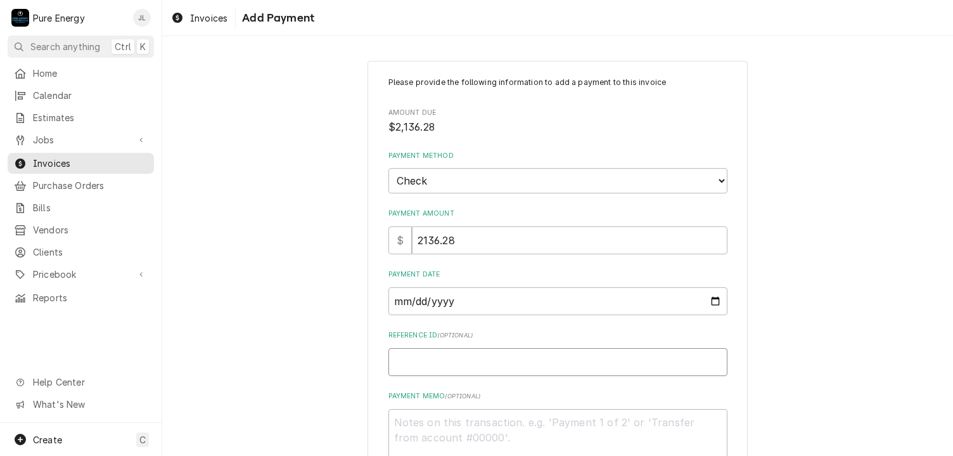
type input "4"
type textarea "x"
type input "43"
type textarea "x"
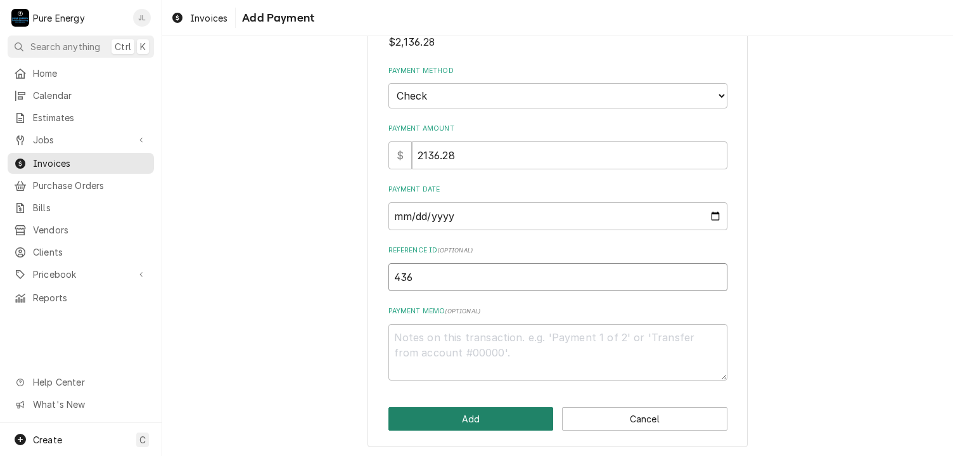
type input "436"
click at [517, 422] on button "Add" at bounding box center [471, 418] width 165 height 23
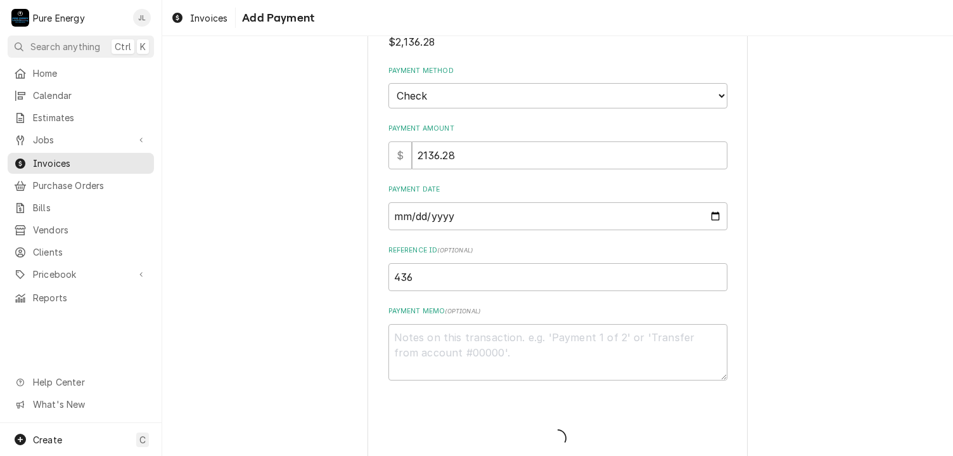
type textarea "x"
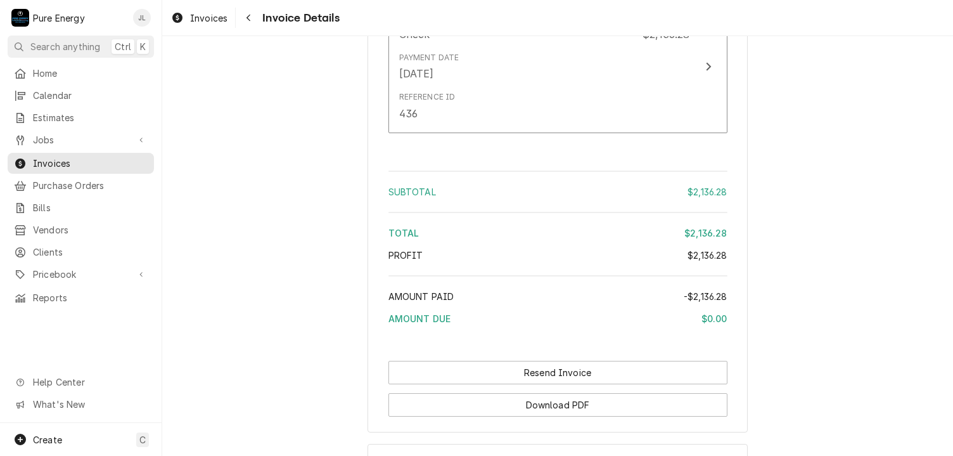
scroll to position [2749, 0]
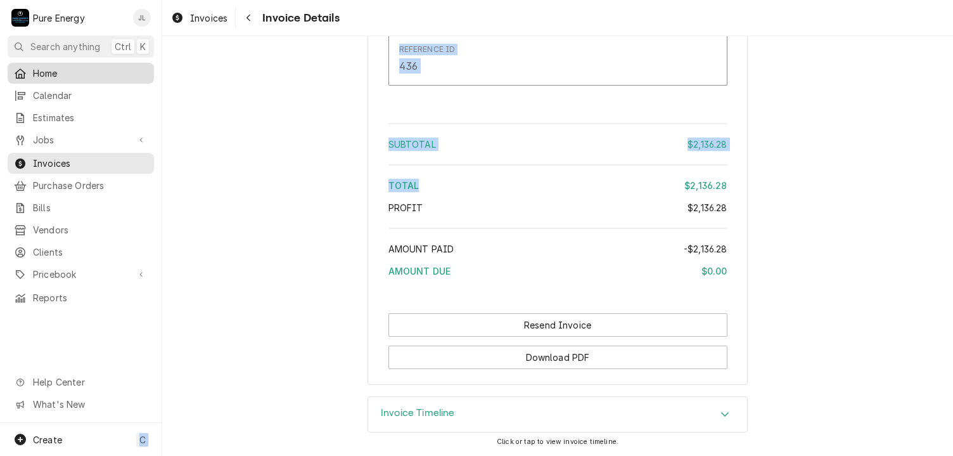
drag, startPoint x: 648, startPoint y: 193, endPoint x: 115, endPoint y: 74, distance: 546.1
click at [115, 74] on div "P Pure Energy JL Search anything Ctrl K Home Calendar Estimates Jobs Jobs Job S…" at bounding box center [476, 228] width 953 height 456
click at [115, 74] on span "Home" at bounding box center [90, 73] width 115 height 13
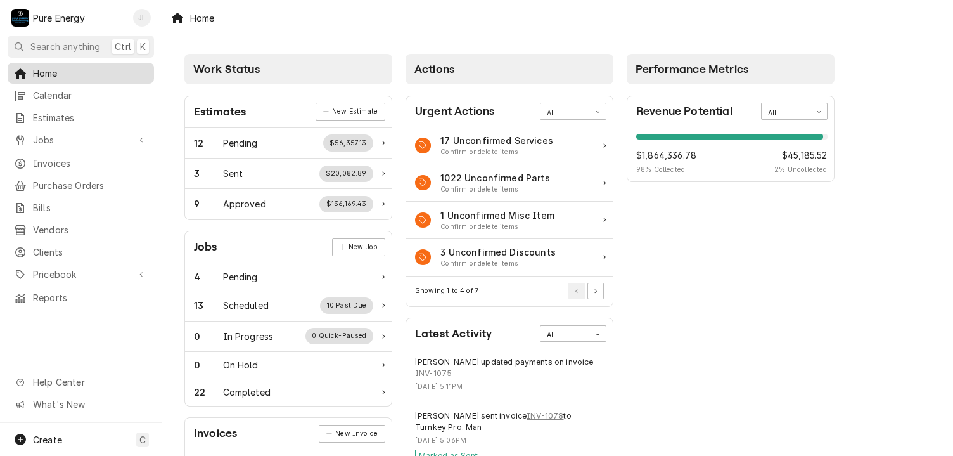
click at [116, 75] on span "Home" at bounding box center [90, 73] width 115 height 13
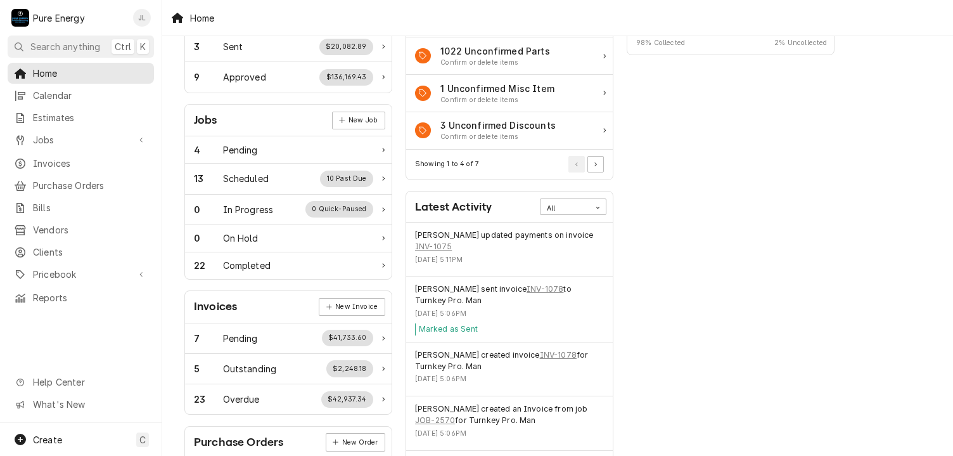
scroll to position [190, 0]
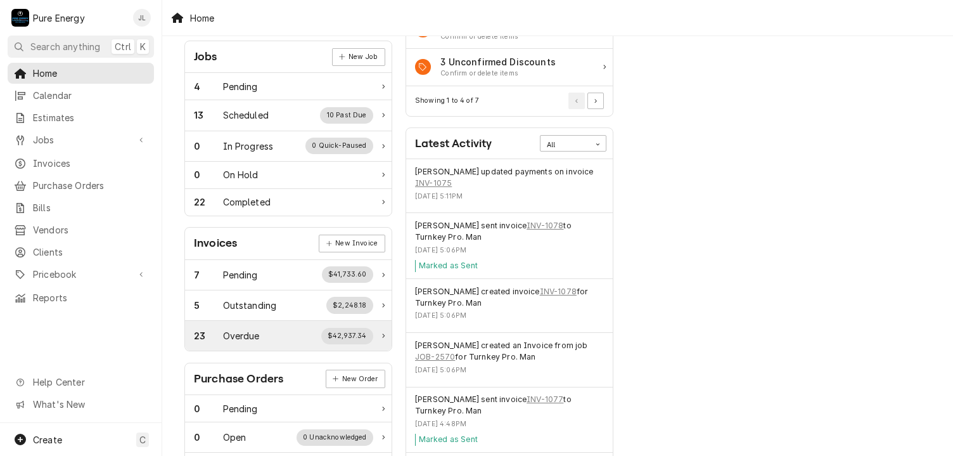
click at [261, 329] on div "23 Overdue $42,937.34" at bounding box center [283, 336] width 179 height 16
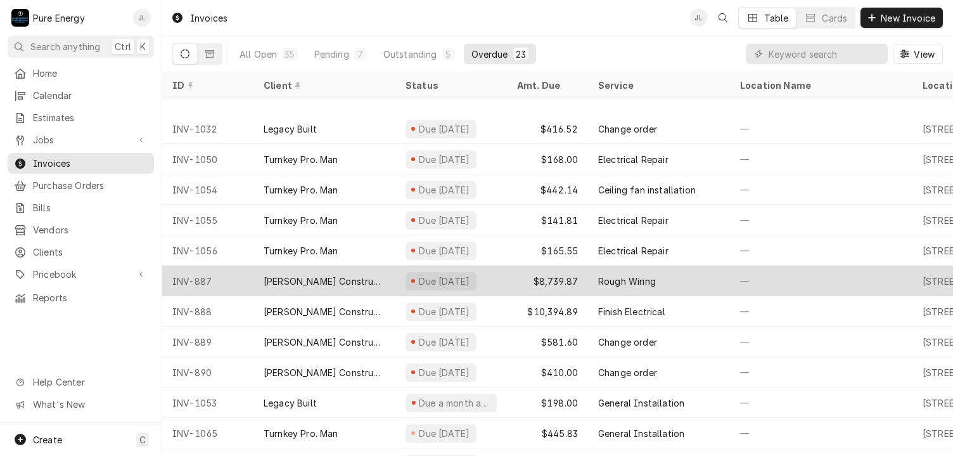
scroll to position [350, 0]
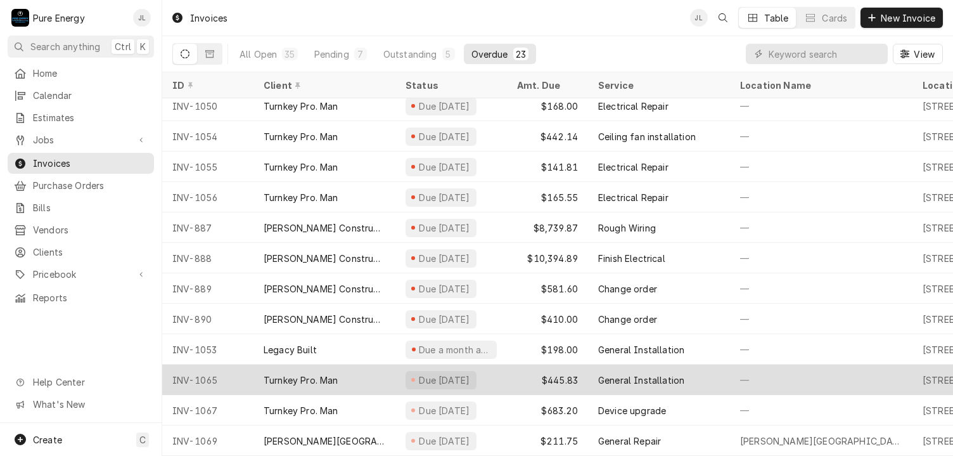
click at [378, 369] on div "Turnkey Pro. Man" at bounding box center [325, 379] width 142 height 30
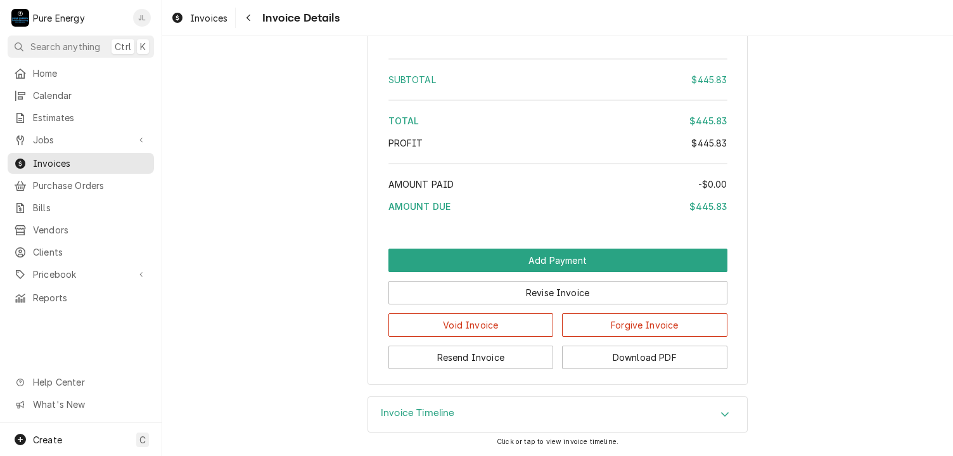
scroll to position [1422, 0]
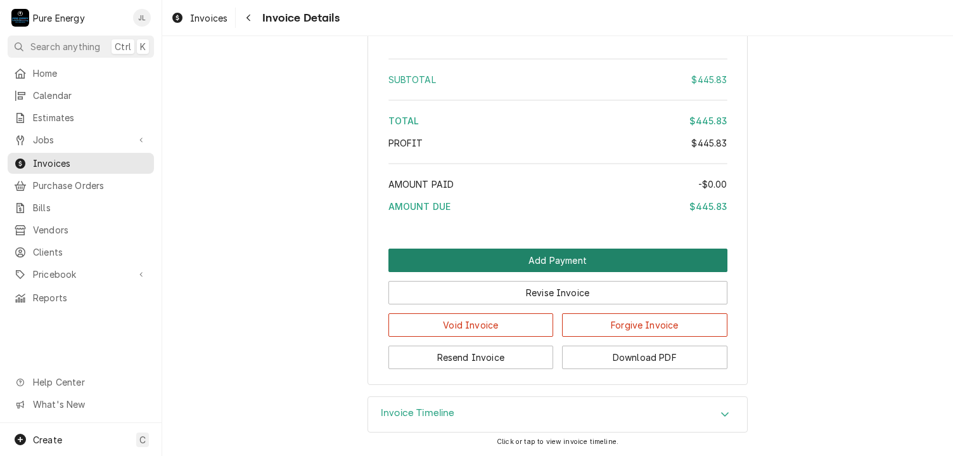
click at [535, 258] on button "Add Payment" at bounding box center [558, 259] width 339 height 23
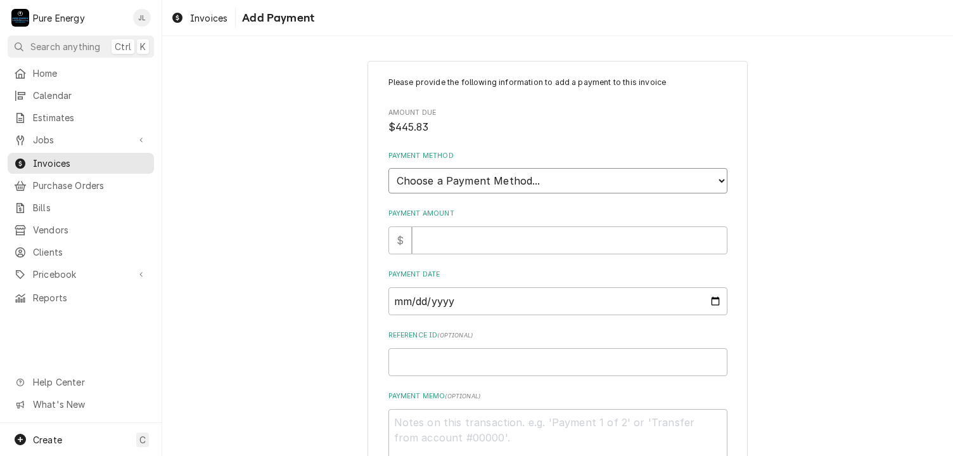
click at [522, 177] on select "Choose a Payment Method... Cash Check Credit/Debit Card ACH/eCheck Other" at bounding box center [558, 180] width 339 height 25
select select "4"
click at [389, 168] on select "Choose a Payment Method... Cash Check Credit/Debit Card ACH/eCheck Other" at bounding box center [558, 180] width 339 height 25
click at [449, 245] on input "Payment Amount" at bounding box center [570, 240] width 316 height 28
type textarea "x"
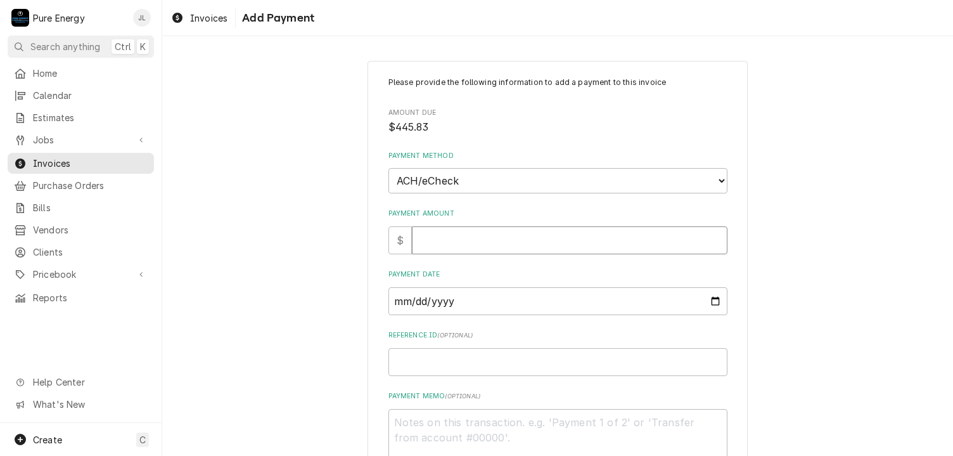
type input "4"
type textarea "x"
type input "44"
type textarea "x"
type input "442"
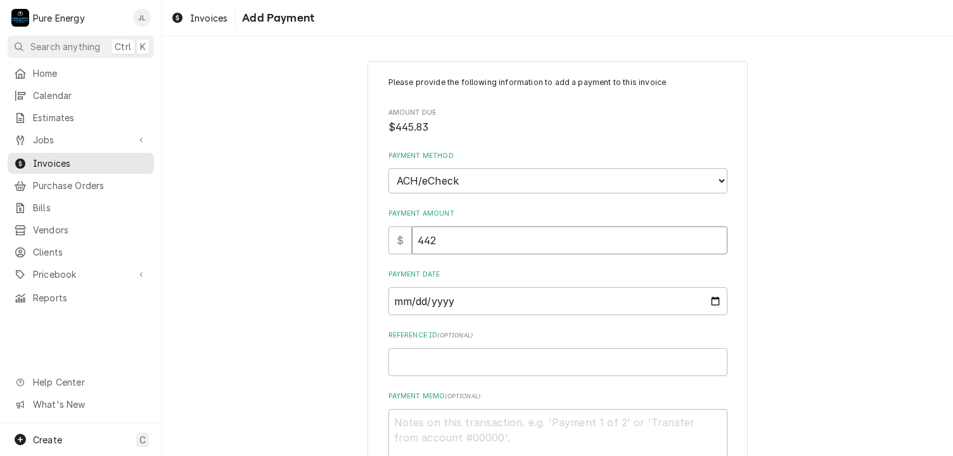
type textarea "x"
type input "442.8"
type textarea "x"
type input "442.83"
click at [440, 299] on input "Payment Date" at bounding box center [558, 301] width 339 height 28
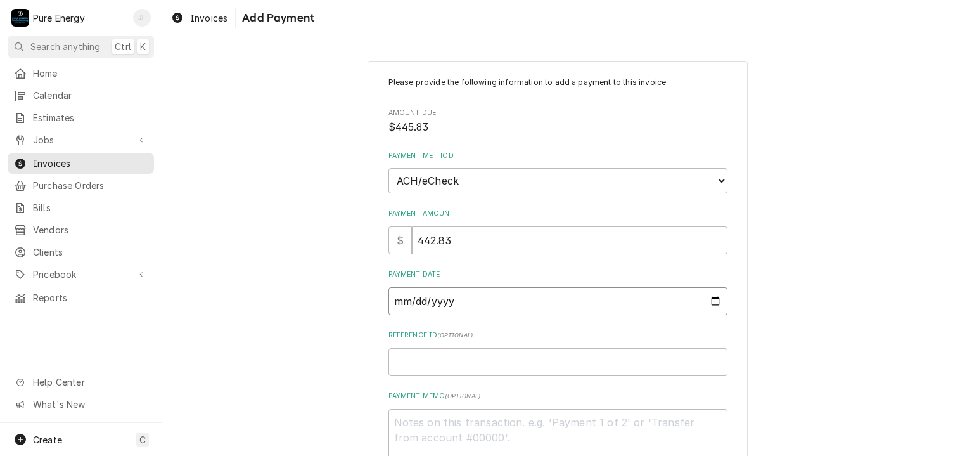
click at [712, 297] on input "Payment Date" at bounding box center [558, 301] width 339 height 28
type textarea "x"
type input "[DATE]"
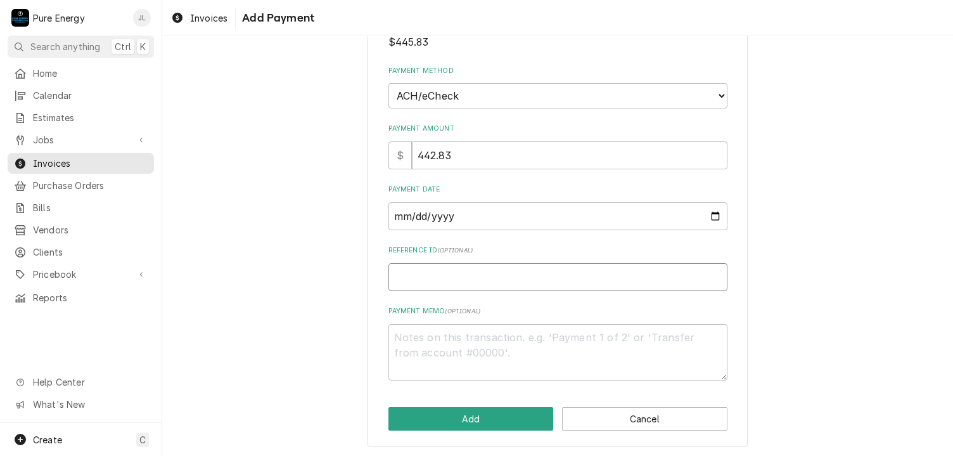
click at [446, 278] on input "Reference ID ( optional )" at bounding box center [558, 277] width 339 height 28
type textarea "x"
type input "E"
type textarea "x"
type input "E1"
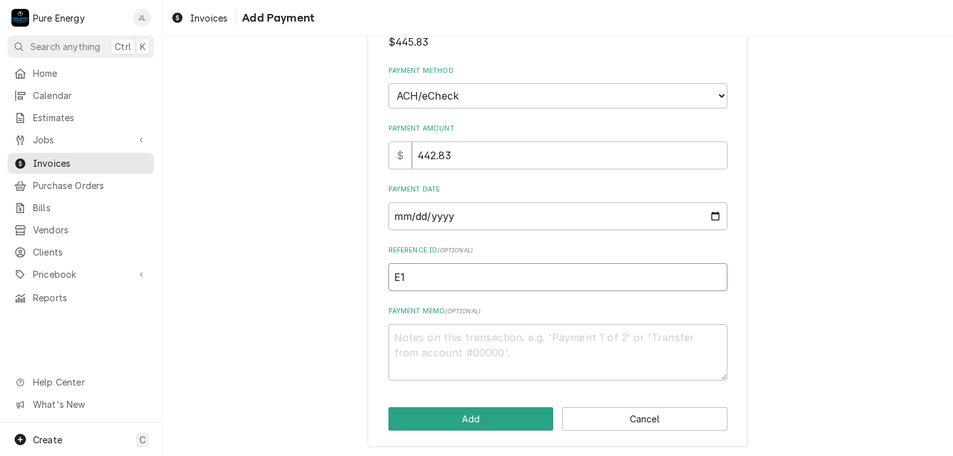
type textarea "x"
type input "E11"
type textarea "x"
type input "E11A"
type textarea "x"
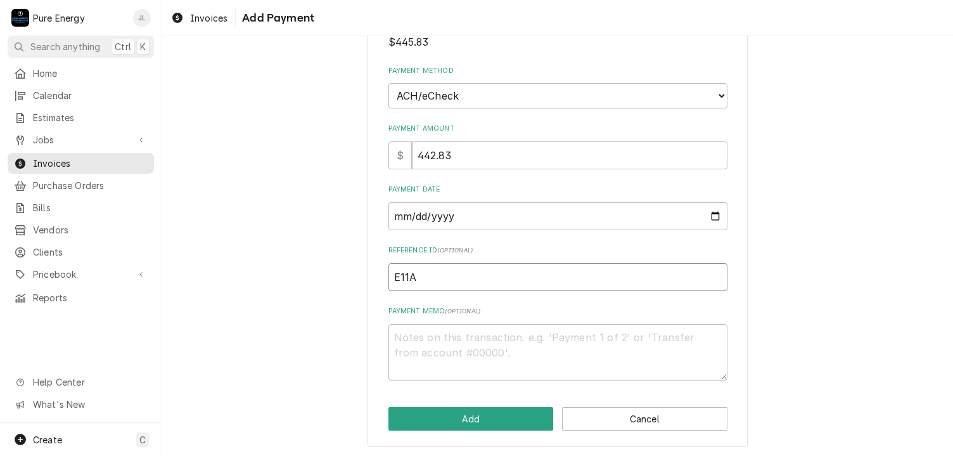
type input "E11A-"
type textarea "x"
type input "E11A-4"
type textarea "x"
type input "E11A-40"
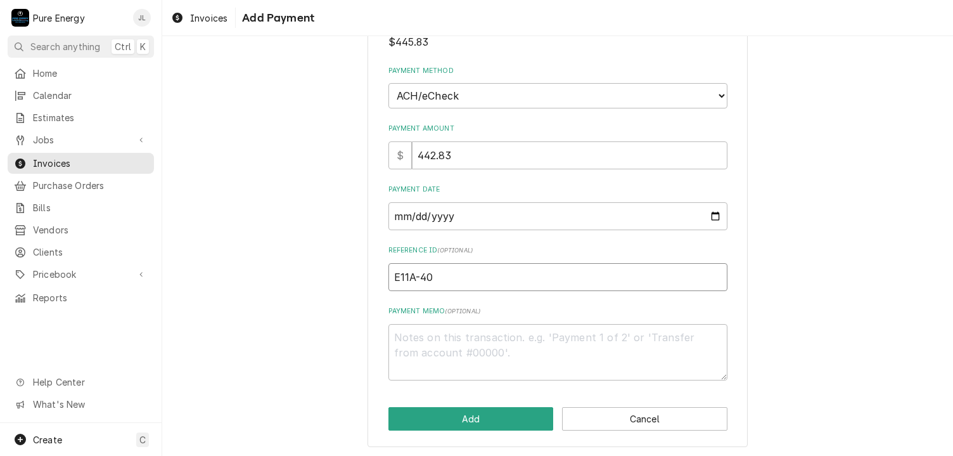
type textarea "x"
type input "E11A-401"
type textarea "x"
type input "E11A-4010"
click at [444, 353] on textarea "Payment Memo ( optional )" at bounding box center [558, 352] width 339 height 57
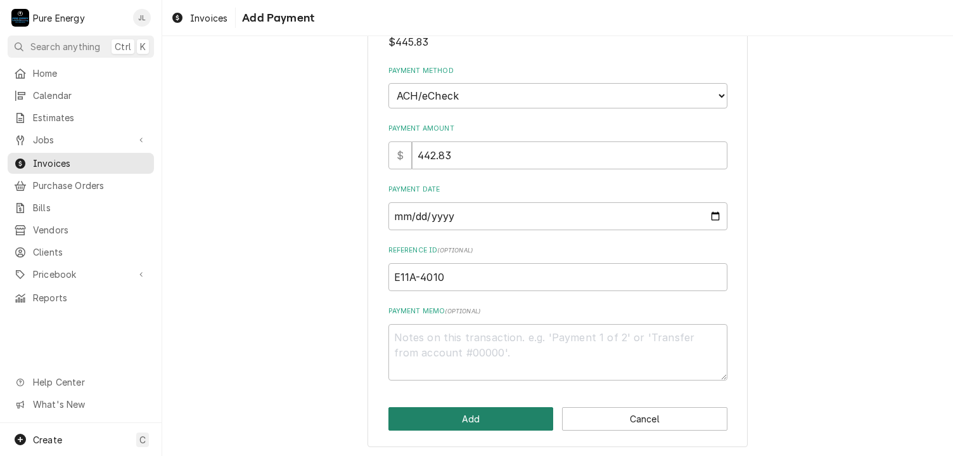
click at [474, 413] on button "Add" at bounding box center [471, 418] width 165 height 23
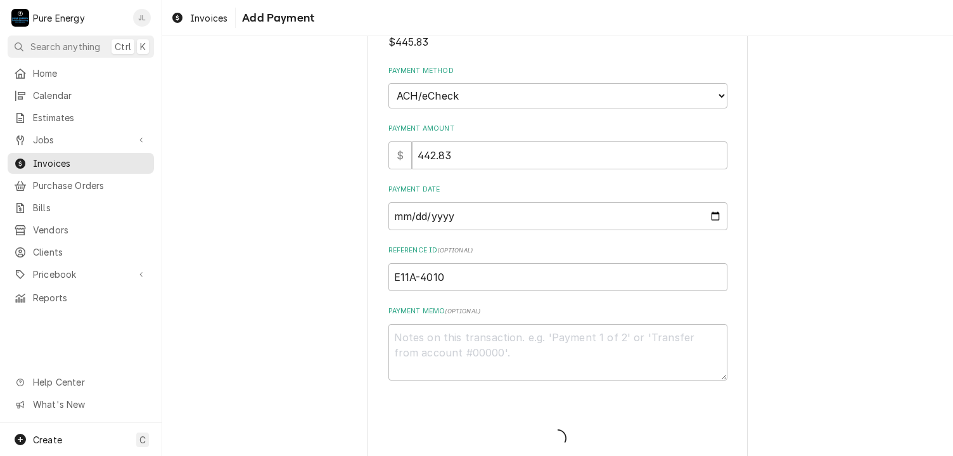
type textarea "x"
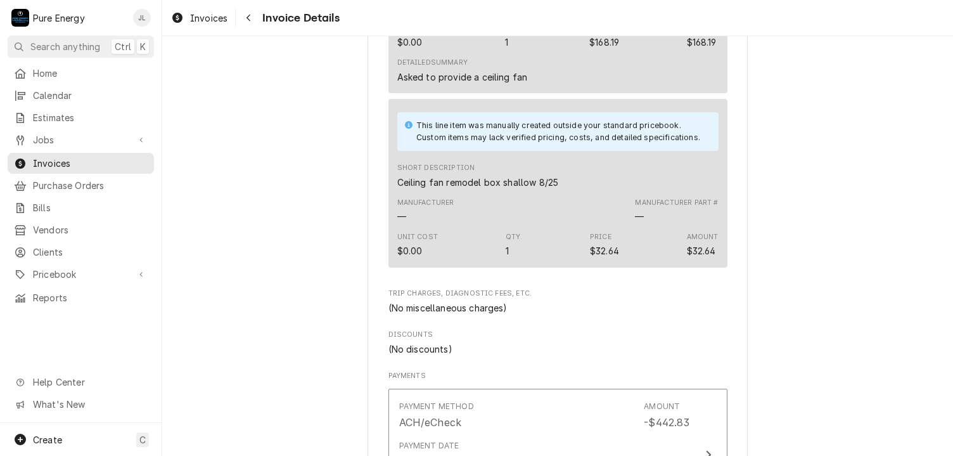
scroll to position [1521, 0]
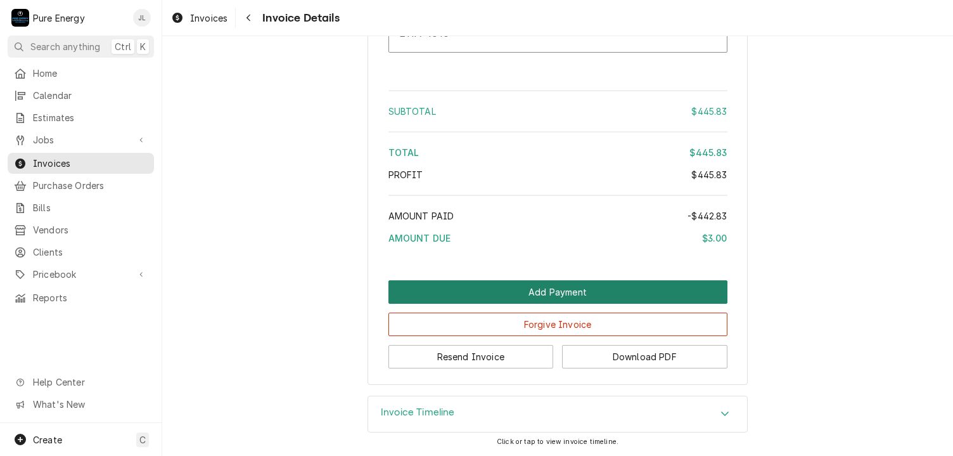
click at [513, 287] on button "Add Payment" at bounding box center [558, 291] width 339 height 23
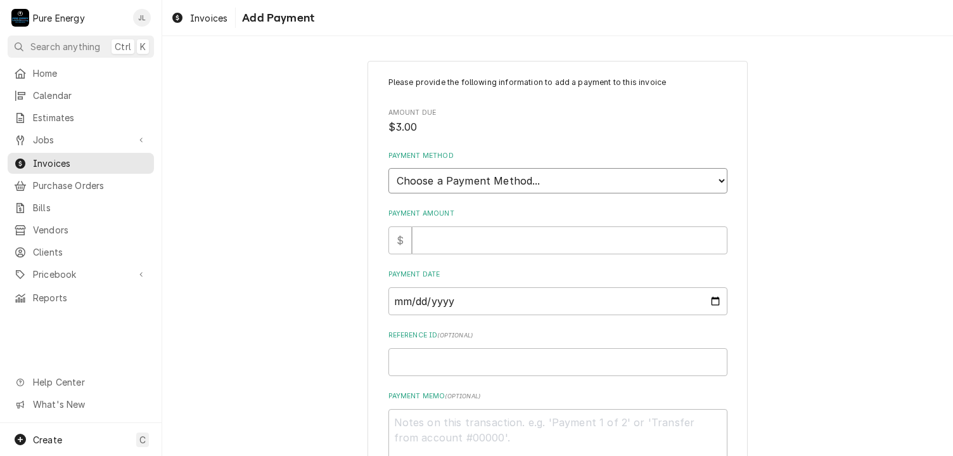
click at [498, 178] on select "Choose a Payment Method... Cash Check Credit/Debit Card ACH/eCheck Other" at bounding box center [558, 180] width 339 height 25
select select "4"
click at [389, 168] on select "Choose a Payment Method... Cash Check Credit/Debit Card ACH/eCheck Other" at bounding box center [558, 180] width 339 height 25
click at [471, 239] on input "Payment Amount" at bounding box center [570, 240] width 316 height 28
type textarea "x"
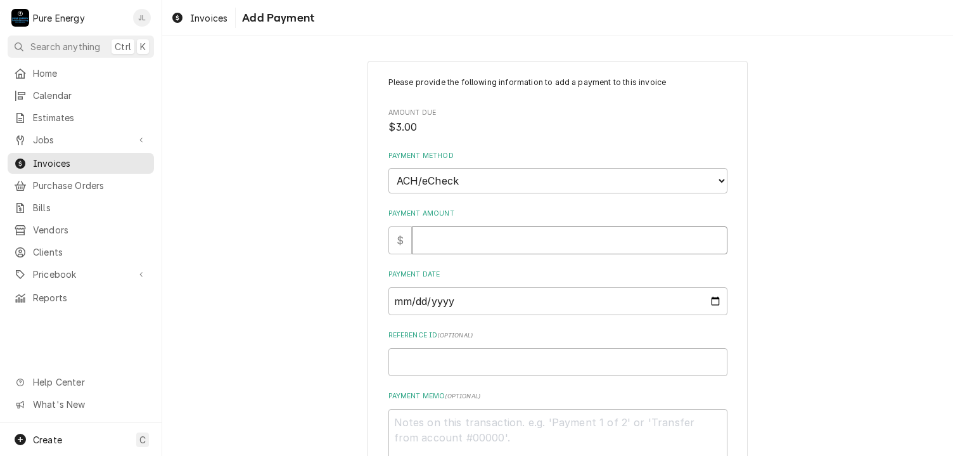
type input "3"
type textarea "x"
type input "3.0"
type textarea "x"
type input "3.00"
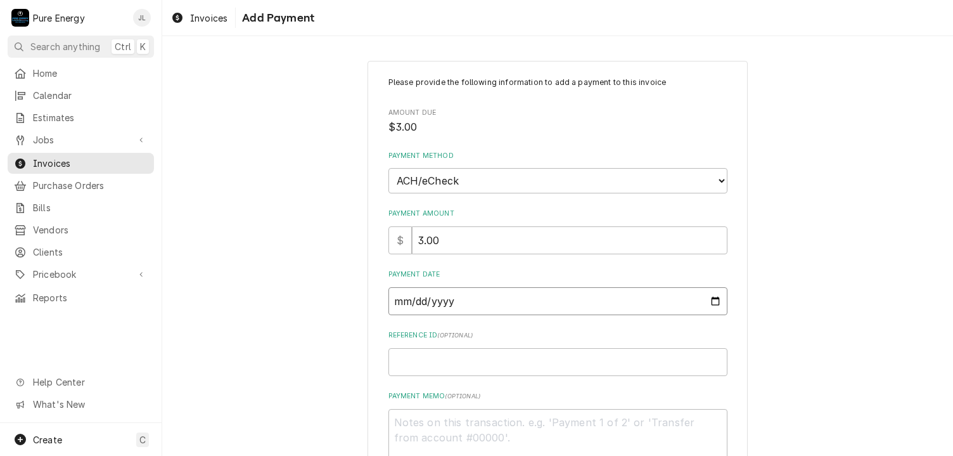
click at [710, 301] on input "Payment Date" at bounding box center [558, 301] width 339 height 28
type textarea "x"
type input "[DATE]"
type textarea "x"
type input "[DATE]"
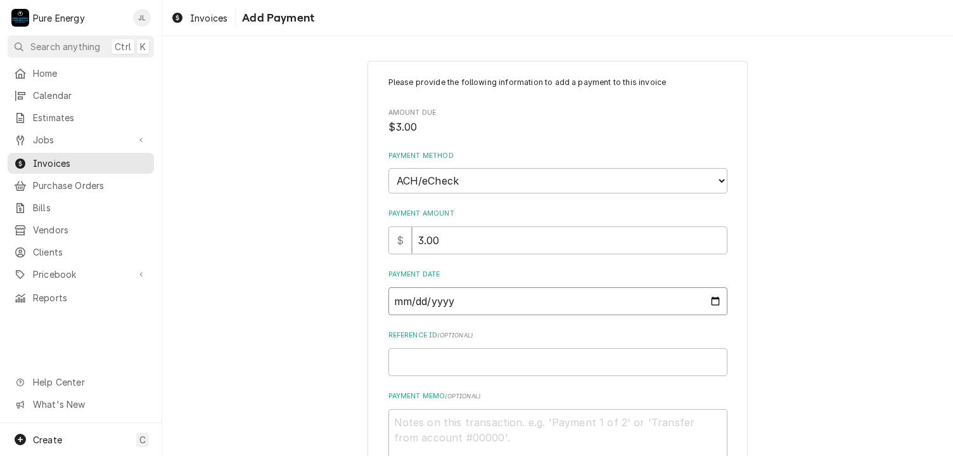
scroll to position [85, 0]
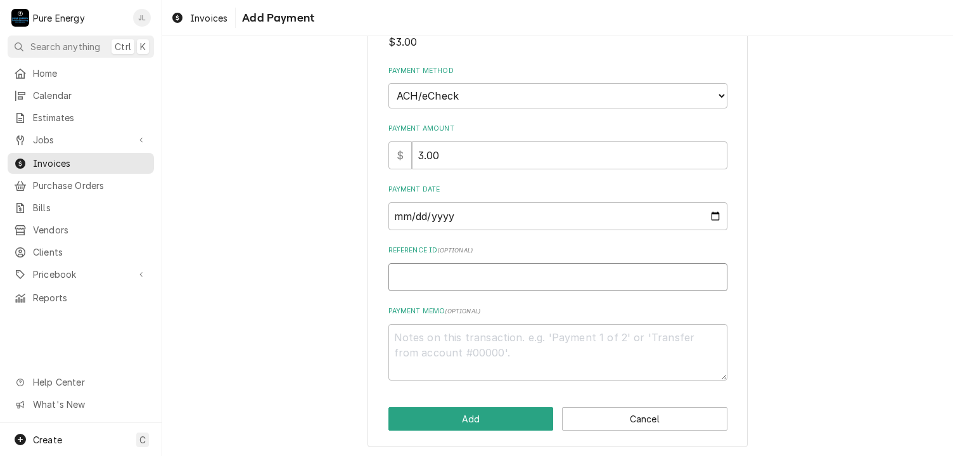
click at [446, 269] on input "Reference ID ( optional )" at bounding box center [558, 277] width 339 height 28
type textarea "x"
type input "E"
type textarea "x"
type input "E1"
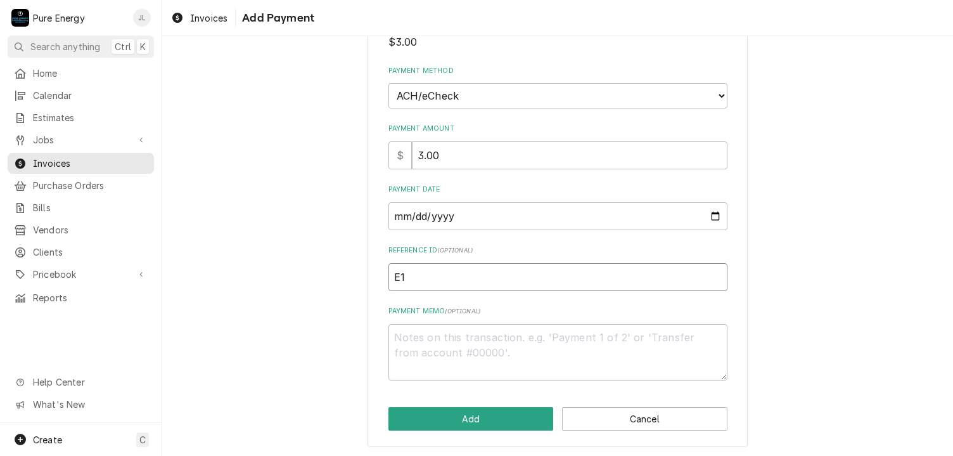
type textarea "x"
type input "E11"
type textarea "x"
type input "E11A"
type textarea "x"
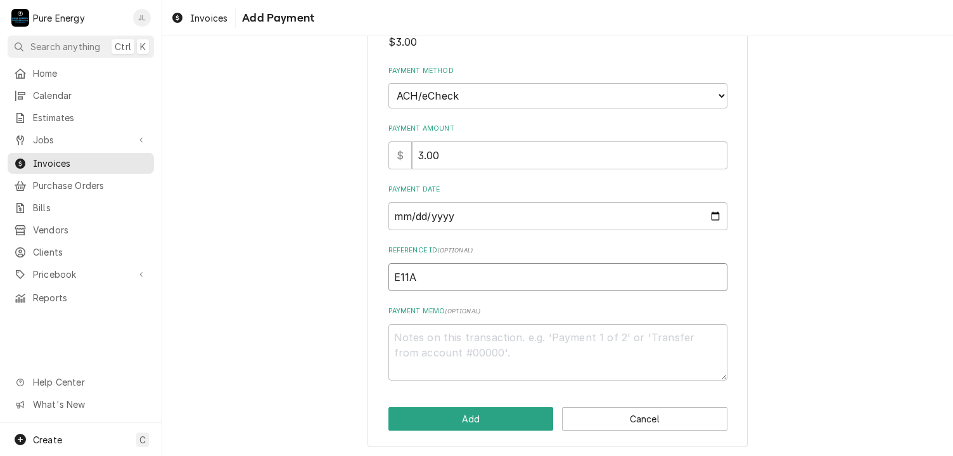
type input "E11A-"
type textarea "x"
type input "E11A-4"
type textarea "x"
type input "E11A-40"
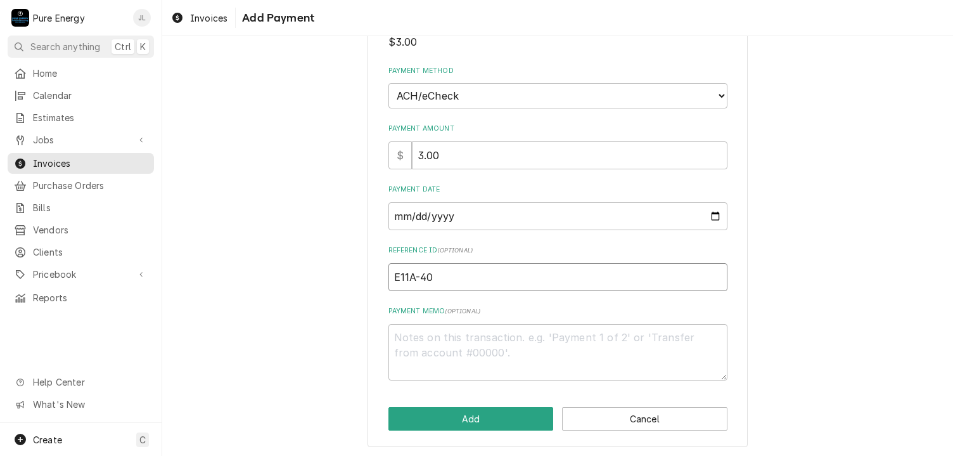
type textarea "x"
type input "E11A-401"
type textarea "x"
type input "E11A-4010"
click at [453, 337] on textarea "Payment Memo ( optional )" at bounding box center [558, 352] width 339 height 57
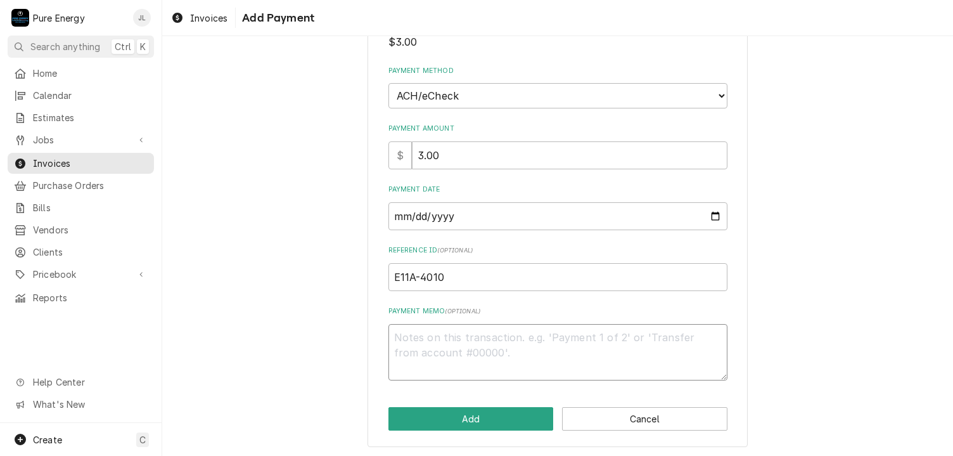
type textarea "x"
type textarea "P"
type textarea "x"
type textarea "Pu"
type textarea "x"
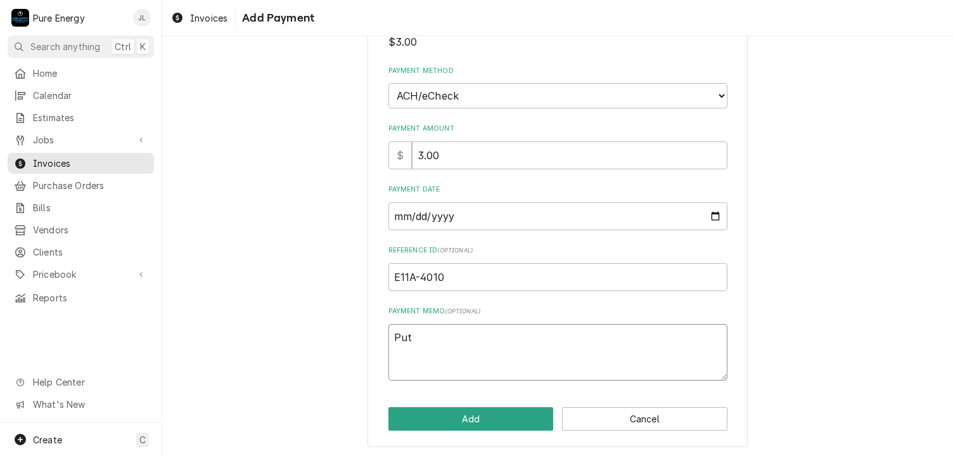
type textarea "Put"
type textarea "x"
type textarea "Put 4"
type textarea "x"
type textarea "Put 44"
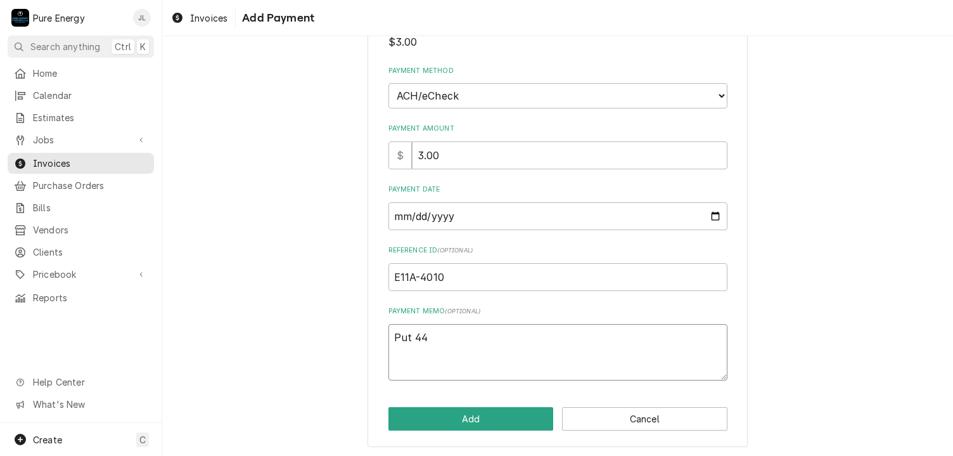
type textarea "x"
type textarea "Put 442"
type textarea "x"
type textarea "Put 442."
type textarea "x"
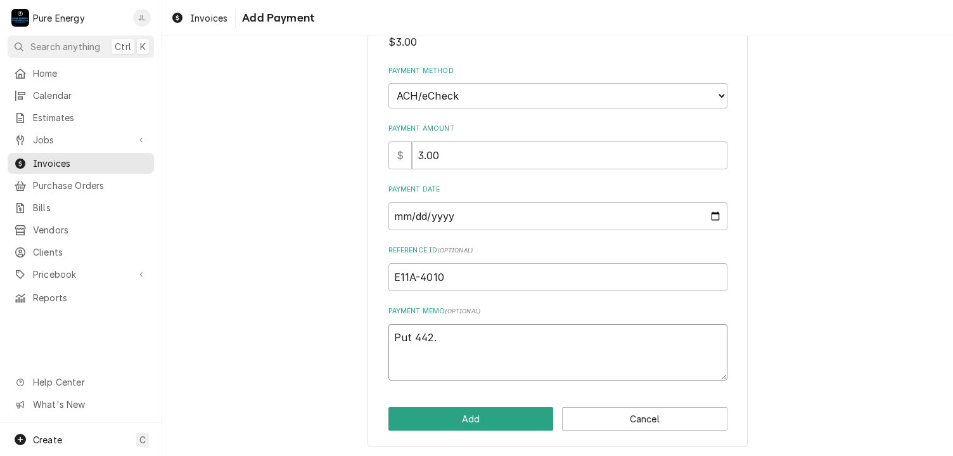
type textarea "Put 442.8"
type textarea "x"
type textarea "Put 442.83"
type textarea "x"
type textarea "Put 442.83"
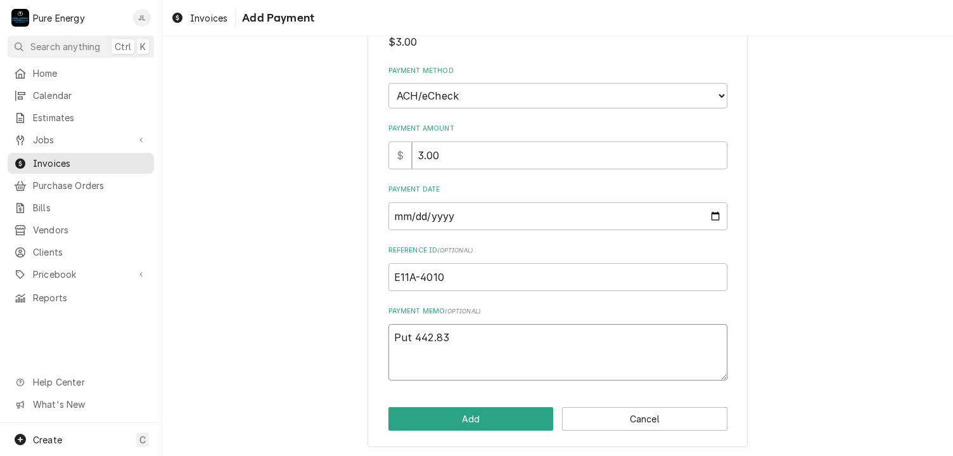
type textarea "x"
type textarea "Put 442.83 o"
type textarea "x"
type textarea "Put 442.83 on"
type textarea "x"
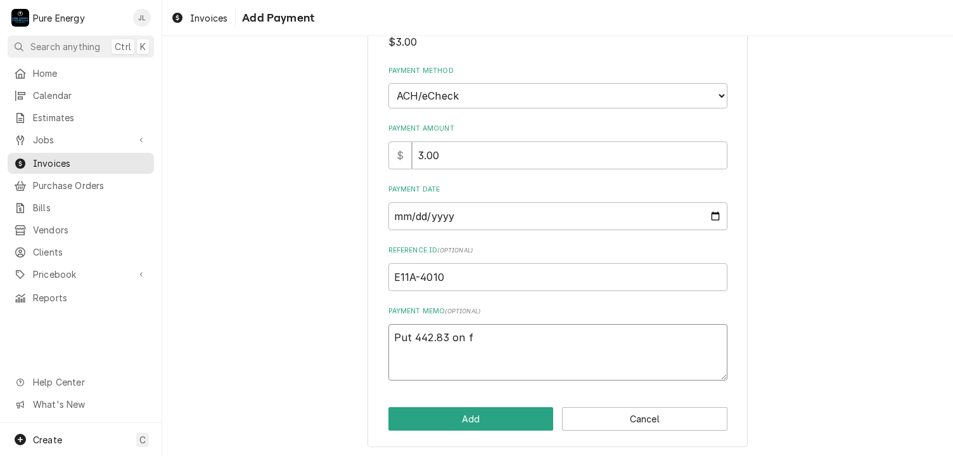
type textarea "Put 442.83 on fi"
type textarea "x"
type textarea "Put 442.83 on fir"
type textarea "x"
type textarea "Put 442.83 on firs"
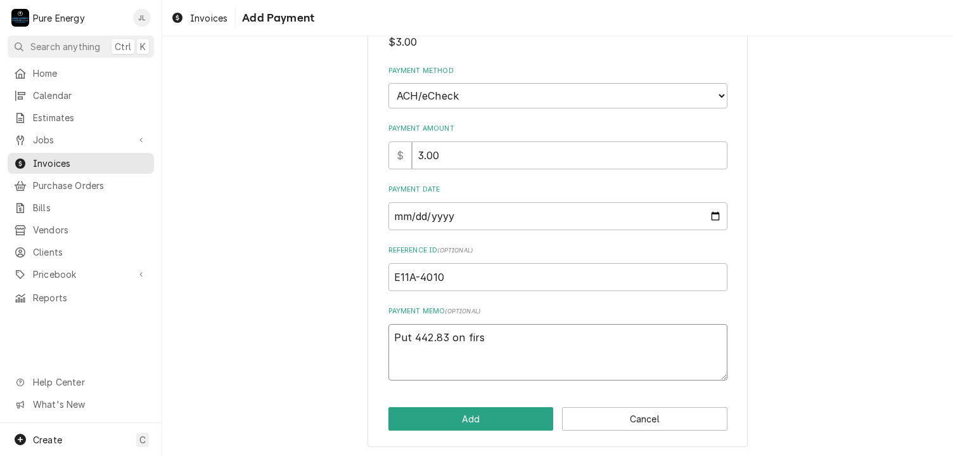
type textarea "x"
type textarea "Put 442.83 on first"
type textarea "x"
type textarea "Put 442.83 on first."
type textarea "x"
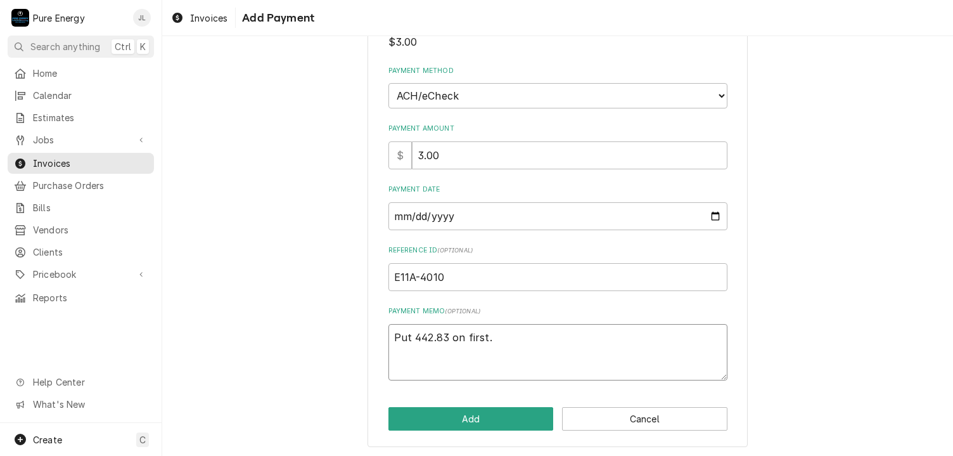
type textarea "Put 442.83 on first."
type textarea "x"
type textarea "Put 442.83 on first."
type textarea "x"
type textarea "Put 442.83 on first. F"
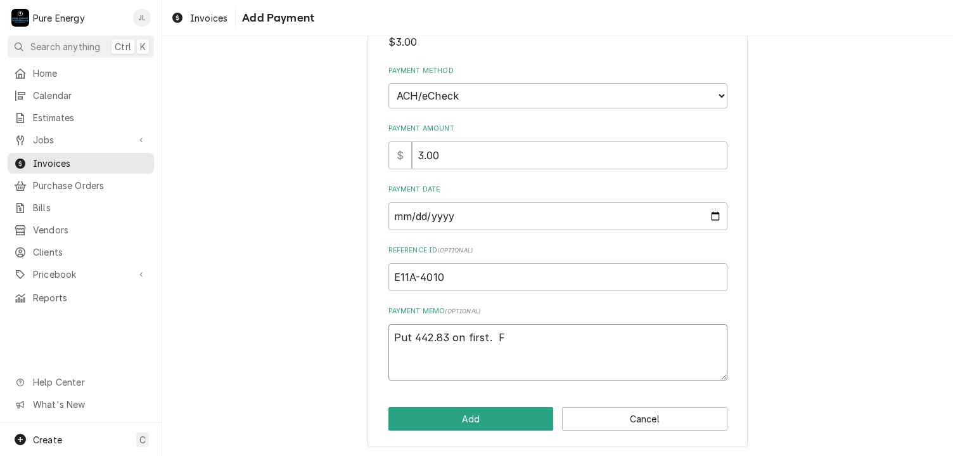
type textarea "x"
type textarea "Put 442.83 on first. Fo"
type textarea "x"
type textarea "Put 442.83 on first. For"
type textarea "x"
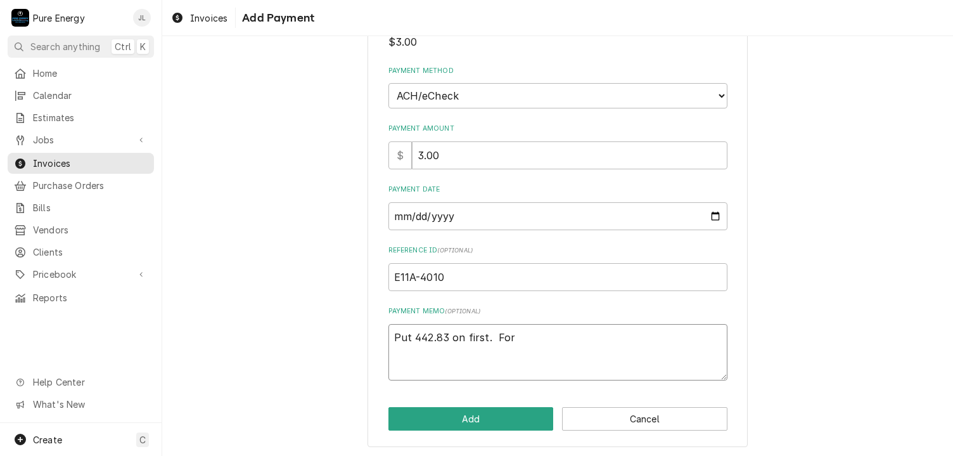
type textarea "Put 442.83 on first. Forg"
type textarea "x"
type textarea "Put 442.83 on first. Forgo"
type textarea "x"
type textarea "Put 442.83 on first. Forgot"
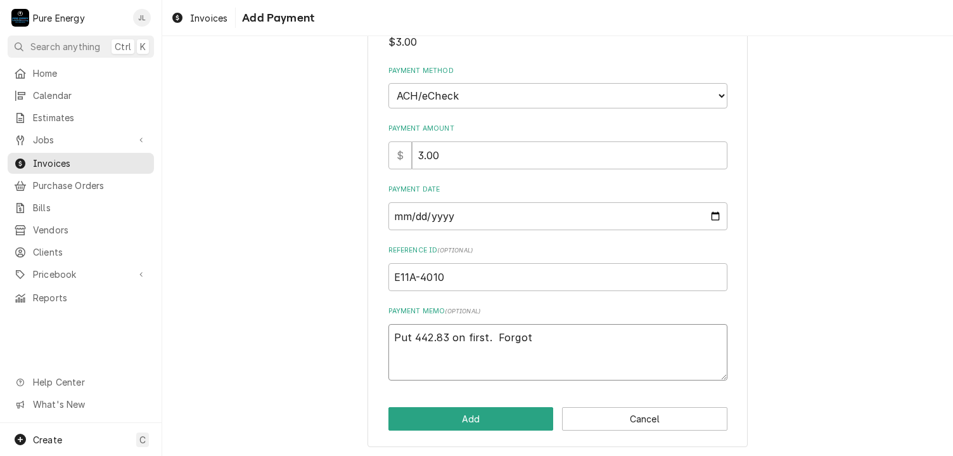
type textarea "x"
type textarea "Put 442.83 on first. Forgot"
type textarea "x"
type textarea "Put 442.83 on first. Forgot t"
type textarea "x"
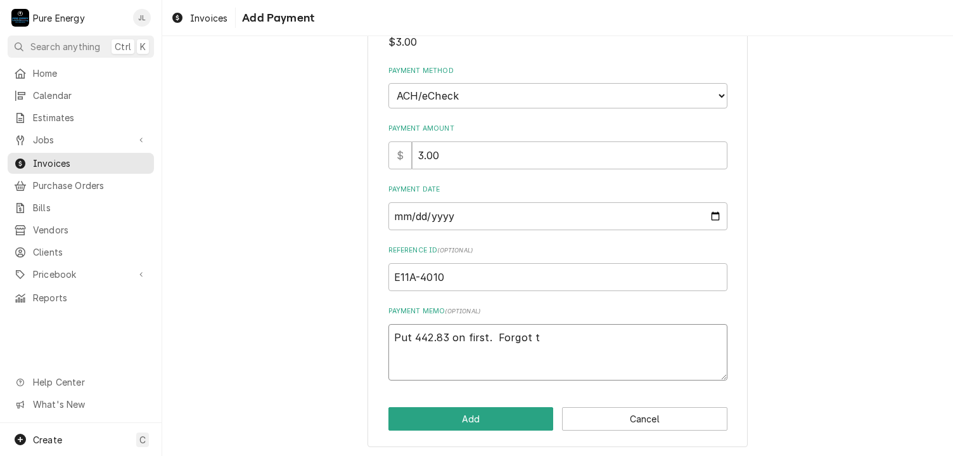
type textarea "Put 442.83 on first. Forgot th"
type textarea "x"
type textarea "Put 442.83 on first. Forgot the"
type textarea "x"
type textarea "Put 442.83 on first. Forgot thee"
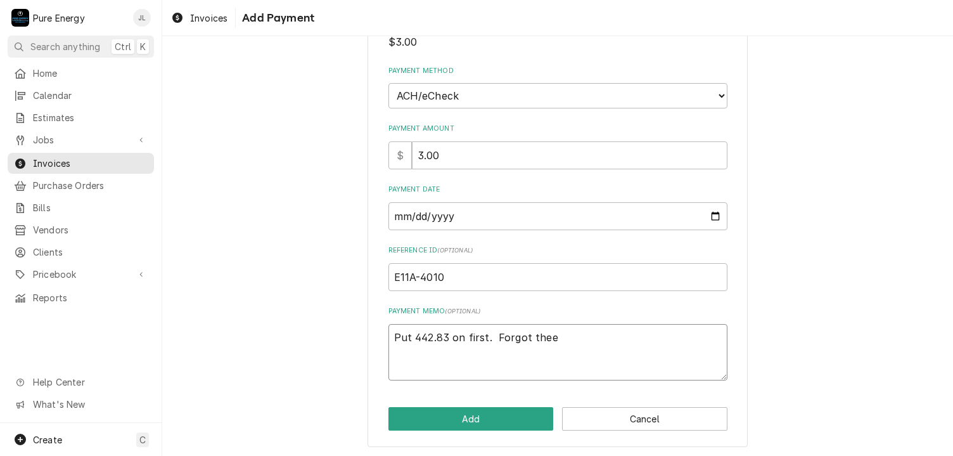
type textarea "x"
type textarea "Put 442.83 on first. Forgot the"
type textarea "x"
type textarea "Put 442.83 on first. Forgot th"
type textarea "x"
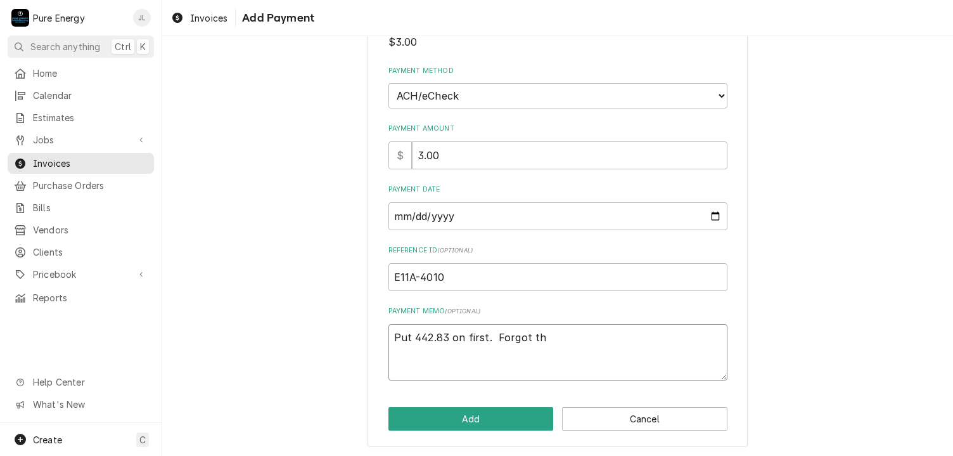
type textarea "Put 442.83 on first. Forgot thr"
type textarea "x"
type textarea "Put 442.83 on first. Forgot thre"
type textarea "x"
type textarea "Put 442.83 on first. Forgot three"
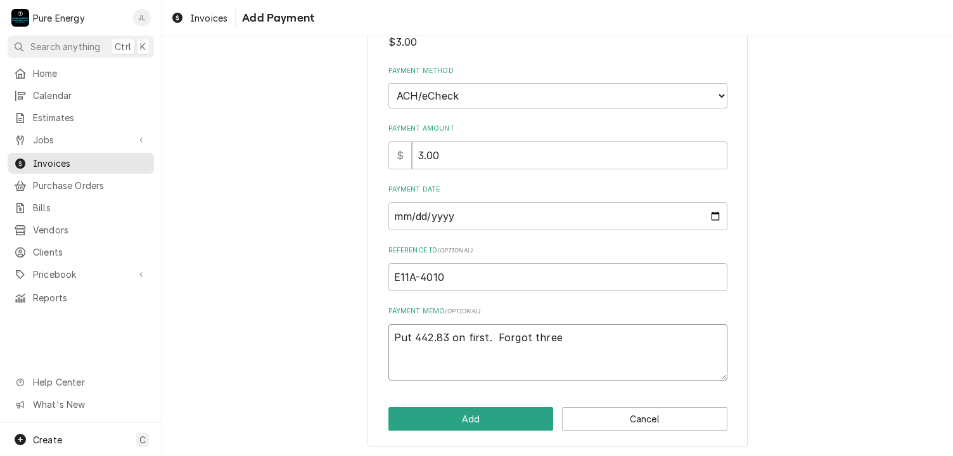
type textarea "x"
type textarea "Put 442.83 on first. Forgot three"
type textarea "x"
type textarea "Put 442.83 on first. Forgot three b"
type textarea "x"
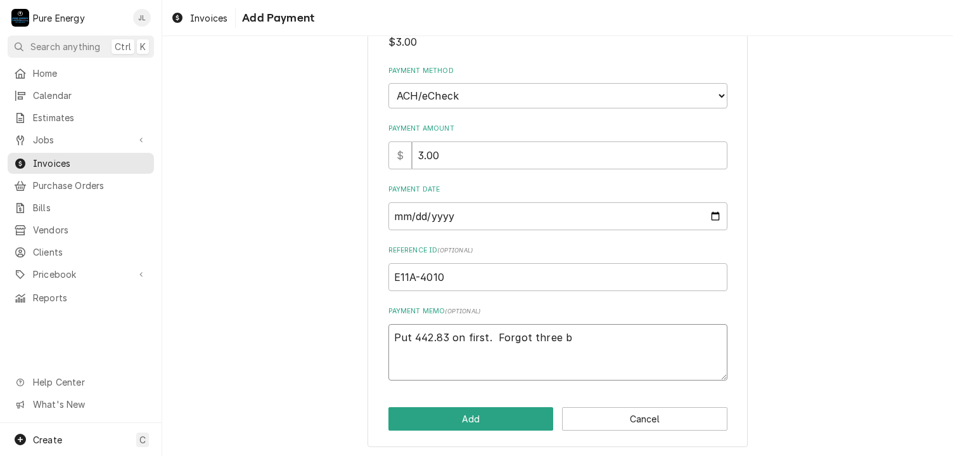
type textarea "Put 442.83 on first. Forgot three bu"
type textarea "x"
type textarea "Put 442.83 on first. Forgot three buc"
type textarea "x"
type textarea "Put 442.83 on first. Forgot three buck"
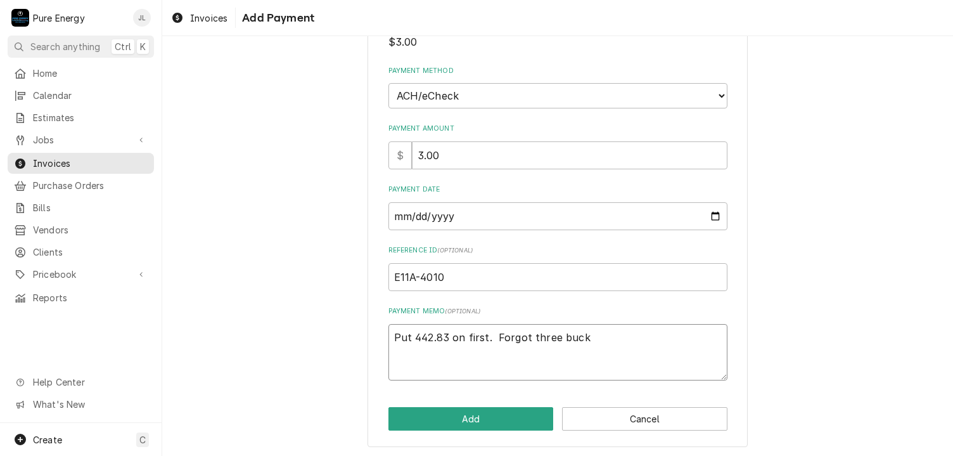
type textarea "x"
type textarea "Put 442.83 on first. Forgot three bucks"
click at [485, 414] on button "Add" at bounding box center [471, 418] width 165 height 23
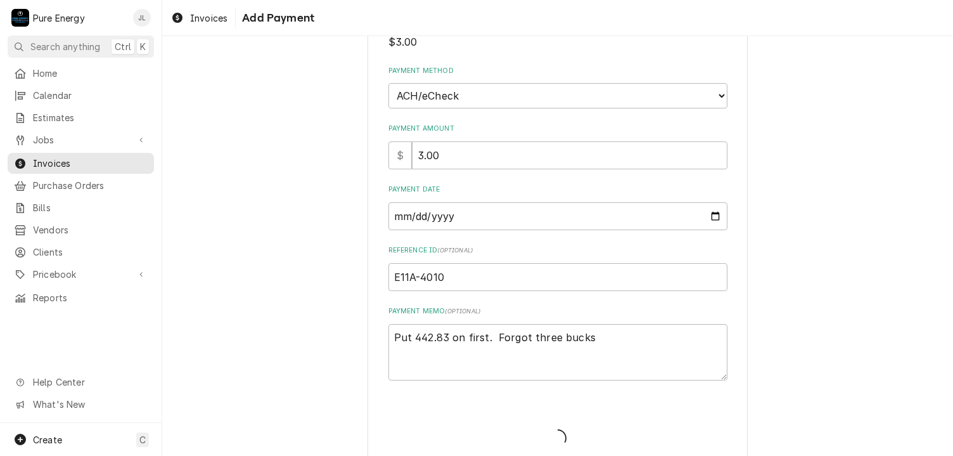
type textarea "x"
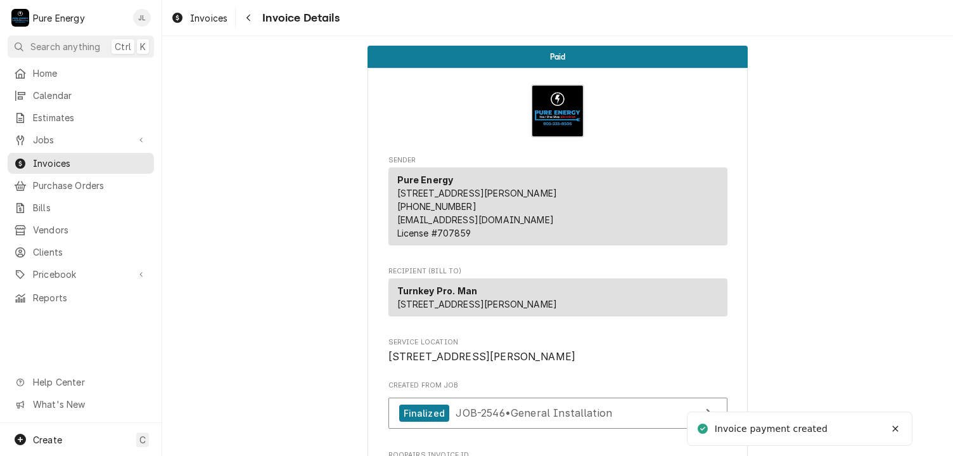
scroll to position [63, 0]
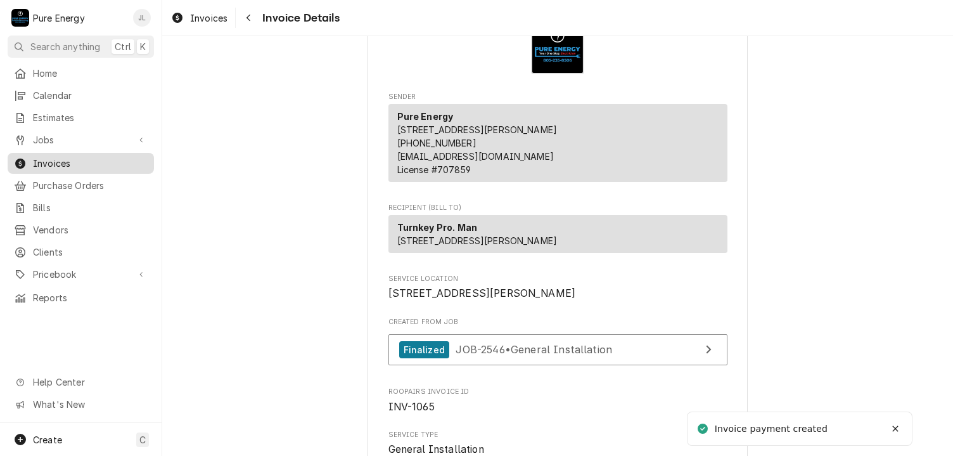
click at [108, 160] on span "Invoices" at bounding box center [90, 163] width 115 height 13
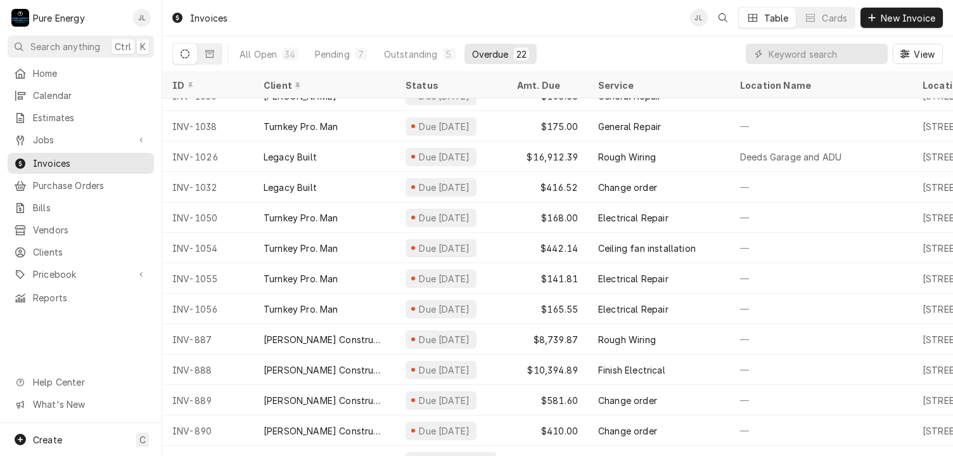
scroll to position [319, 0]
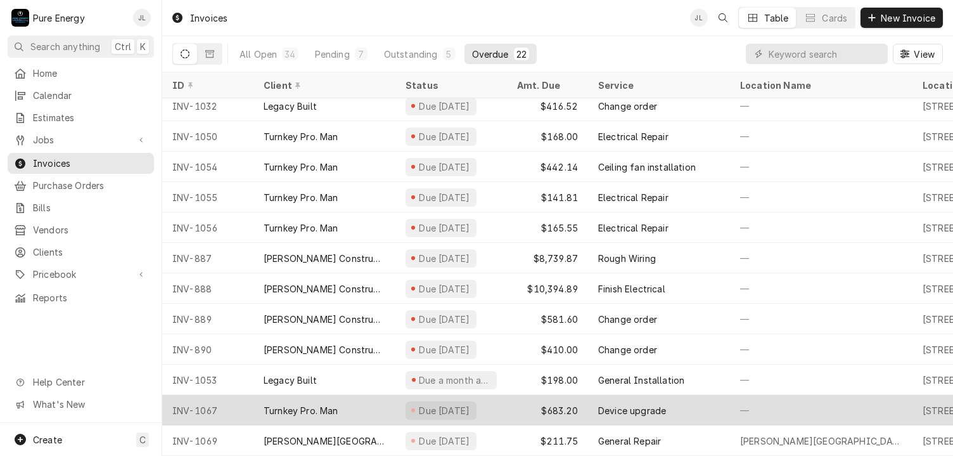
click at [378, 405] on div "Turnkey Pro. Man" at bounding box center [325, 410] width 142 height 30
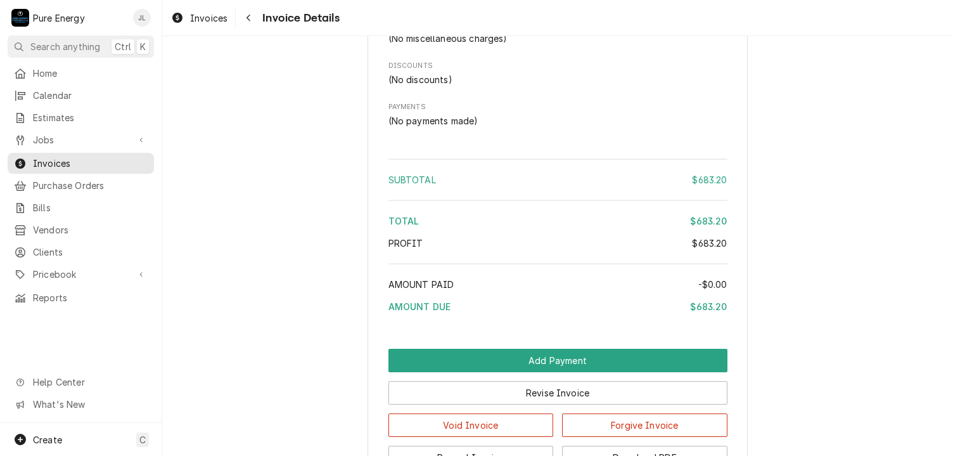
scroll to position [2105, 0]
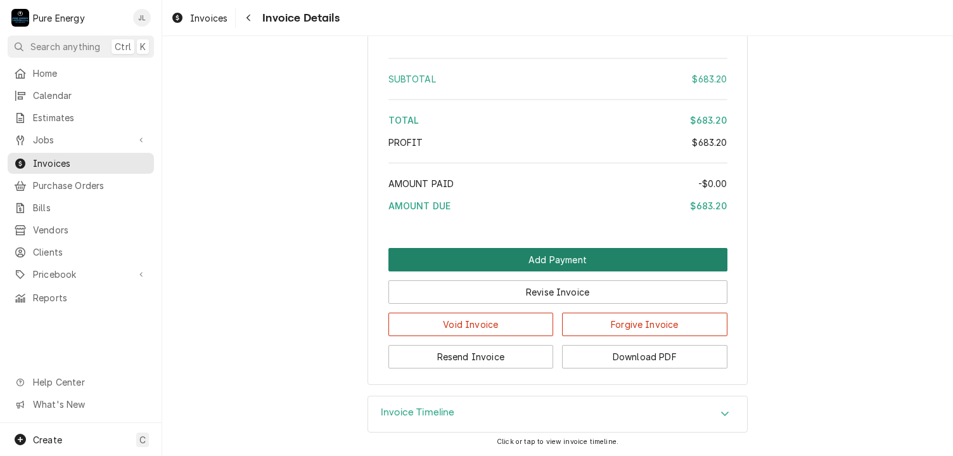
click at [553, 260] on button "Add Payment" at bounding box center [558, 259] width 339 height 23
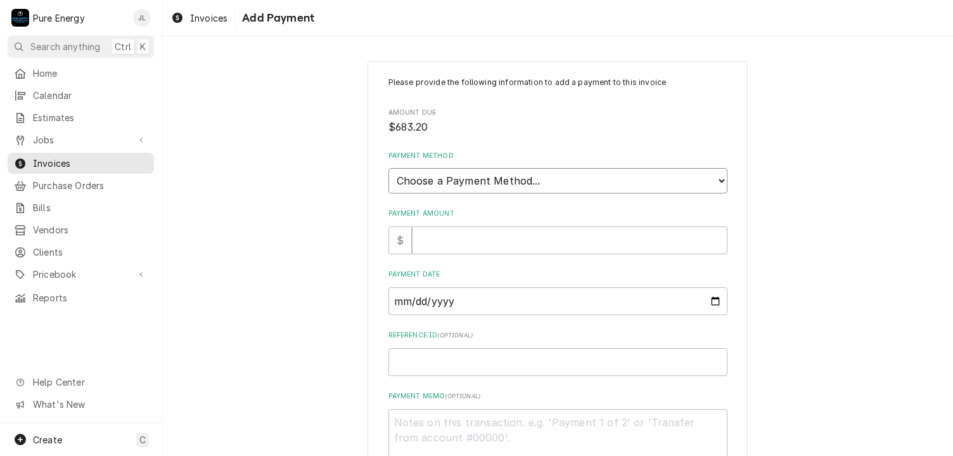
click at [688, 177] on select "Choose a Payment Method... Cash Check Credit/Debit Card ACH/eCheck Other" at bounding box center [558, 180] width 339 height 25
select select "2"
click at [389, 168] on select "Choose a Payment Method... Cash Check Credit/Debit Card ACH/eCheck Other" at bounding box center [558, 180] width 339 height 25
type textarea "x"
click at [650, 181] on select "Choose a Payment Method... Cash Check Credit/Debit Card ACH/eCheck Other" at bounding box center [558, 180] width 339 height 25
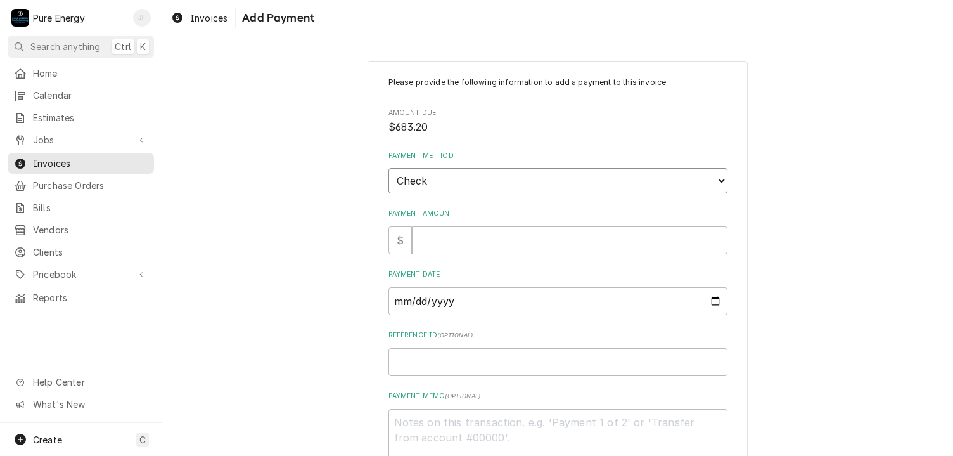
select select "4"
click at [389, 168] on select "Choose a Payment Method... Cash Check Credit/Debit Card ACH/eCheck Other" at bounding box center [558, 180] width 339 height 25
click at [494, 243] on input "Payment Amount" at bounding box center [570, 240] width 316 height 28
type textarea "x"
type input "6"
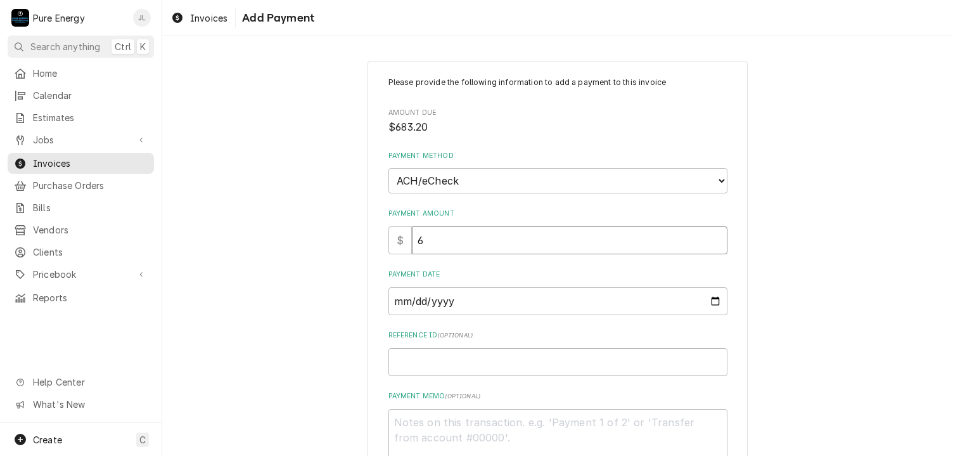
type textarea "x"
type input "68"
type textarea "x"
type input "68.2"
type textarea "x"
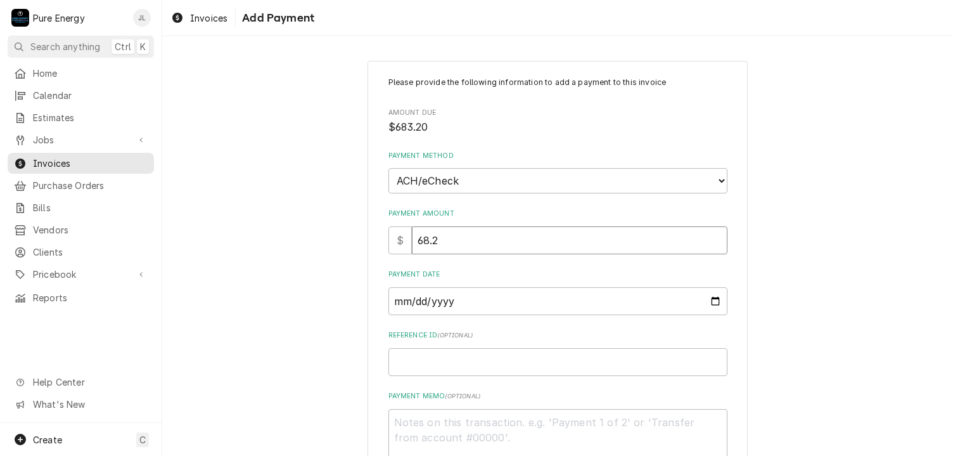
type input "68.20"
type textarea "x"
type input "68.2"
type textarea "x"
type input "68"
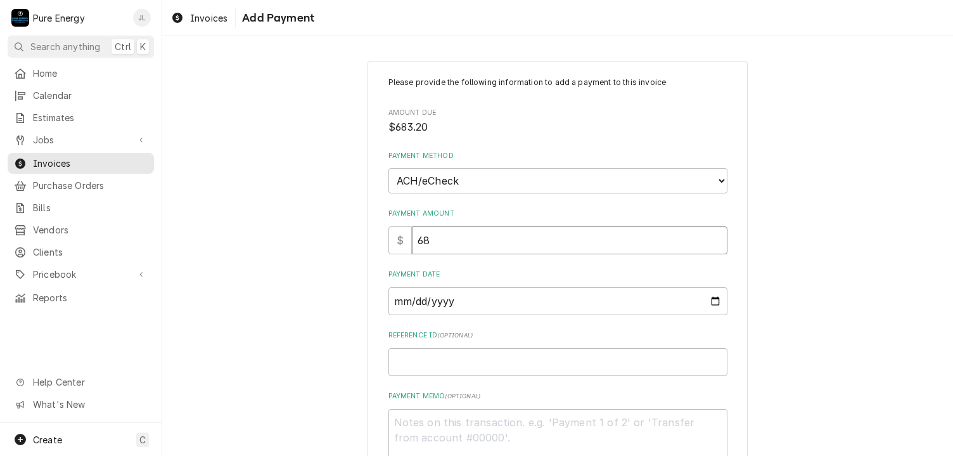
type textarea "x"
type input "683"
type textarea "x"
type input "683.2"
type textarea "x"
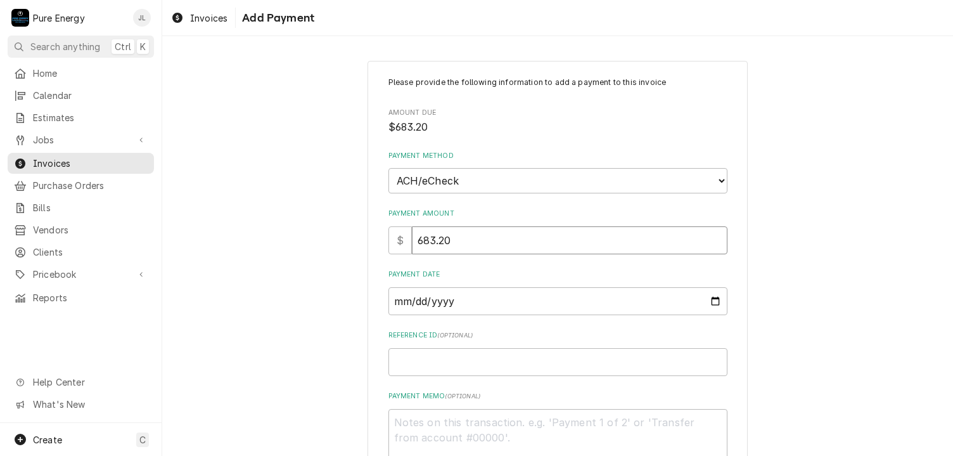
type input "683.20"
click at [714, 296] on input "Payment Date" at bounding box center [558, 301] width 339 height 28
type textarea "x"
type input "2025-08-12"
type textarea "x"
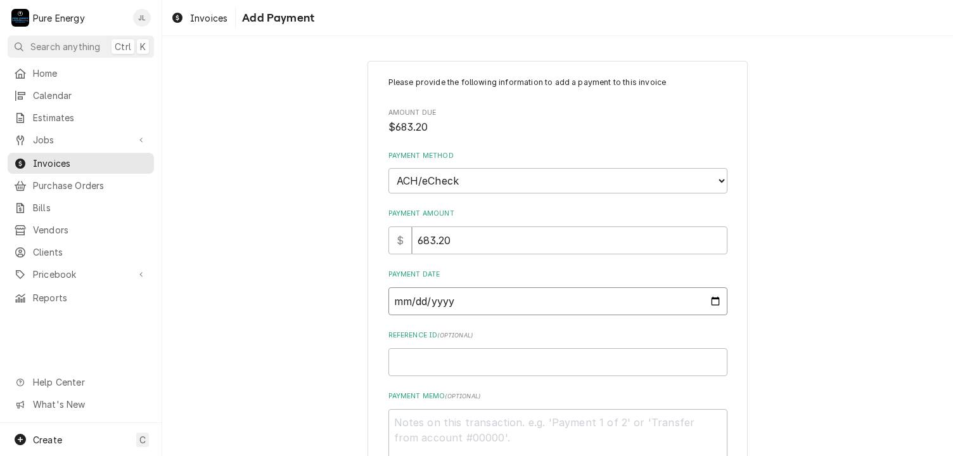
type input "2025-08-21"
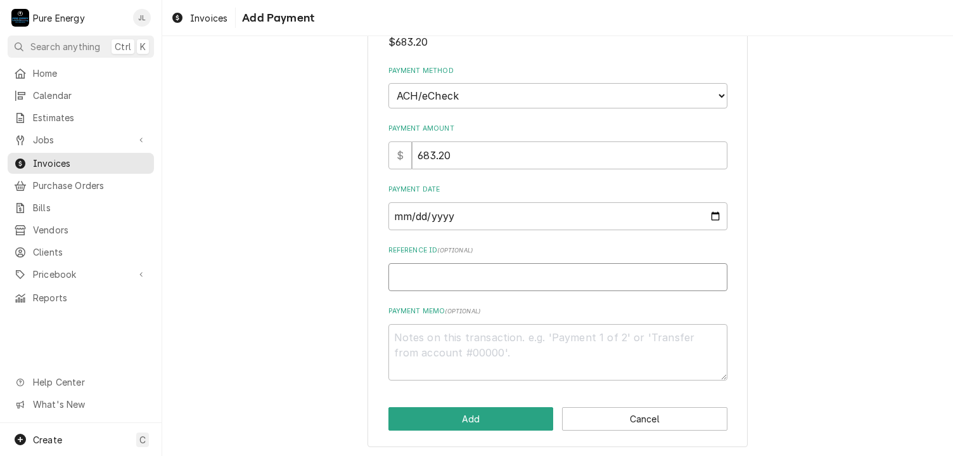
click at [447, 273] on input "Reference ID ( optional )" at bounding box center [558, 277] width 339 height 28
type textarea "x"
type input "E"
type textarea "x"
type input "E1"
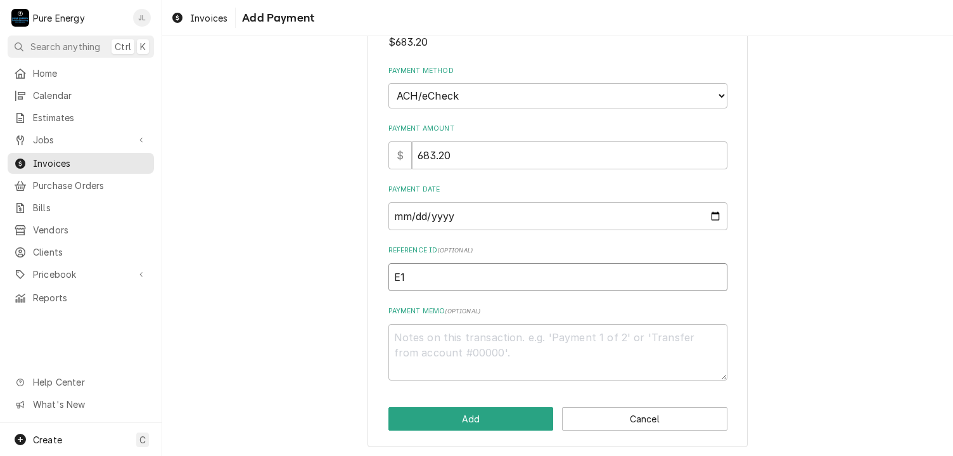
type textarea "x"
type input "E11"
type textarea "x"
type input "E11A"
type textarea "x"
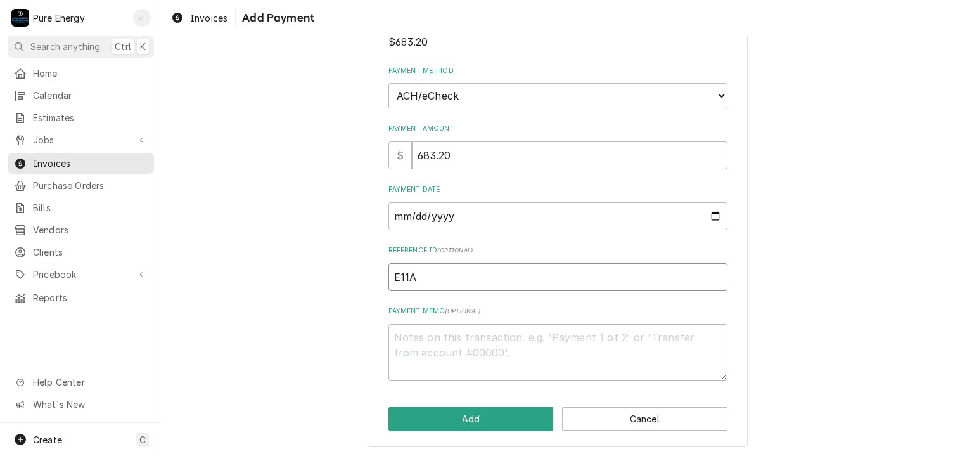
type input "E11A-"
type textarea "x"
type input "E11A-4"
type textarea "x"
type input "E11A-40"
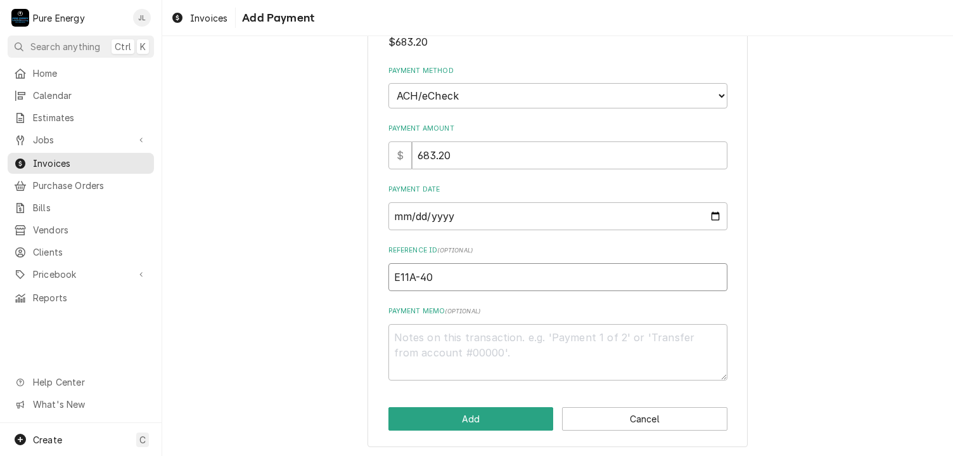
type textarea "x"
type input "E11A-401"
type textarea "x"
type input "E11A-4010"
click at [482, 417] on button "Add" at bounding box center [471, 418] width 165 height 23
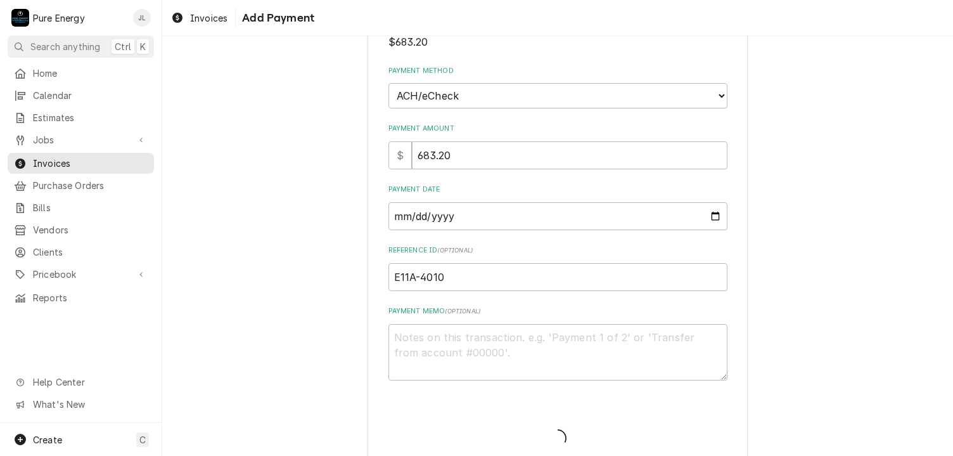
type textarea "x"
